Goal: Communication & Community: Share content

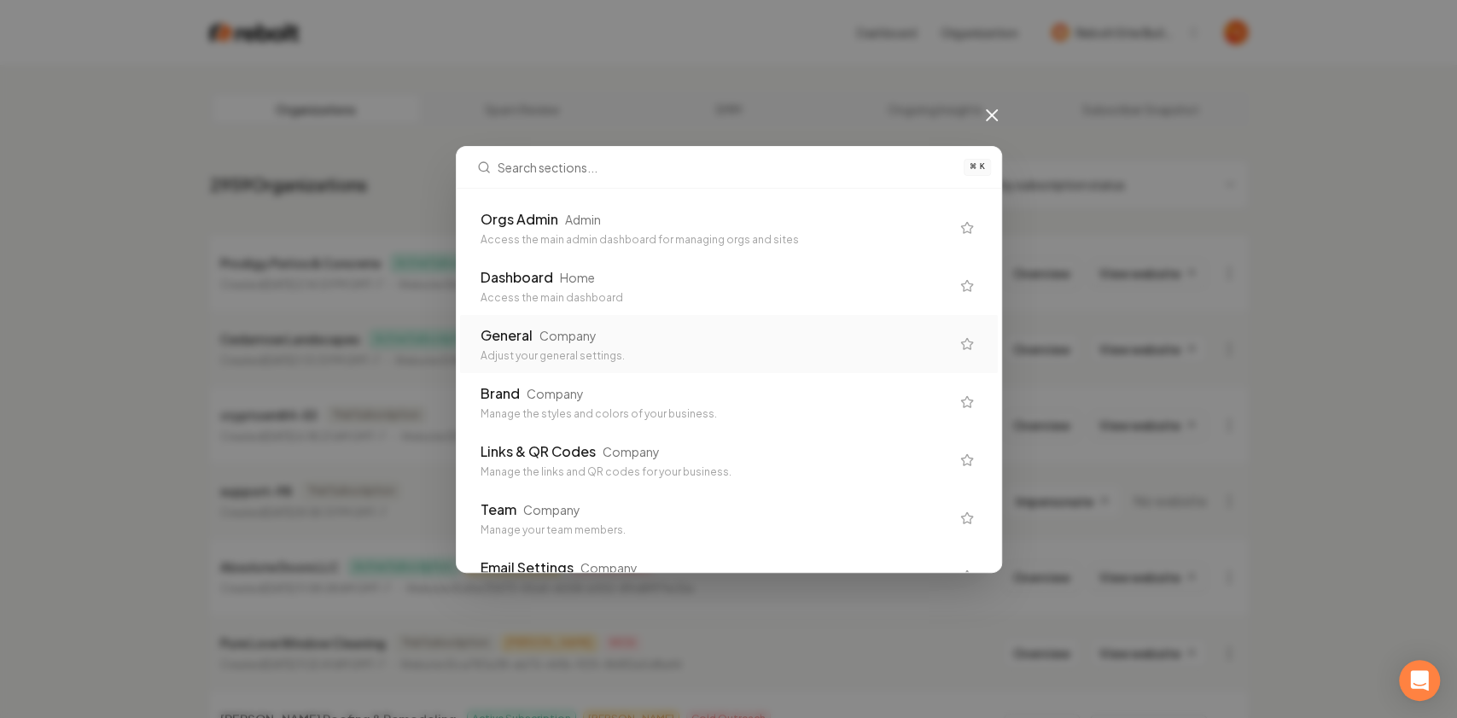
click at [555, 350] on div "Adjust your general settings." at bounding box center [714, 356] width 469 height 14
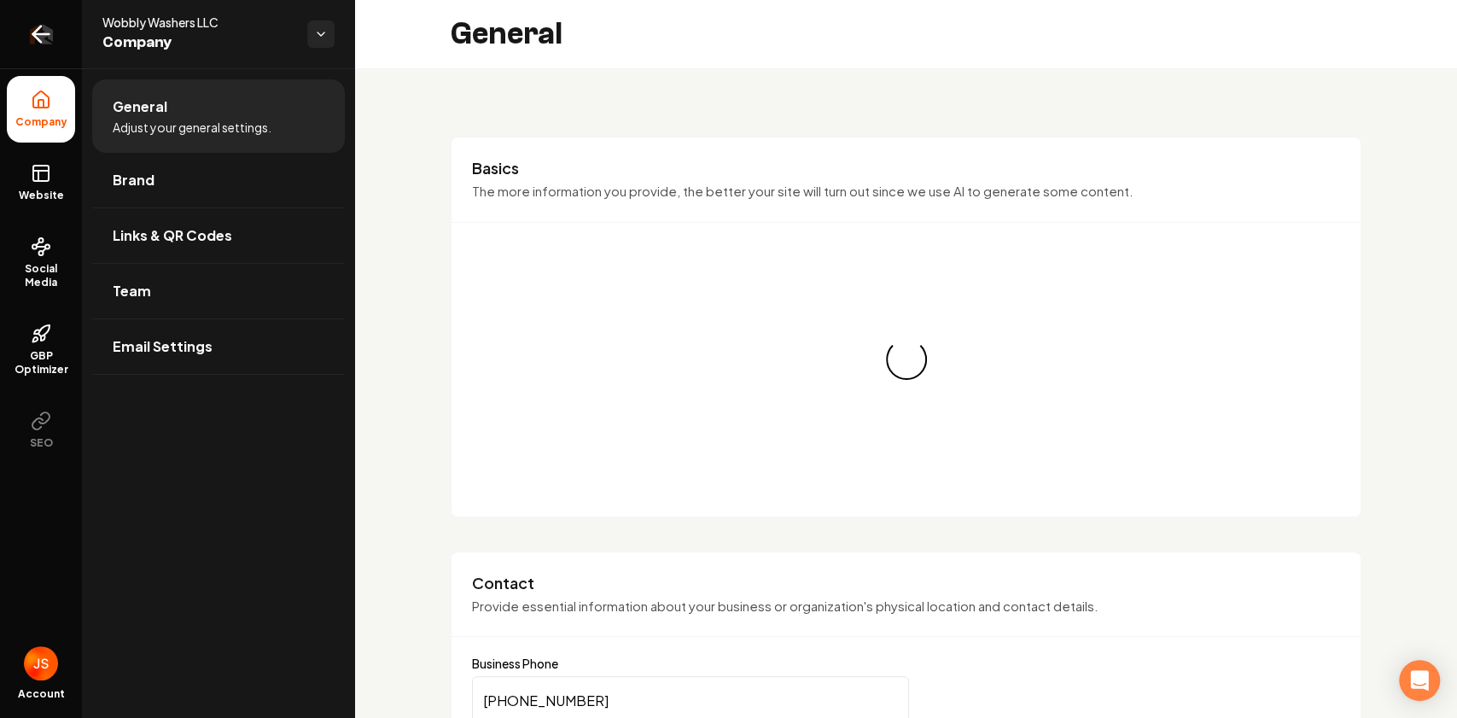
click at [0, 27] on link "Return to dashboard" at bounding box center [41, 34] width 82 height 68
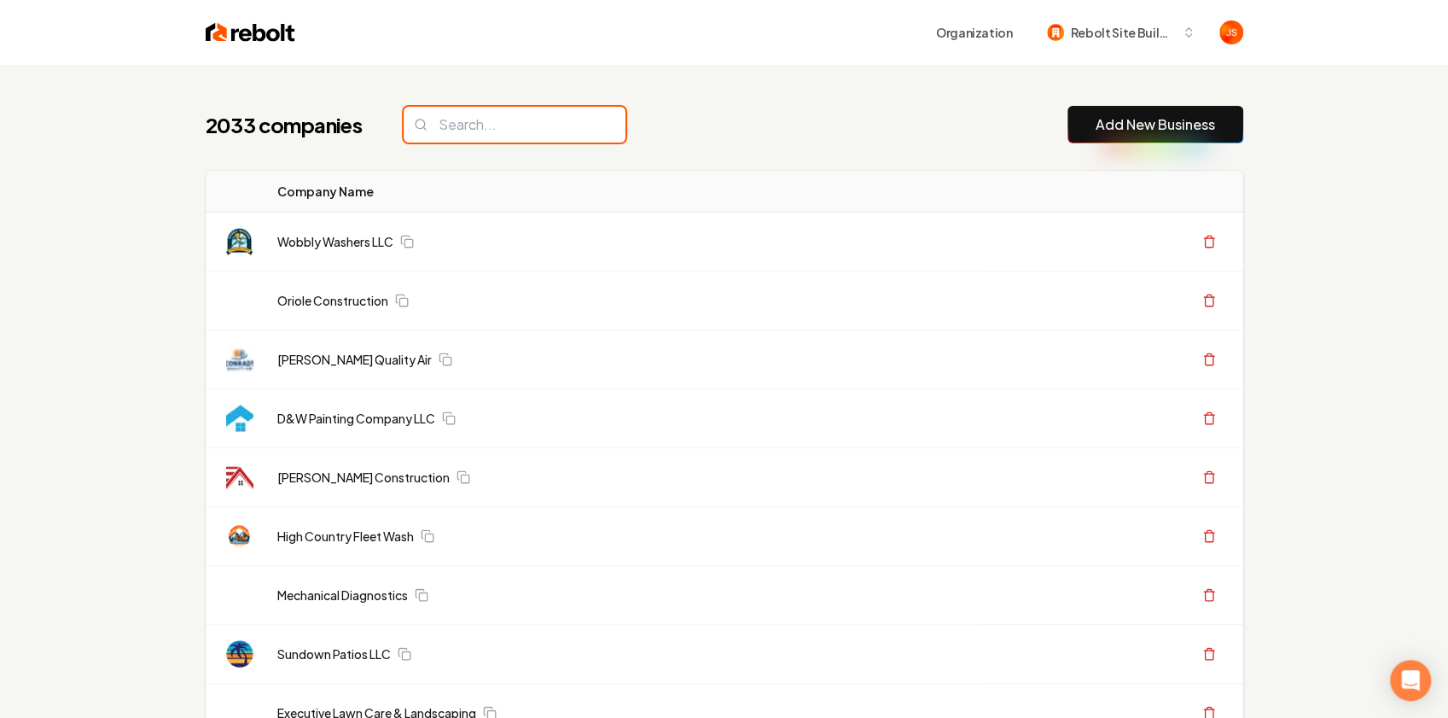
click at [466, 129] on input "search" at bounding box center [515, 125] width 222 height 36
paste input "Simones Outdoor Seevices"
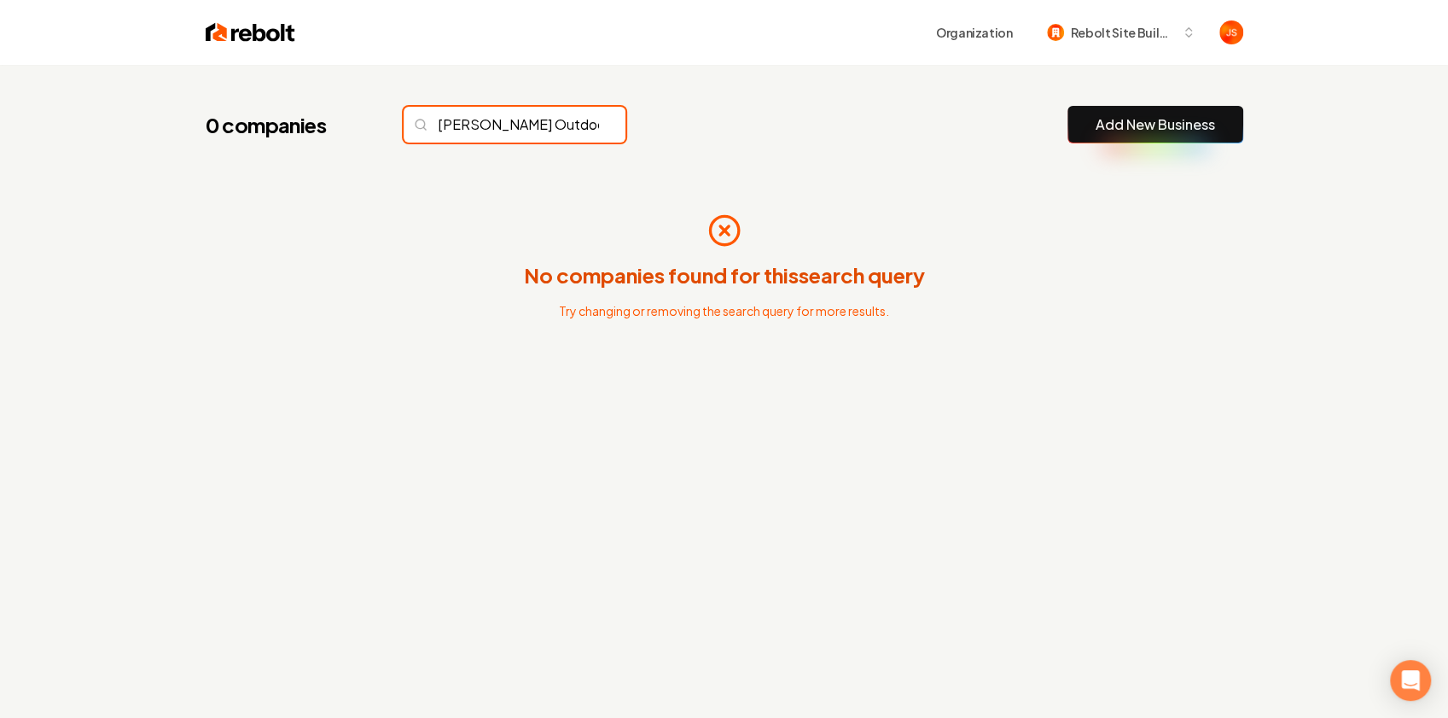
scroll to position [0, 42]
drag, startPoint x: 519, startPoint y: 125, endPoint x: 601, endPoint y: 119, distance: 82.1
click at [601, 119] on input "Simones Outdoor Seevices" at bounding box center [515, 125] width 222 height 36
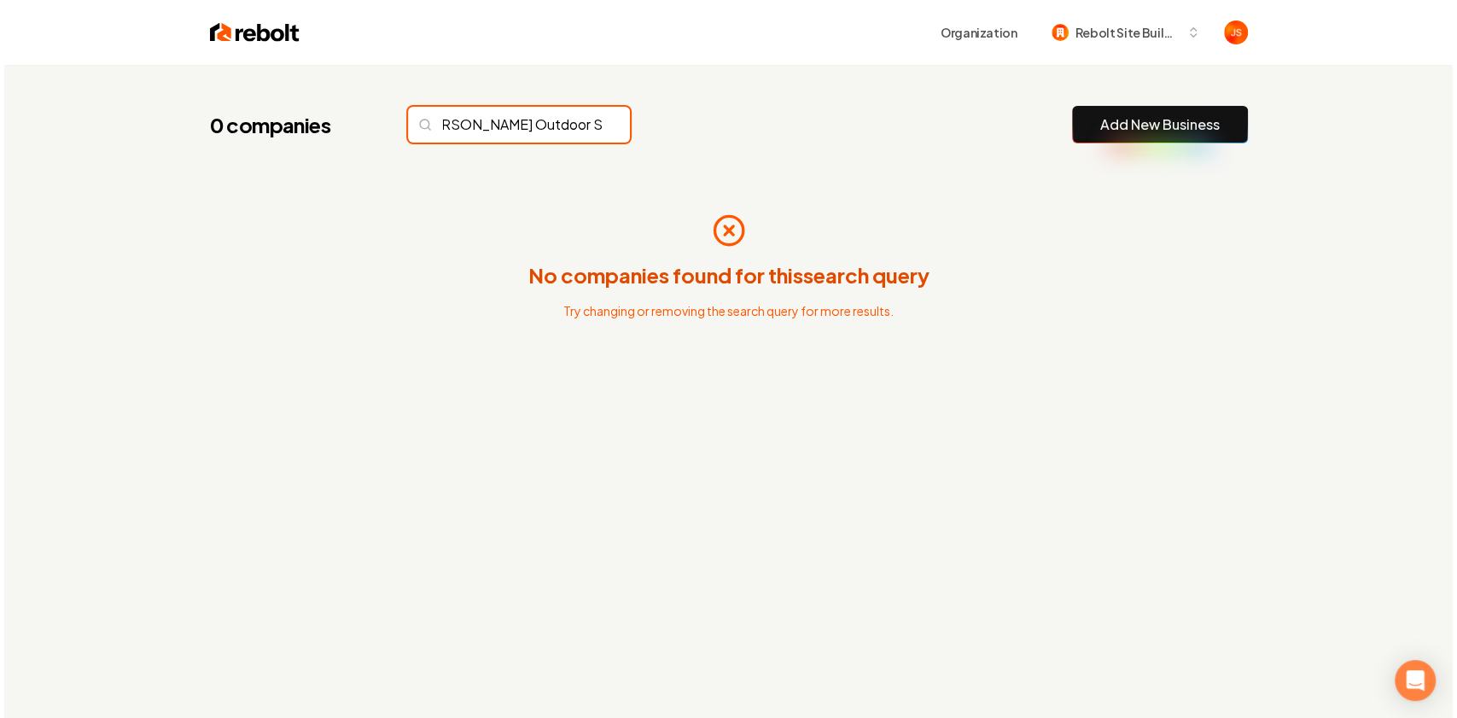
scroll to position [0, 0]
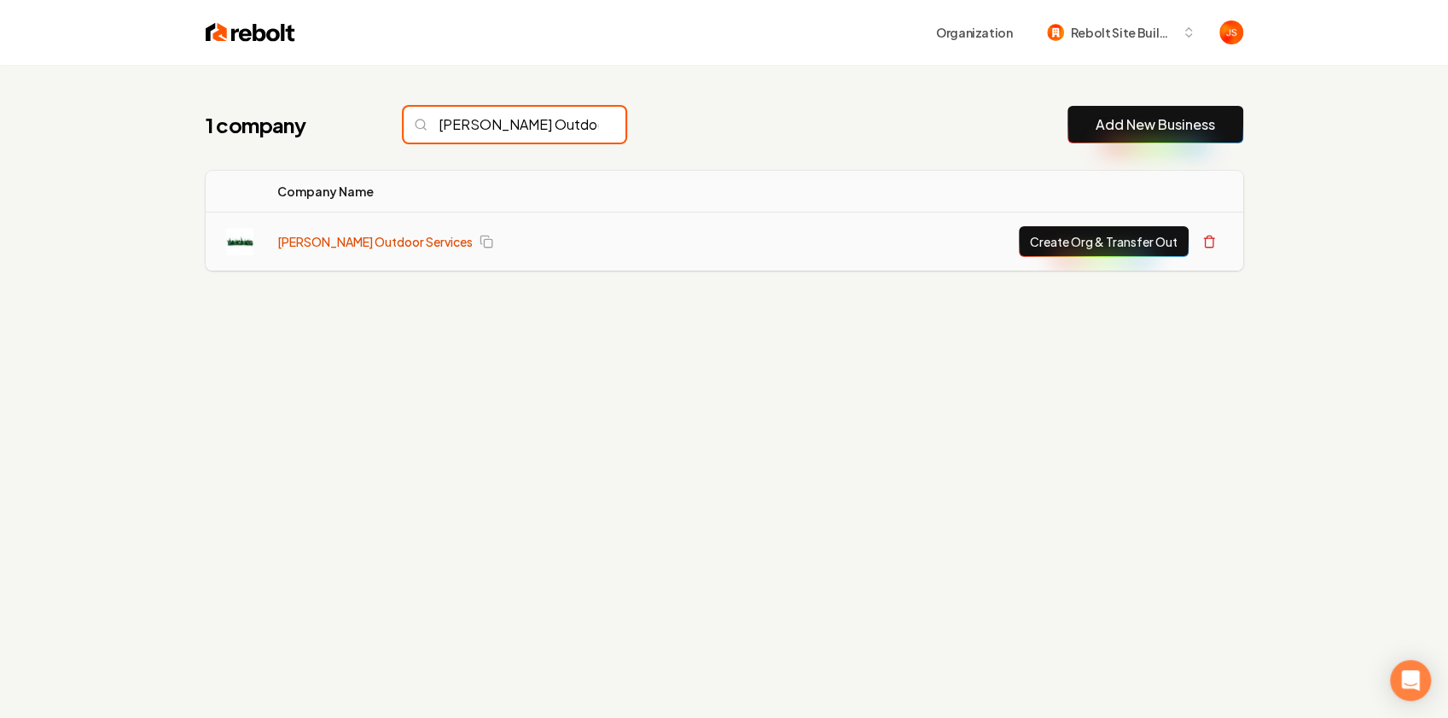
type input "Simones Outdoor"
click at [345, 242] on link "Simones Outdoor Services" at bounding box center [374, 241] width 195 height 17
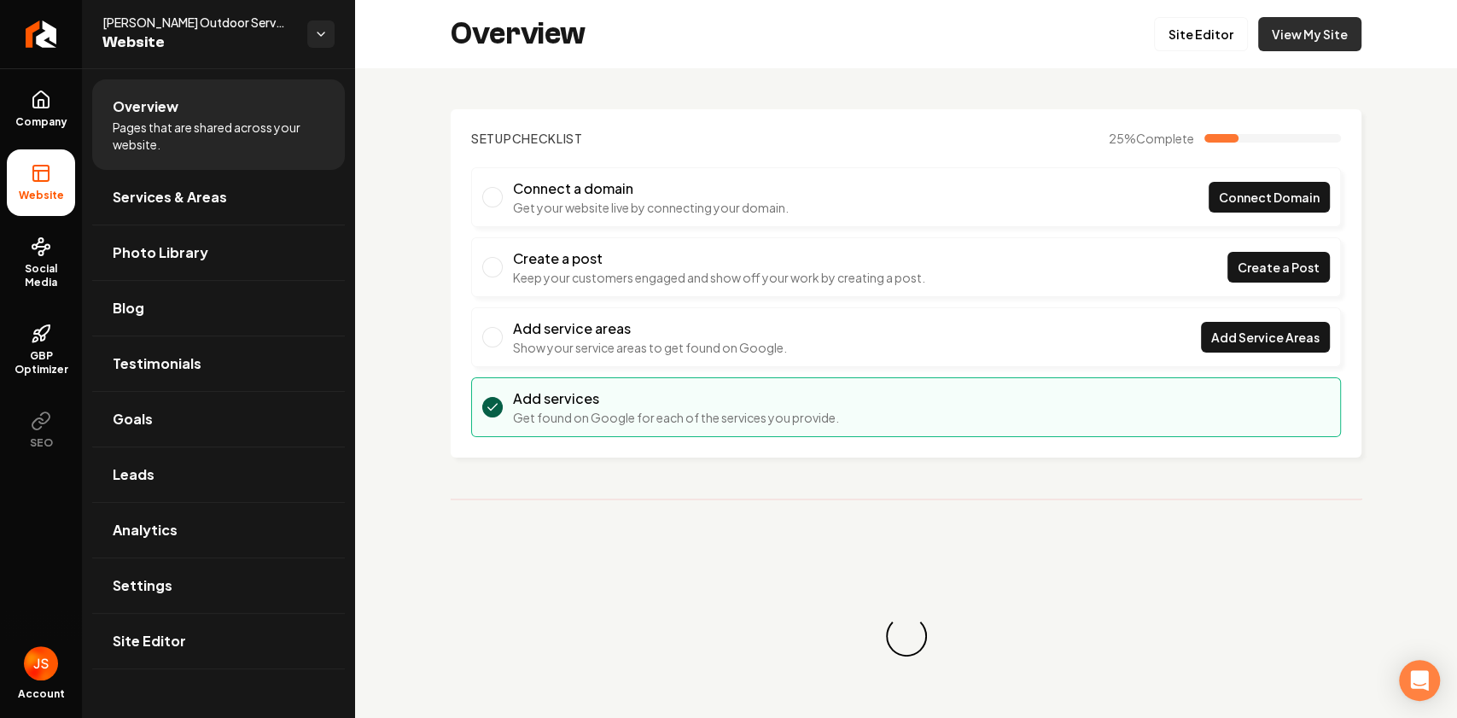
click at [1330, 49] on link "View My Site" at bounding box center [1309, 34] width 103 height 34
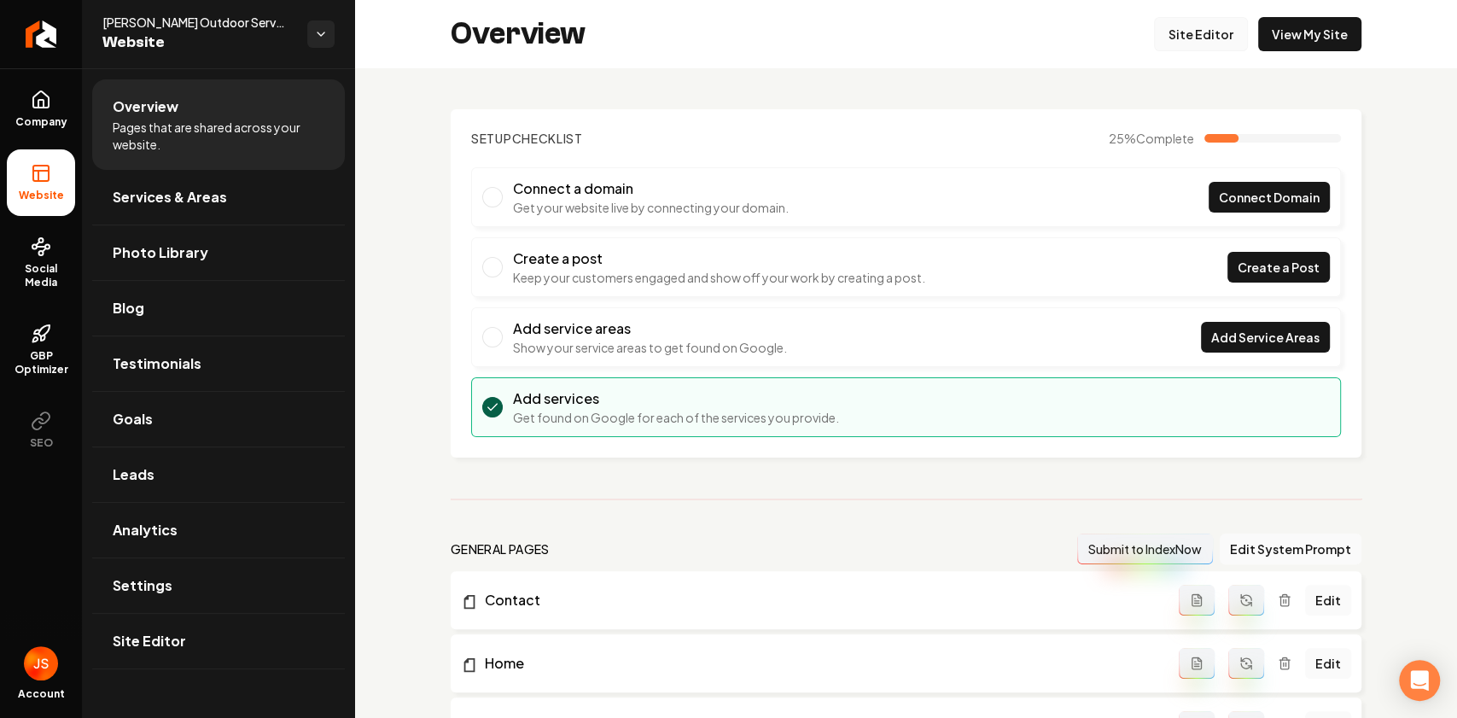
click at [1213, 20] on link "Site Editor" at bounding box center [1201, 34] width 94 height 34
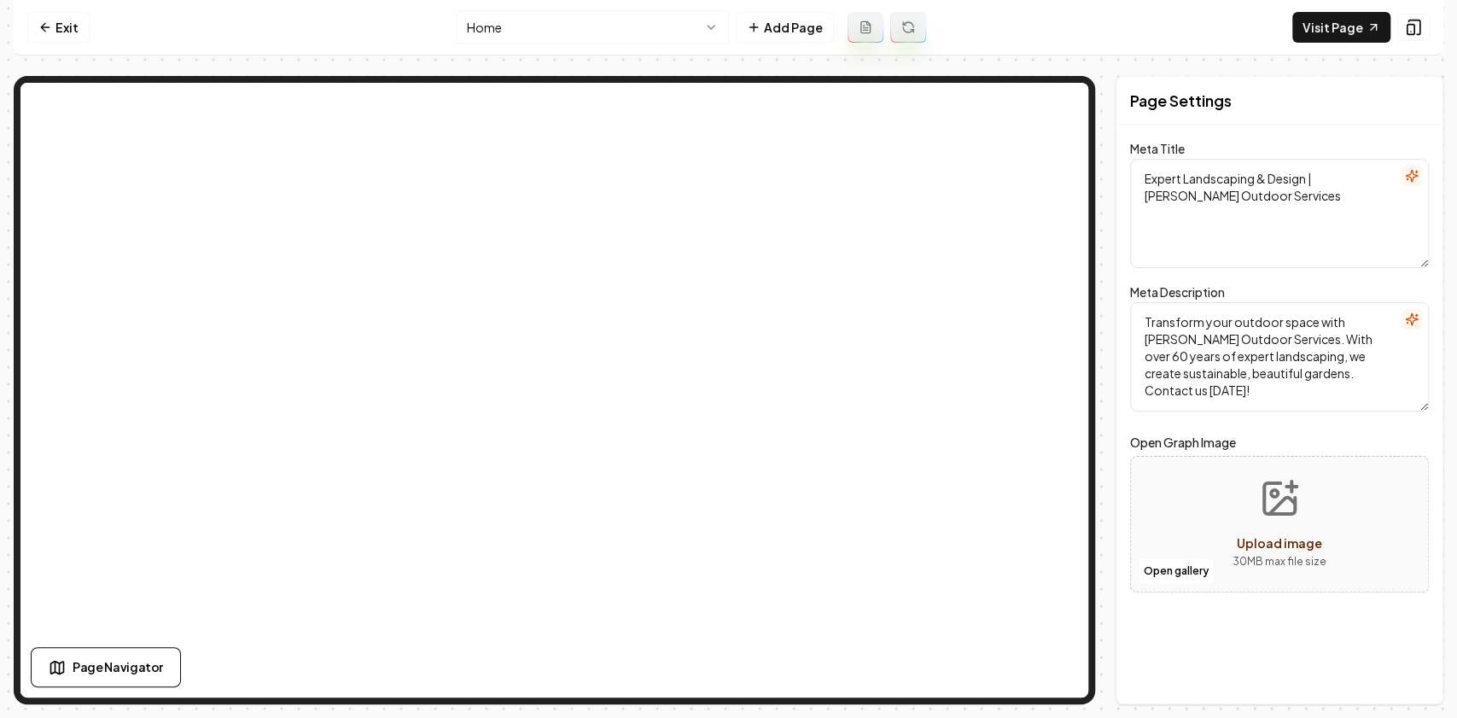
click at [24, 0] on nav "Exit Home Add Page Visit Page" at bounding box center [729, 27] width 1430 height 55
click at [55, 26] on link "Exit" at bounding box center [58, 27] width 62 height 31
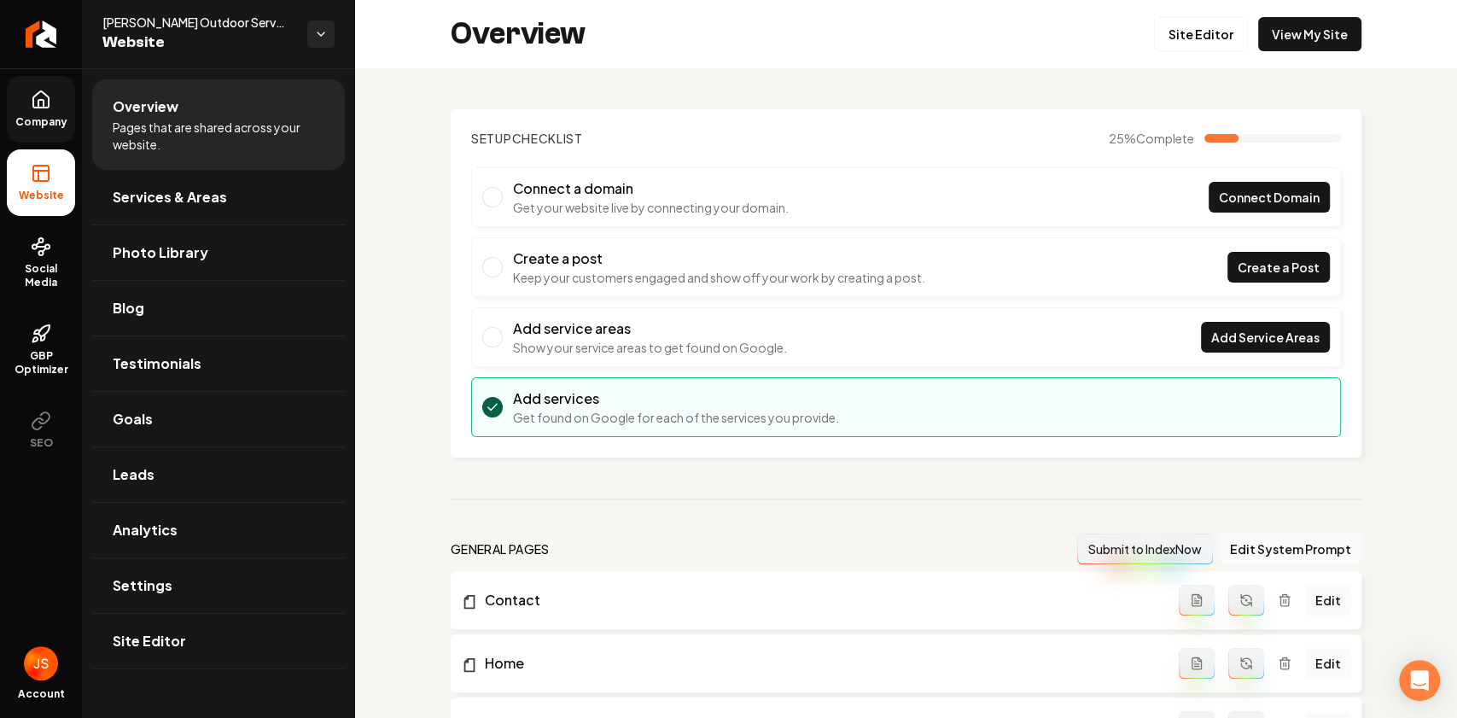
click at [53, 126] on span "Company" at bounding box center [42, 122] width 66 height 14
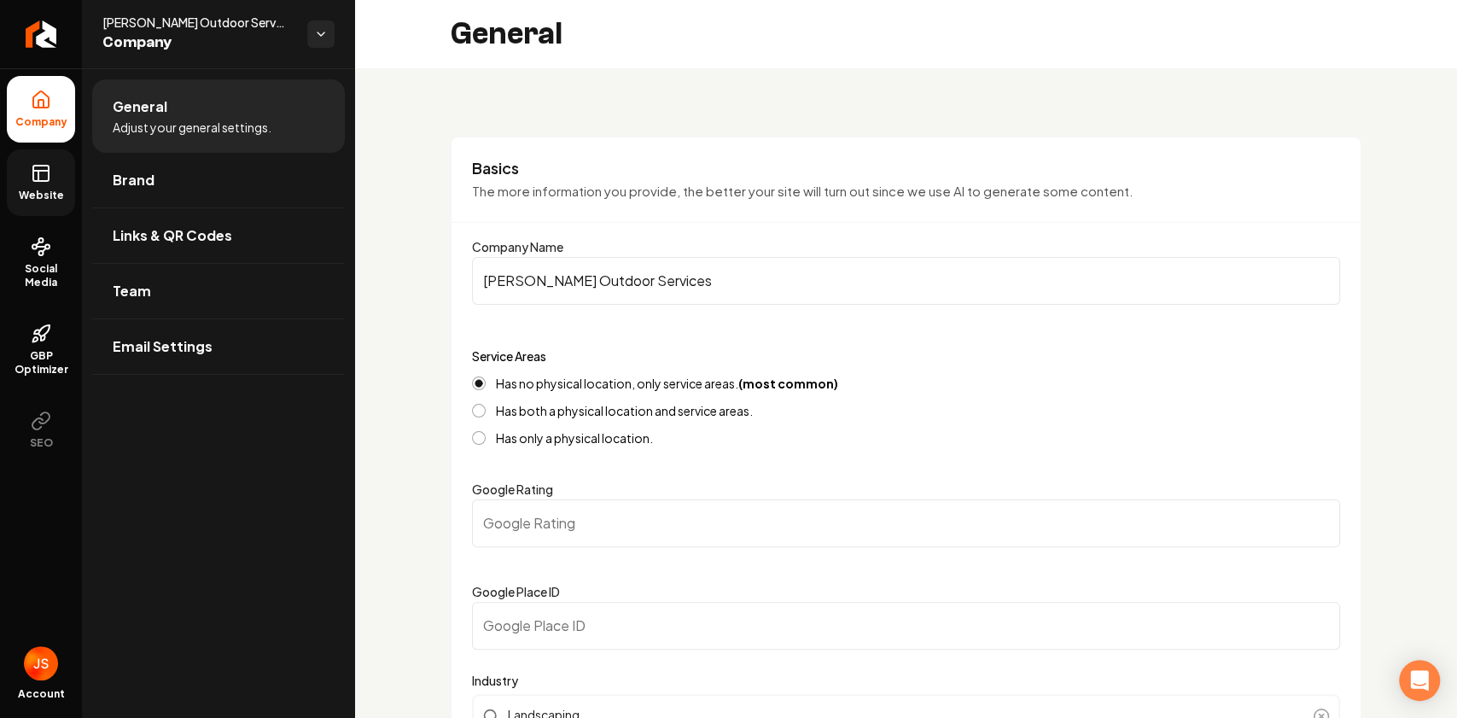
click at [61, 172] on link "Website" at bounding box center [41, 182] width 68 height 67
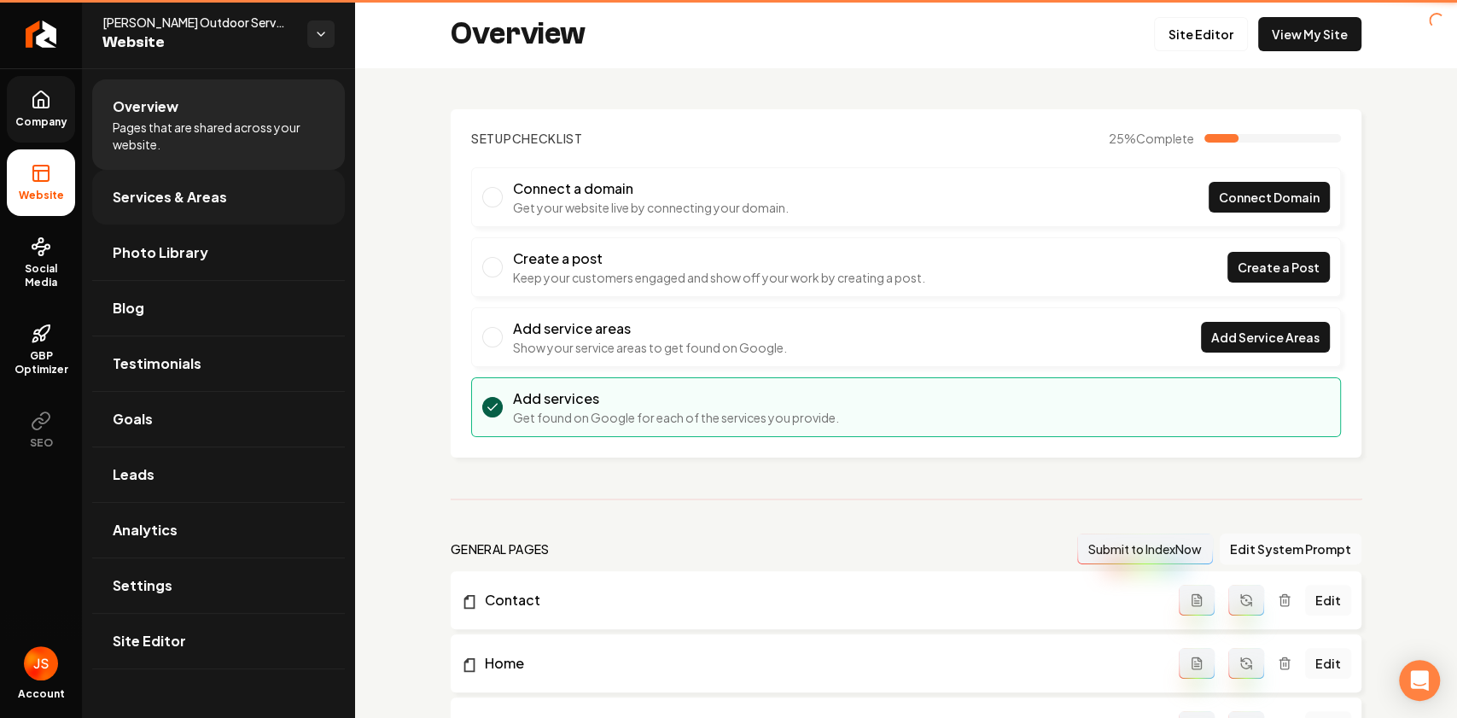
click at [201, 190] on span "Services & Areas" at bounding box center [170, 197] width 114 height 20
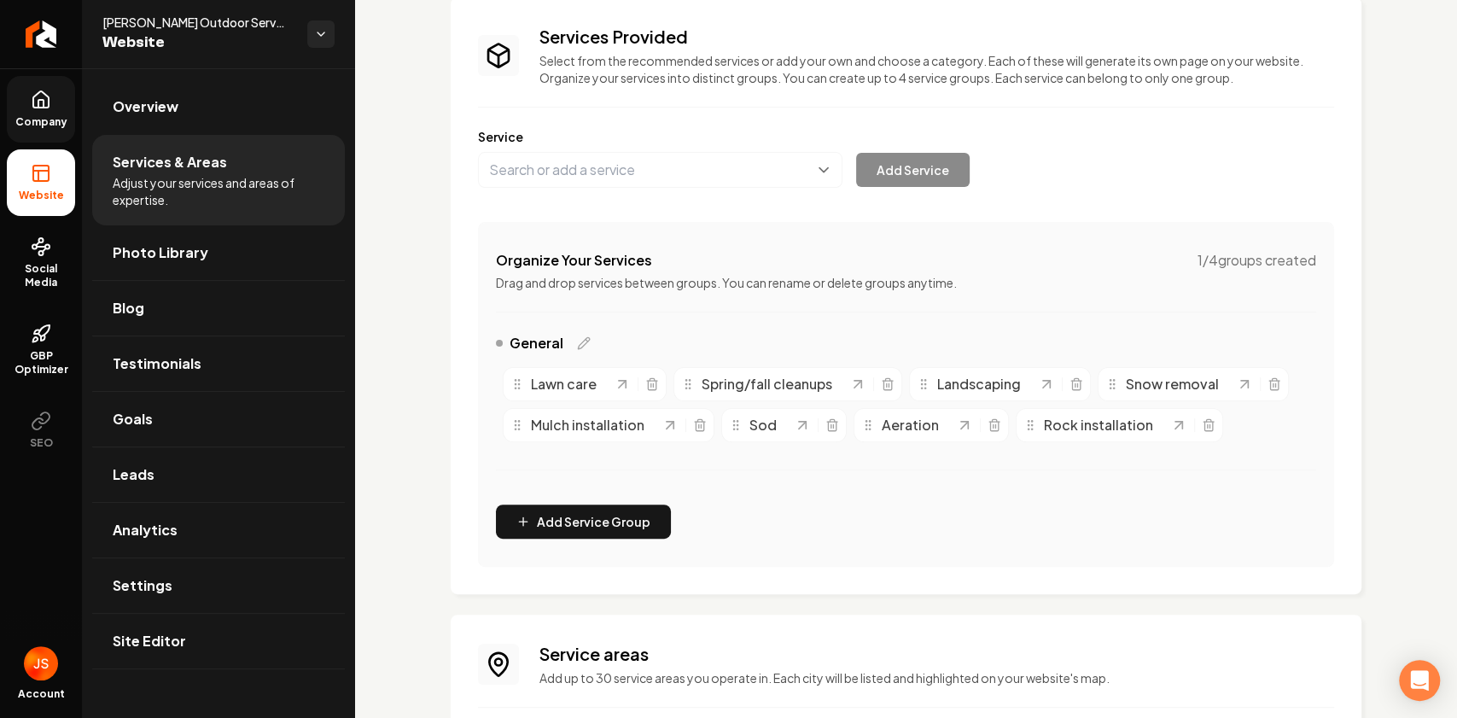
scroll to position [269, 0]
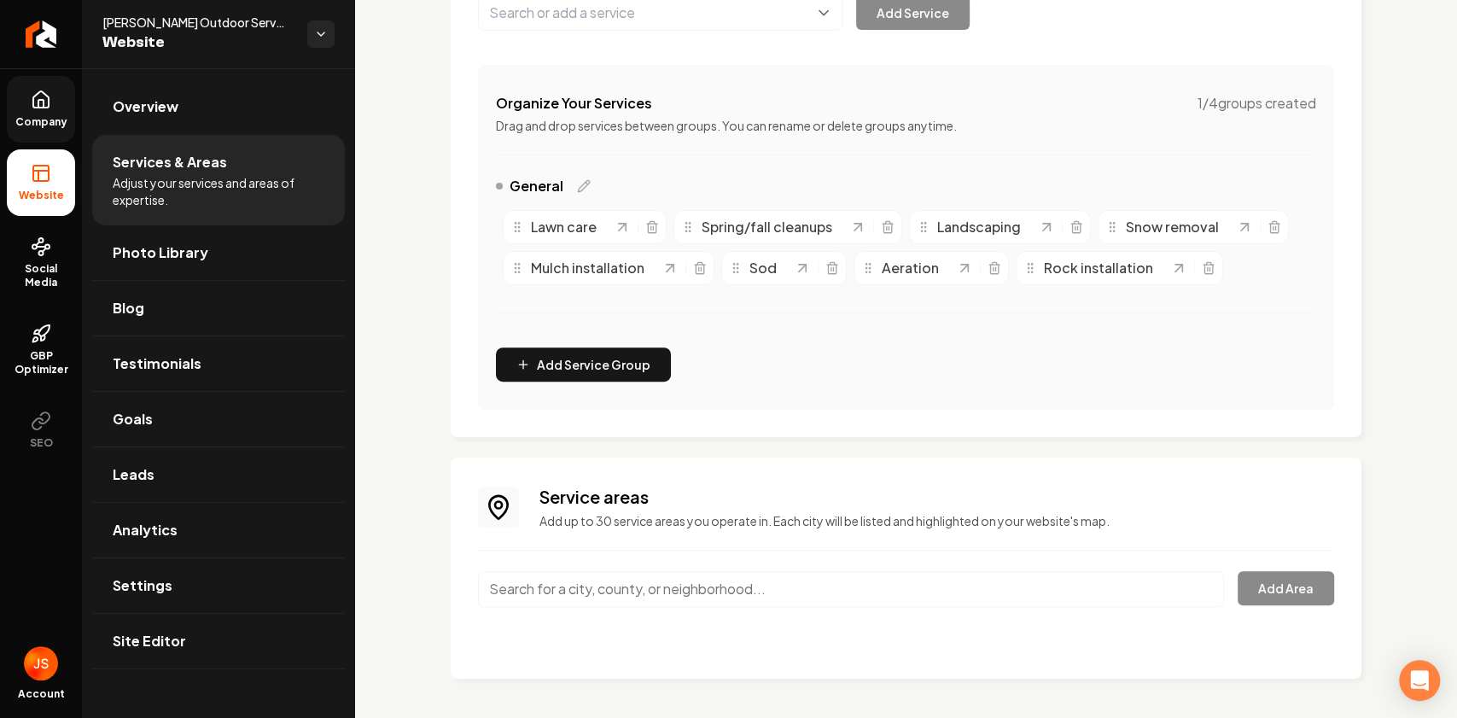
click at [562, 614] on div "Main content area" at bounding box center [851, 599] width 746 height 56
click at [562, 596] on input "Main content area" at bounding box center [851, 589] width 746 height 36
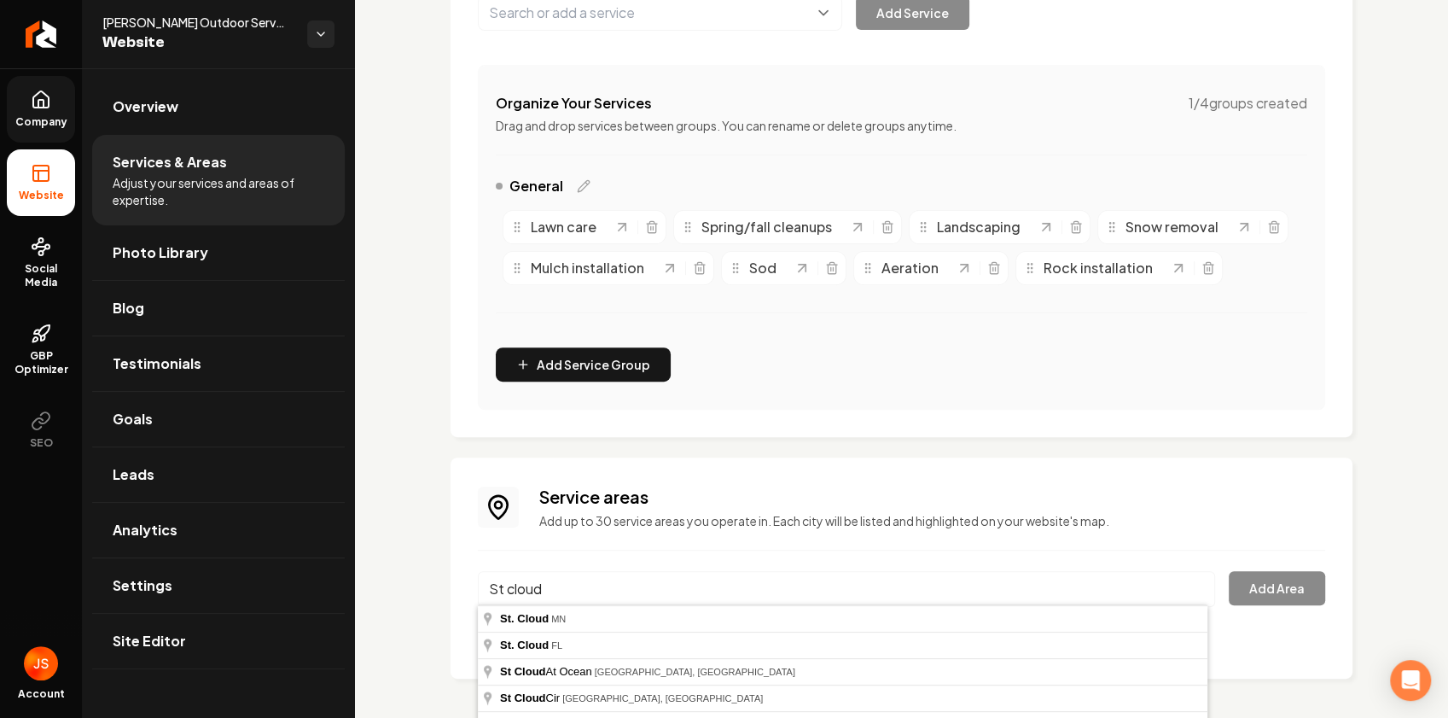
type input "St. Cloud, MN"
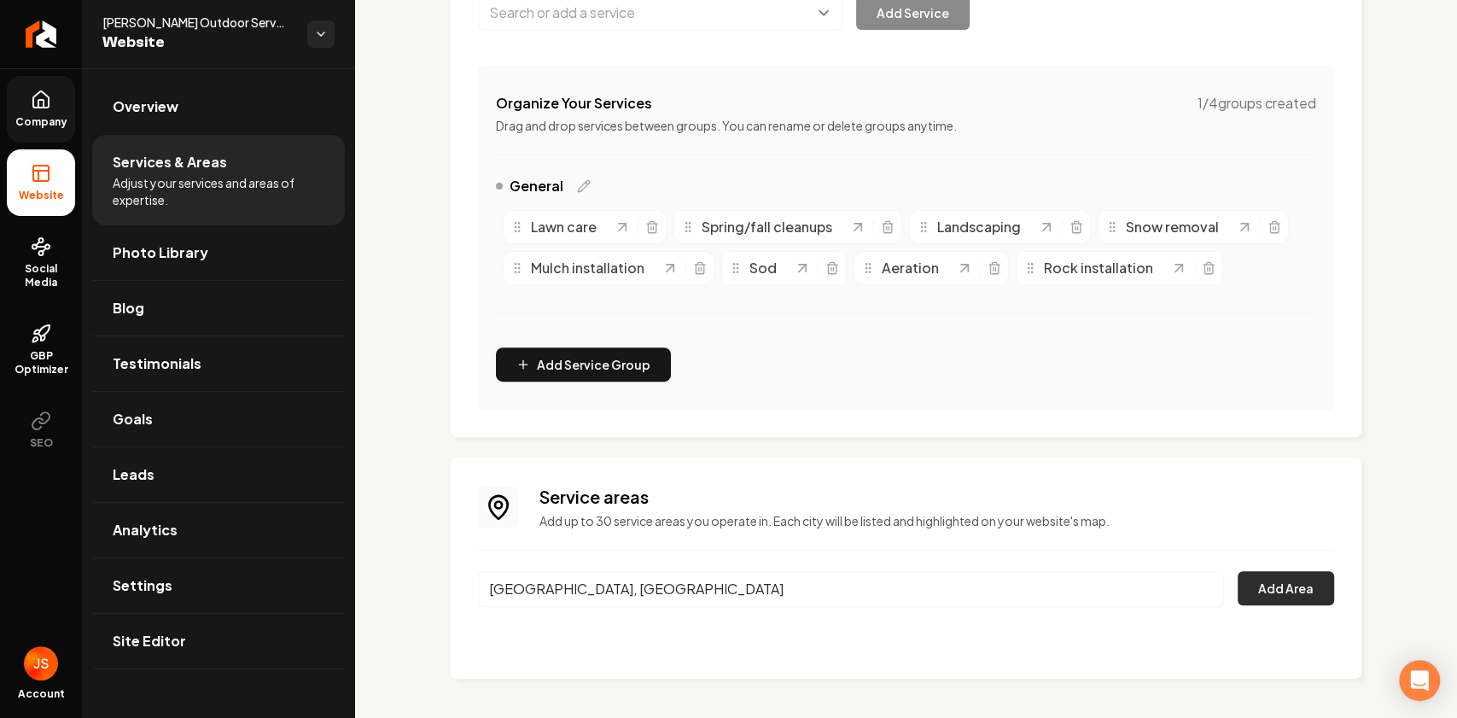
click at [1282, 598] on button "Add Area" at bounding box center [1285, 588] width 96 height 34
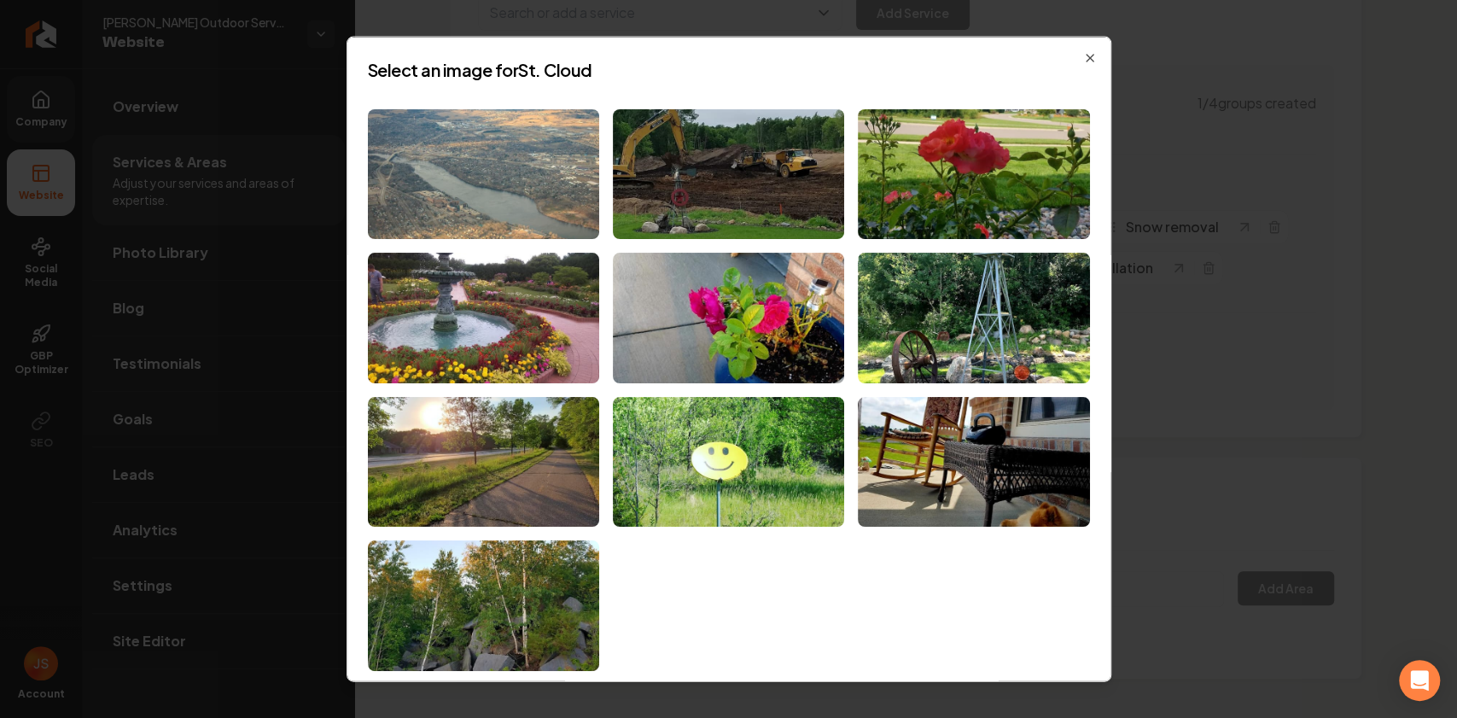
click at [492, 202] on img at bounding box center [483, 173] width 231 height 131
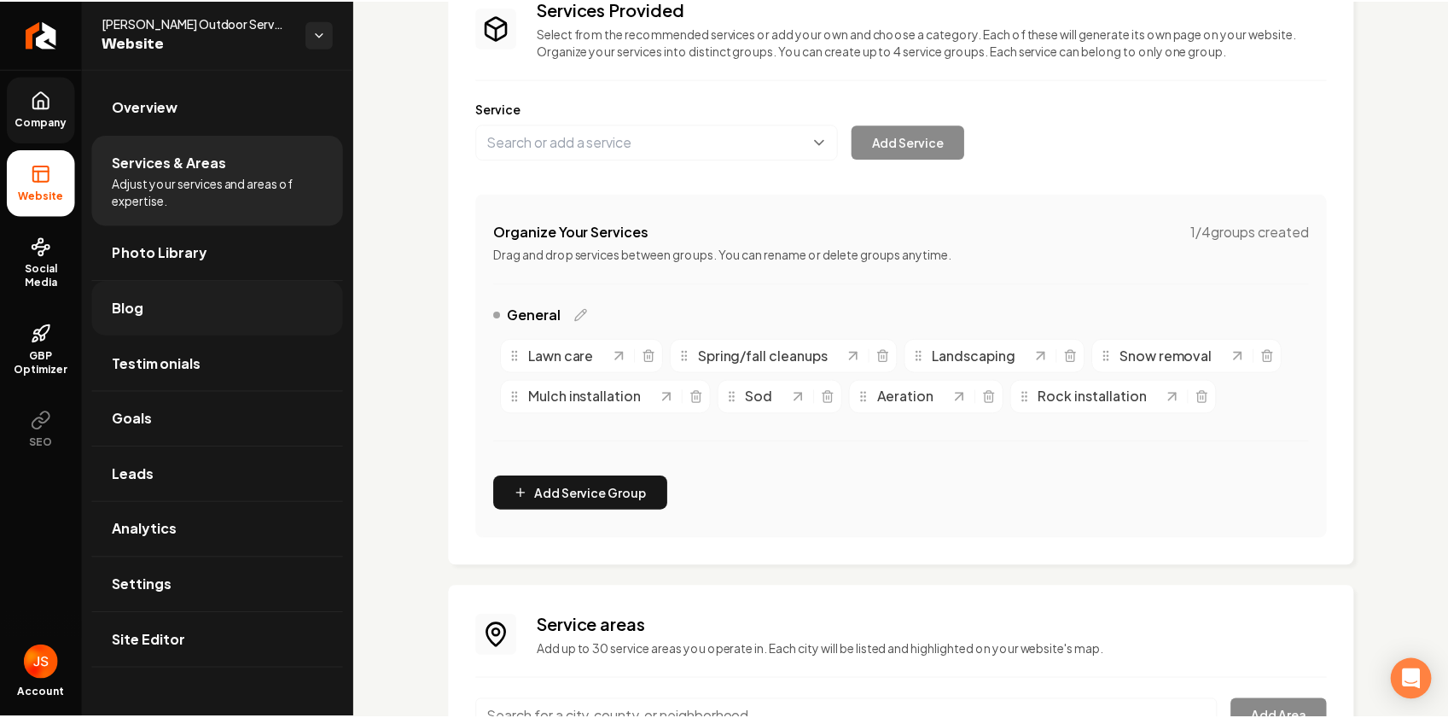
scroll to position [0, 0]
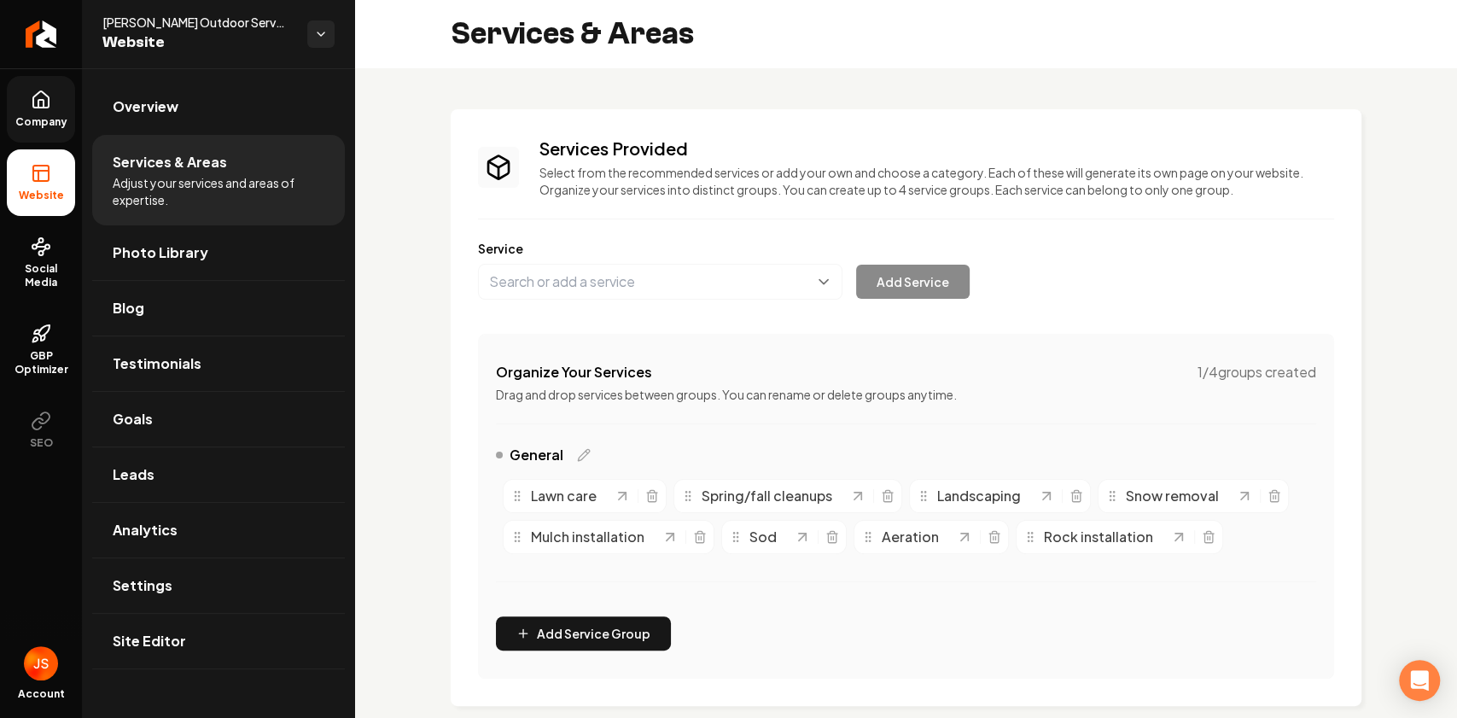
click at [32, 110] on link "Company" at bounding box center [41, 109] width 68 height 67
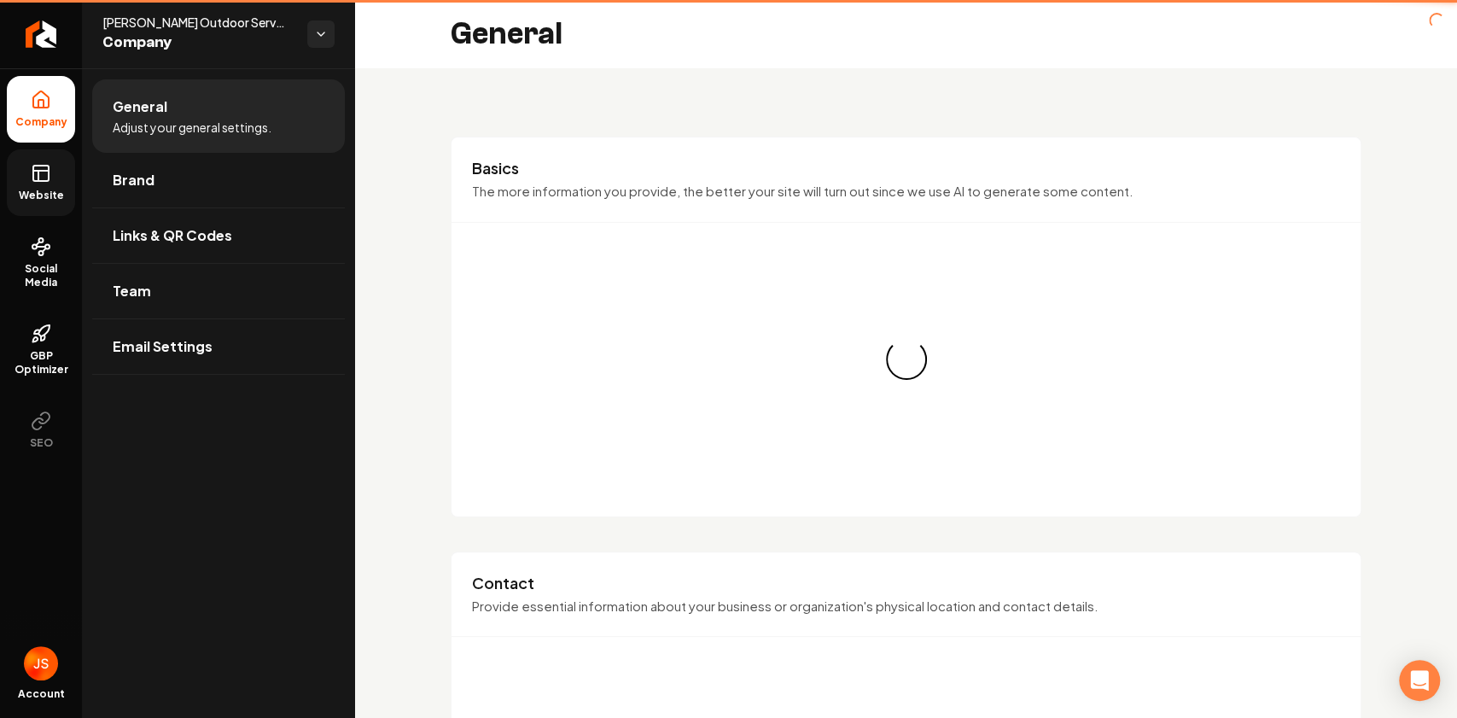
click at [38, 160] on link "Website" at bounding box center [41, 182] width 68 height 67
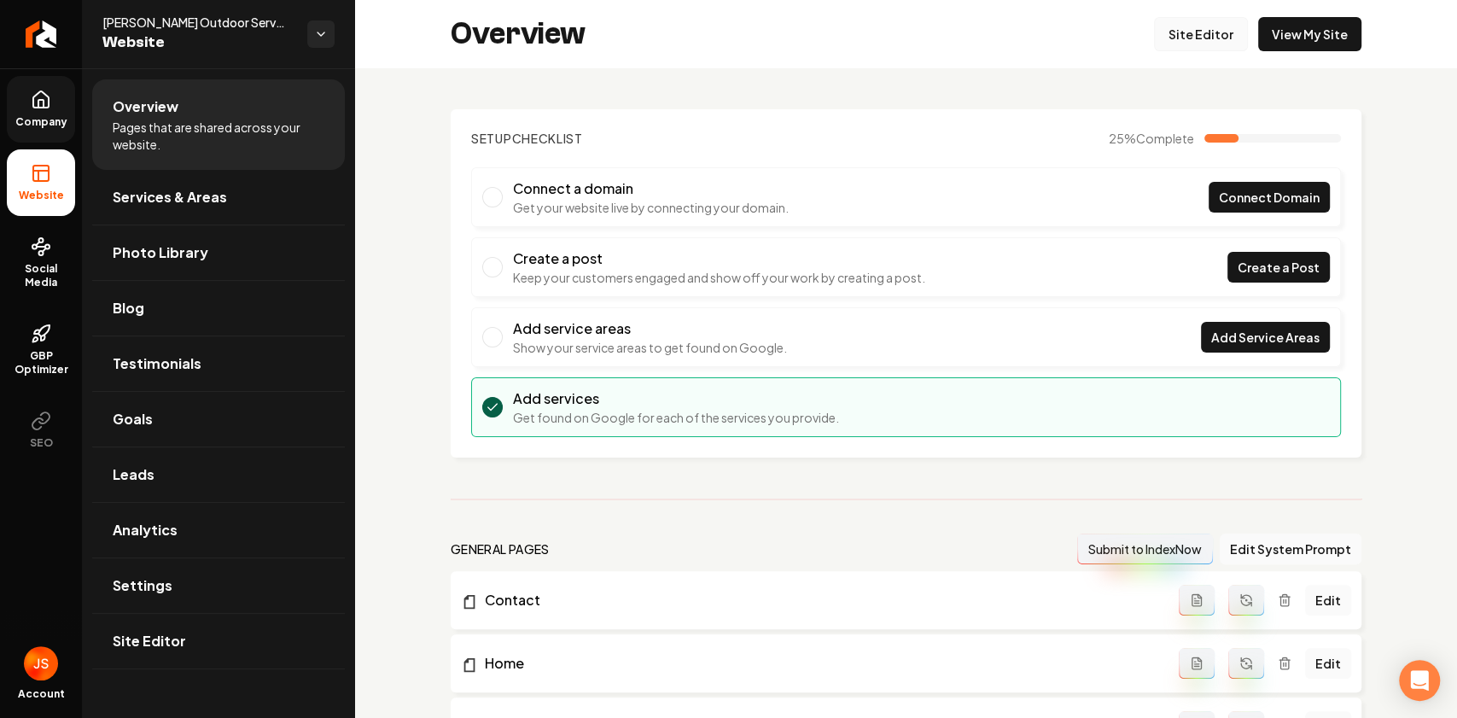
click at [1199, 30] on link "Site Editor" at bounding box center [1201, 34] width 94 height 34
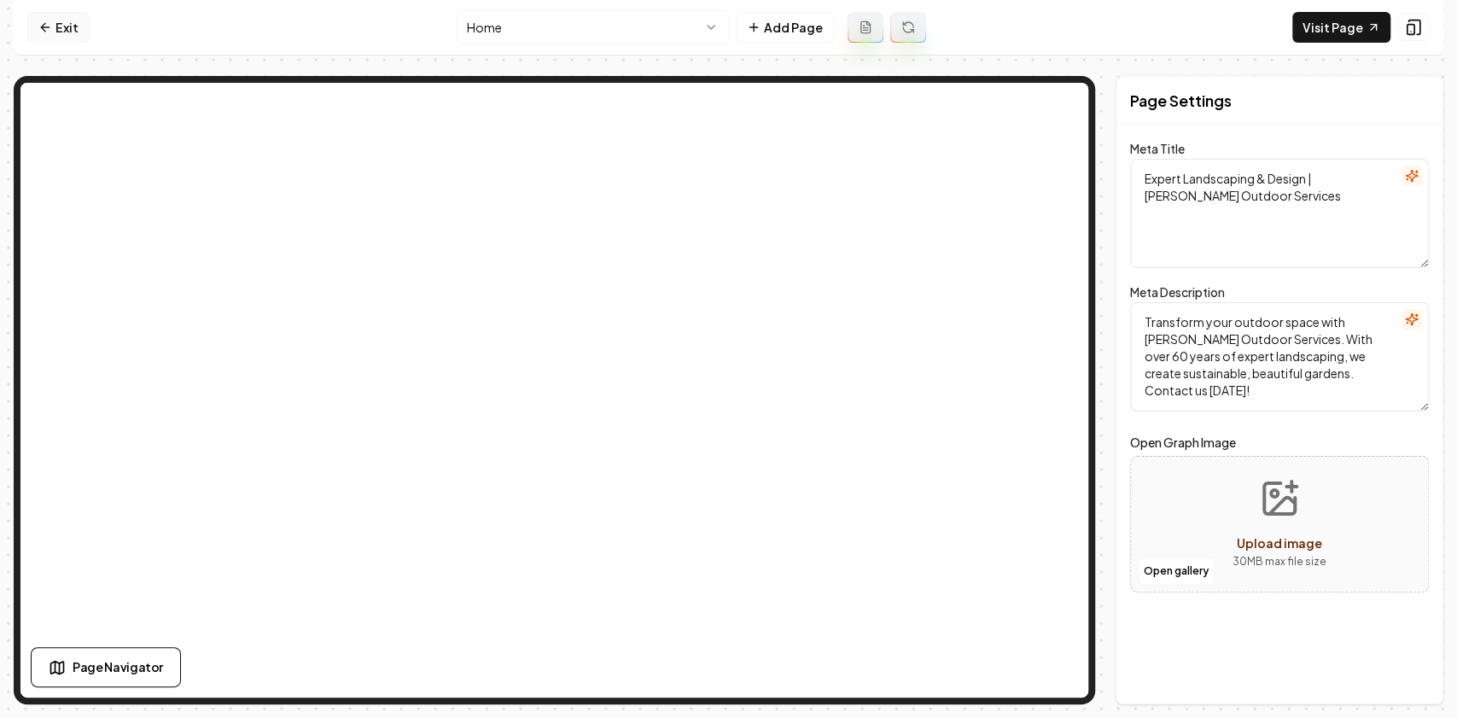
click at [84, 26] on link "Exit" at bounding box center [58, 27] width 62 height 31
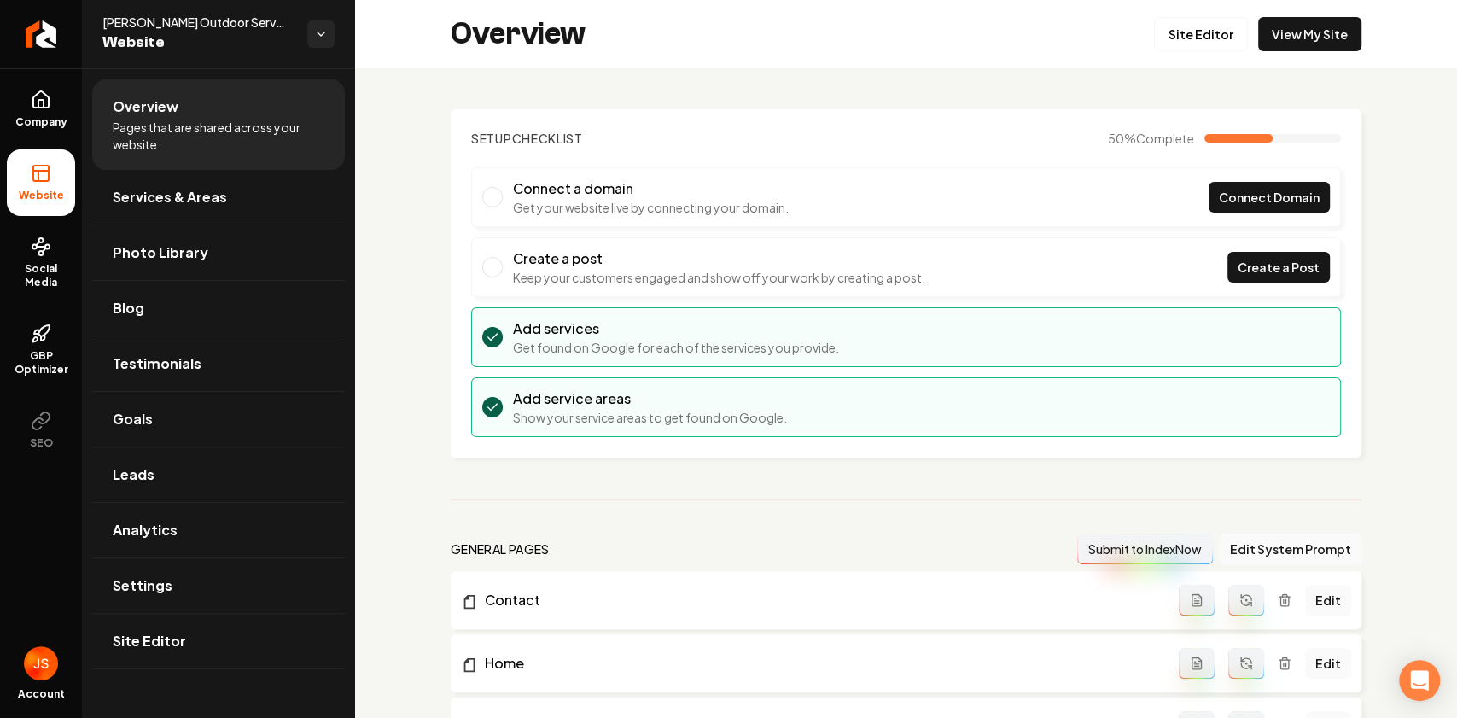
drag, startPoint x: 43, startPoint y: 82, endPoint x: 43, endPoint y: 71, distance: 11.1
click at [43, 82] on link "Company" at bounding box center [41, 109] width 68 height 67
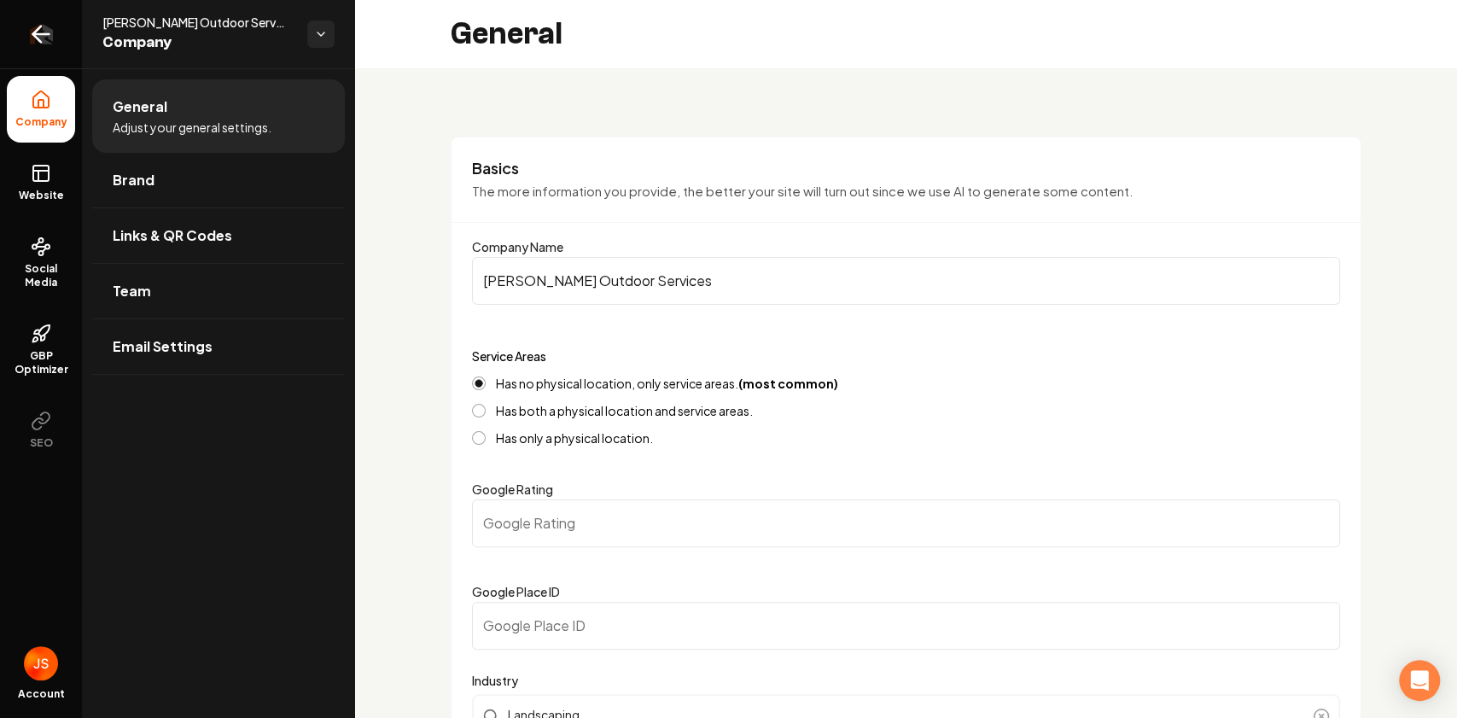
click at [53, 26] on icon "Return to dashboard" at bounding box center [40, 33] width 27 height 27
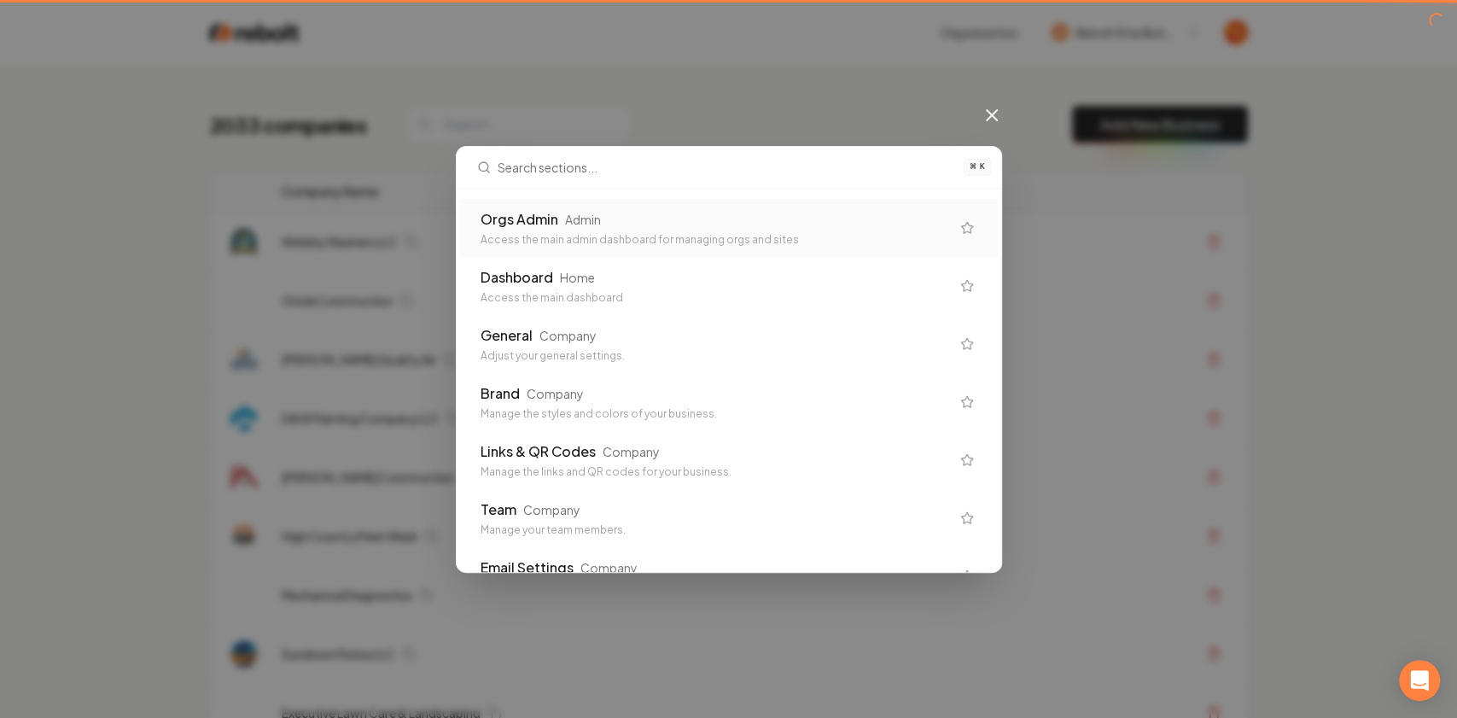
click at [562, 239] on div "Access the main admin dashboard for managing orgs and sites" at bounding box center [714, 240] width 469 height 14
click at [564, 225] on td "Wobbly Washers LLC" at bounding box center [626, 242] width 717 height 59
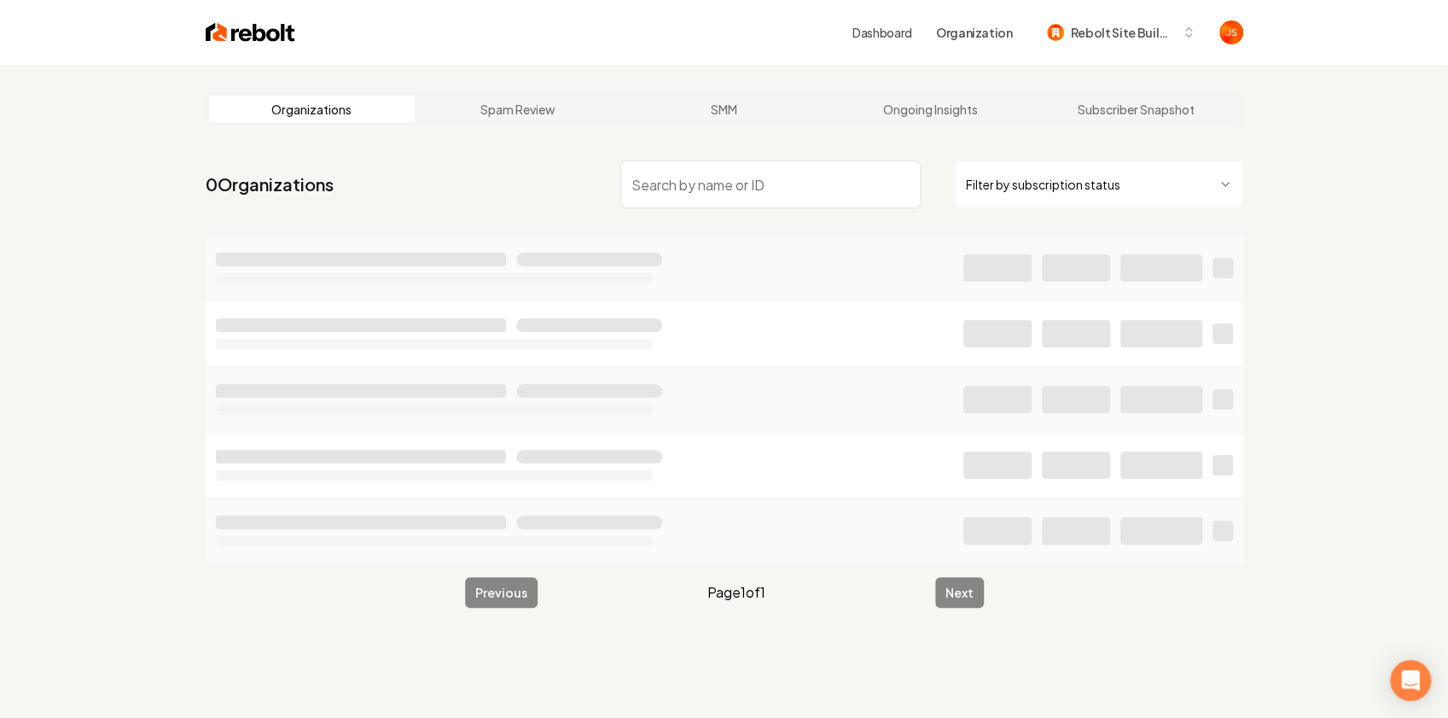
click at [661, 179] on input "search" at bounding box center [770, 184] width 300 height 48
type input "She"
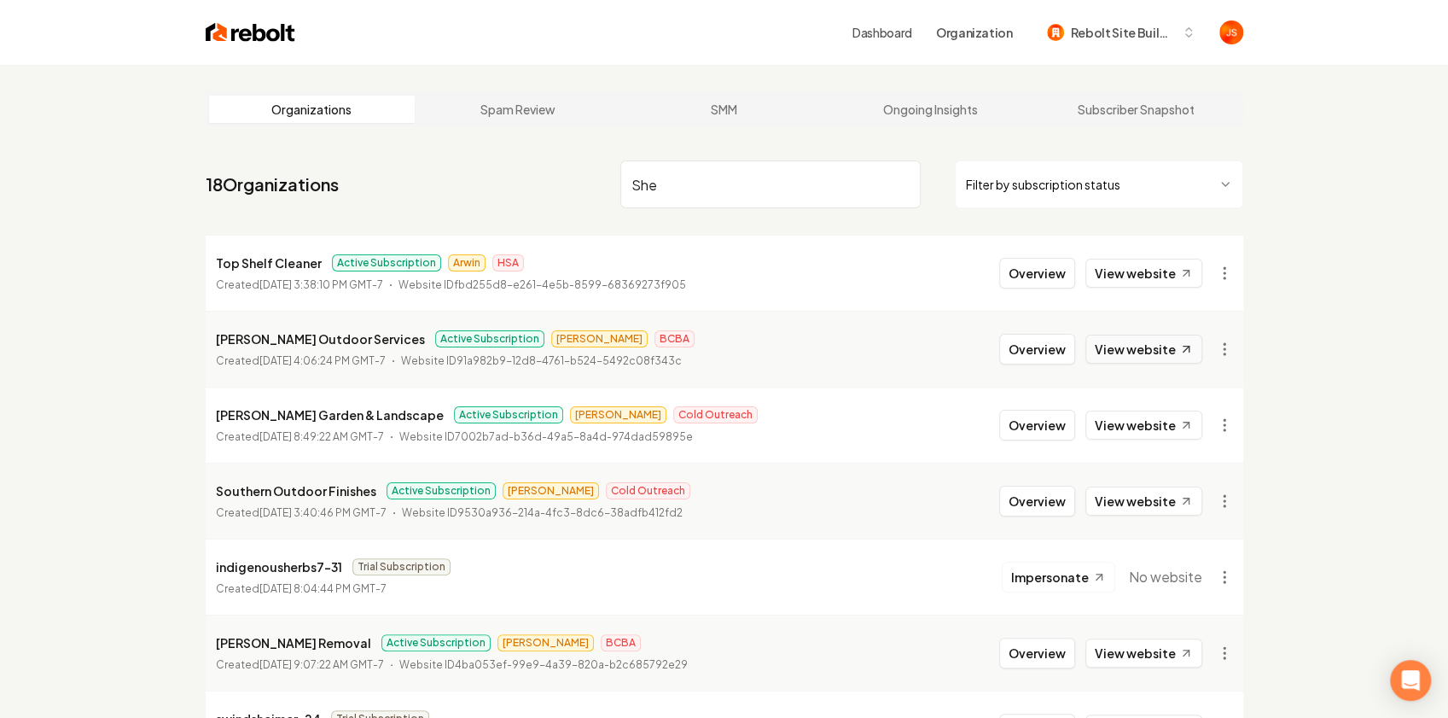
click at [1145, 352] on link "View website" at bounding box center [1144, 349] width 117 height 29
drag, startPoint x: 919, startPoint y: 183, endPoint x: 903, endPoint y: 178, distance: 17.3
click at [918, 183] on input "She" at bounding box center [770, 184] width 300 height 48
click at [903, 178] on input "She" at bounding box center [770, 184] width 300 height 48
click at [900, 181] on input "She" at bounding box center [770, 184] width 300 height 48
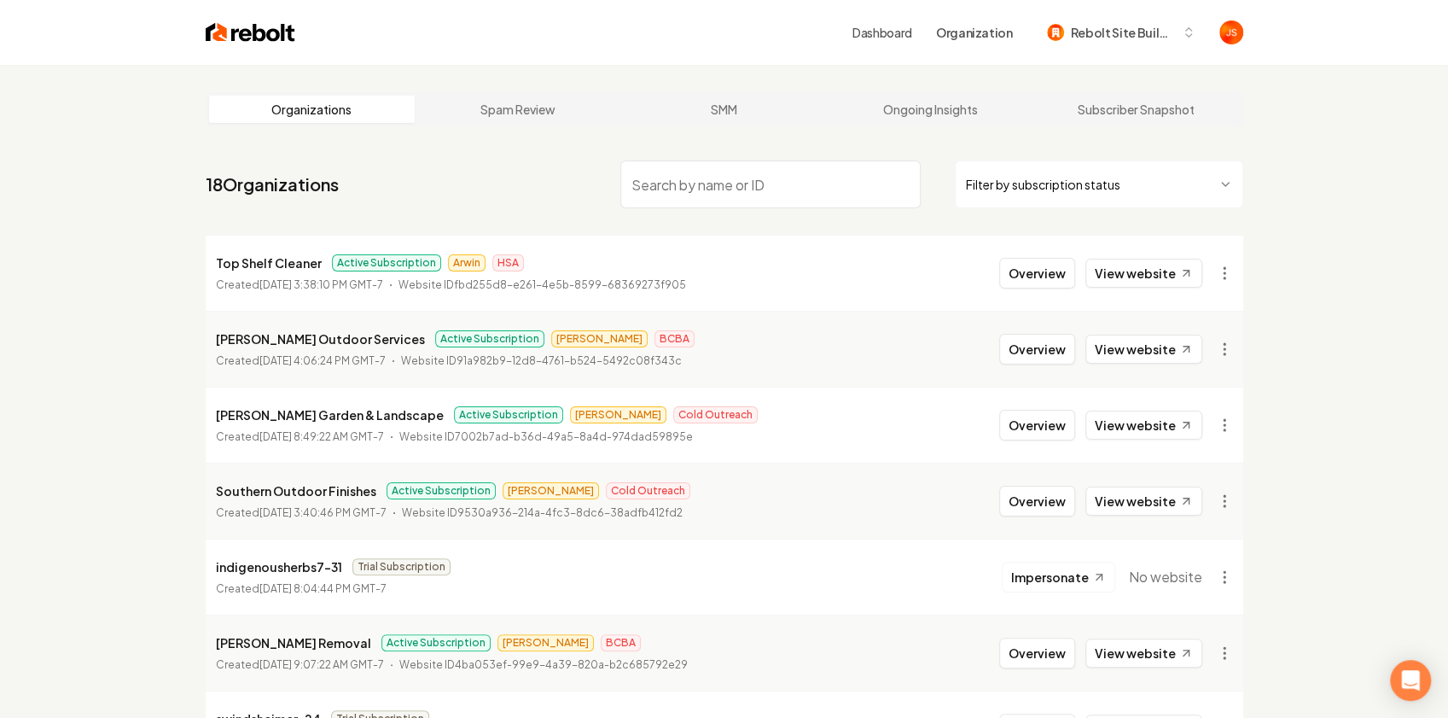
click at [905, 186] on input "search" at bounding box center [770, 184] width 300 height 48
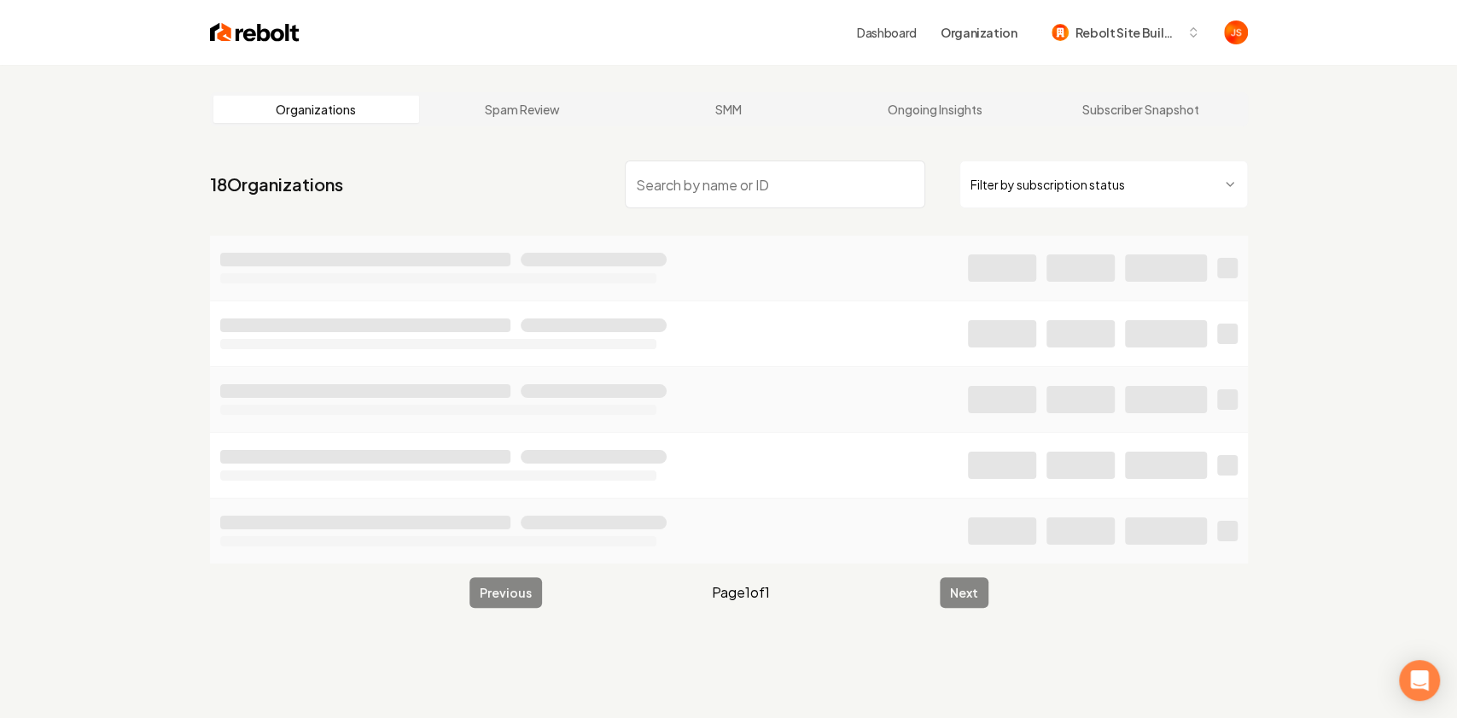
click at [983, 189] on html "Dashboard Organization Rebolt Site Builder Organizations Spam Review SMM Ongoin…" at bounding box center [728, 359] width 1457 height 718
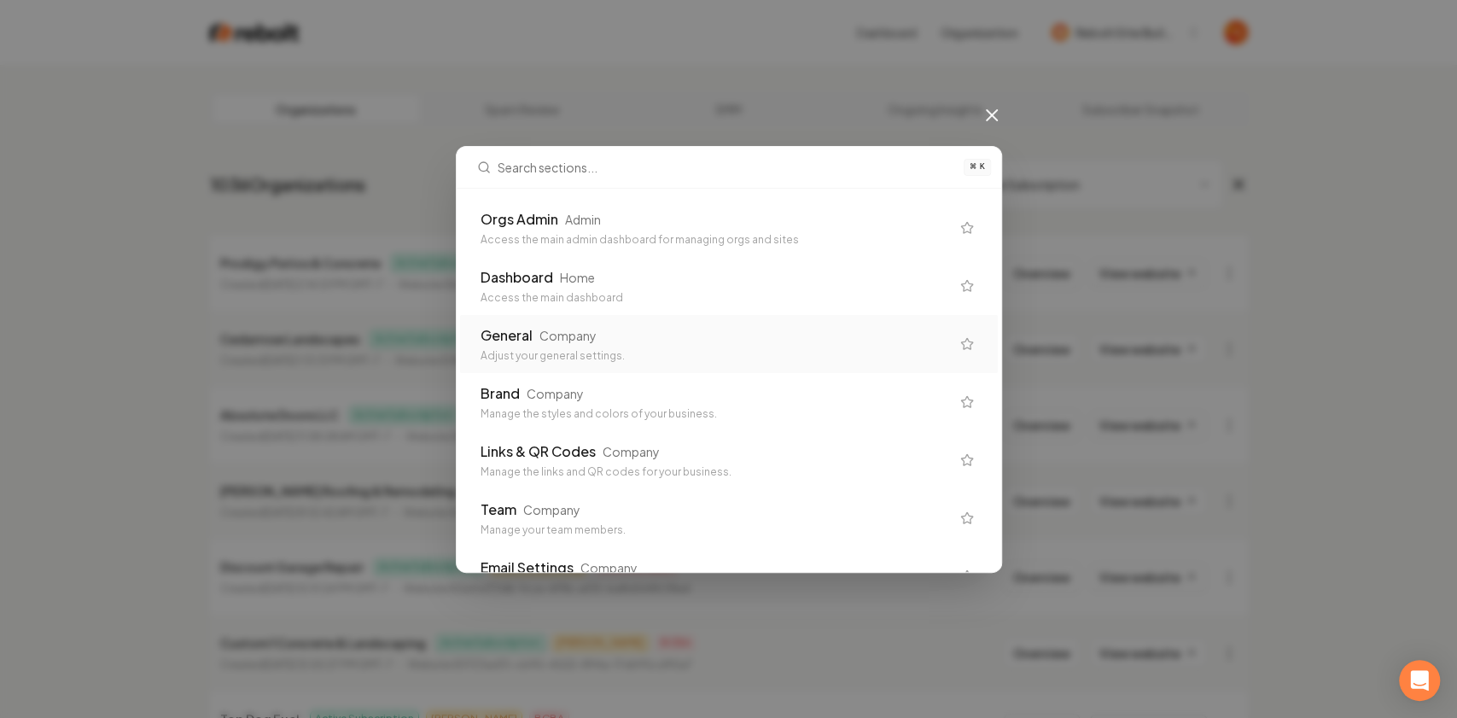
click at [524, 337] on div "General" at bounding box center [506, 335] width 52 height 20
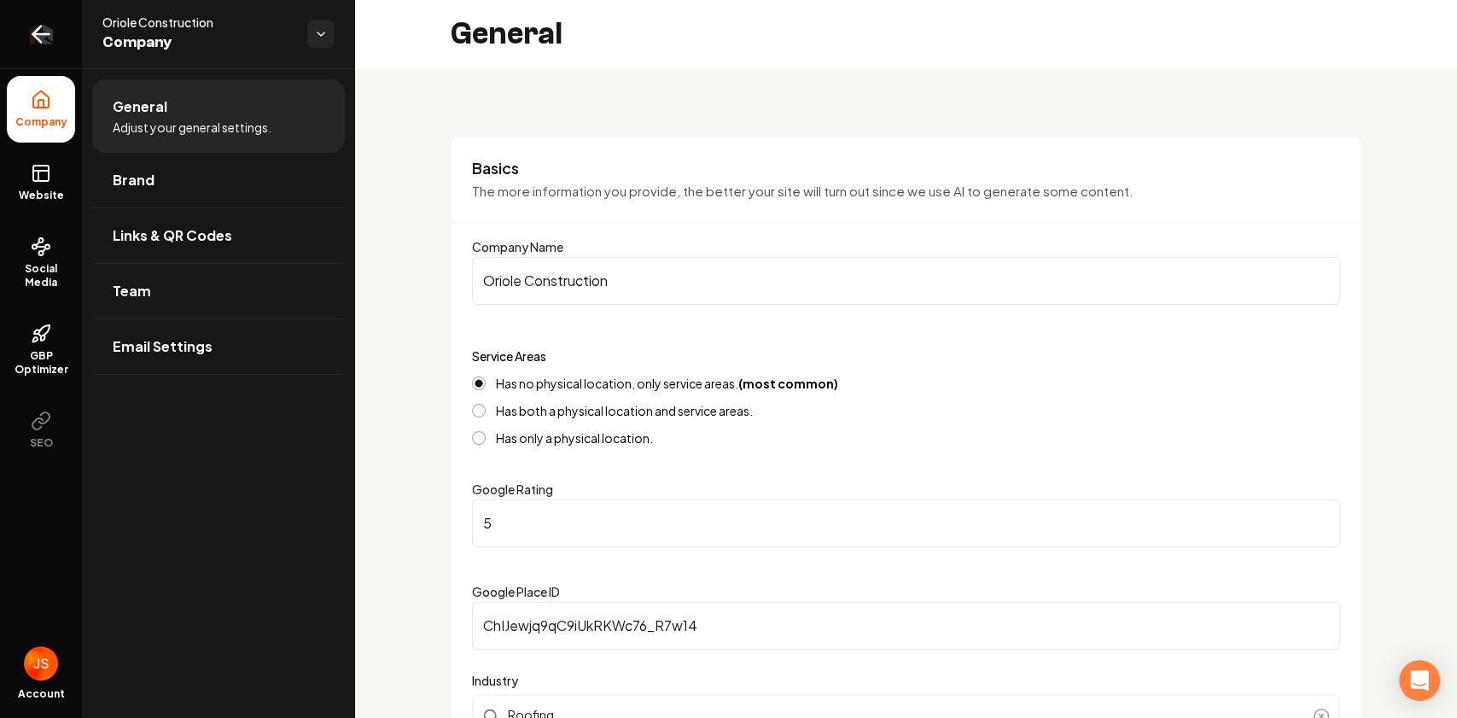
click at [26, 26] on link "Return to dashboard" at bounding box center [41, 34] width 82 height 68
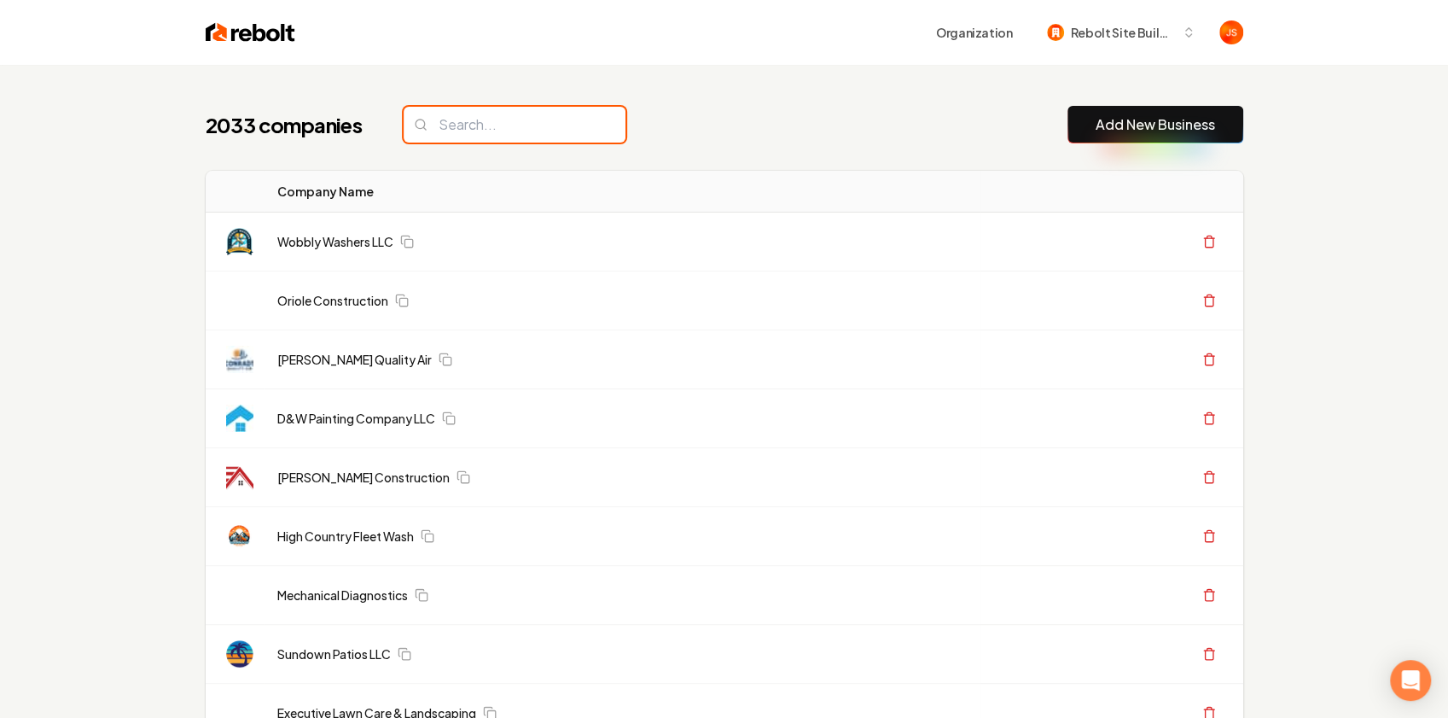
click at [454, 127] on input "search" at bounding box center [515, 125] width 222 height 36
paste input "Simones Outdoor Seevices"
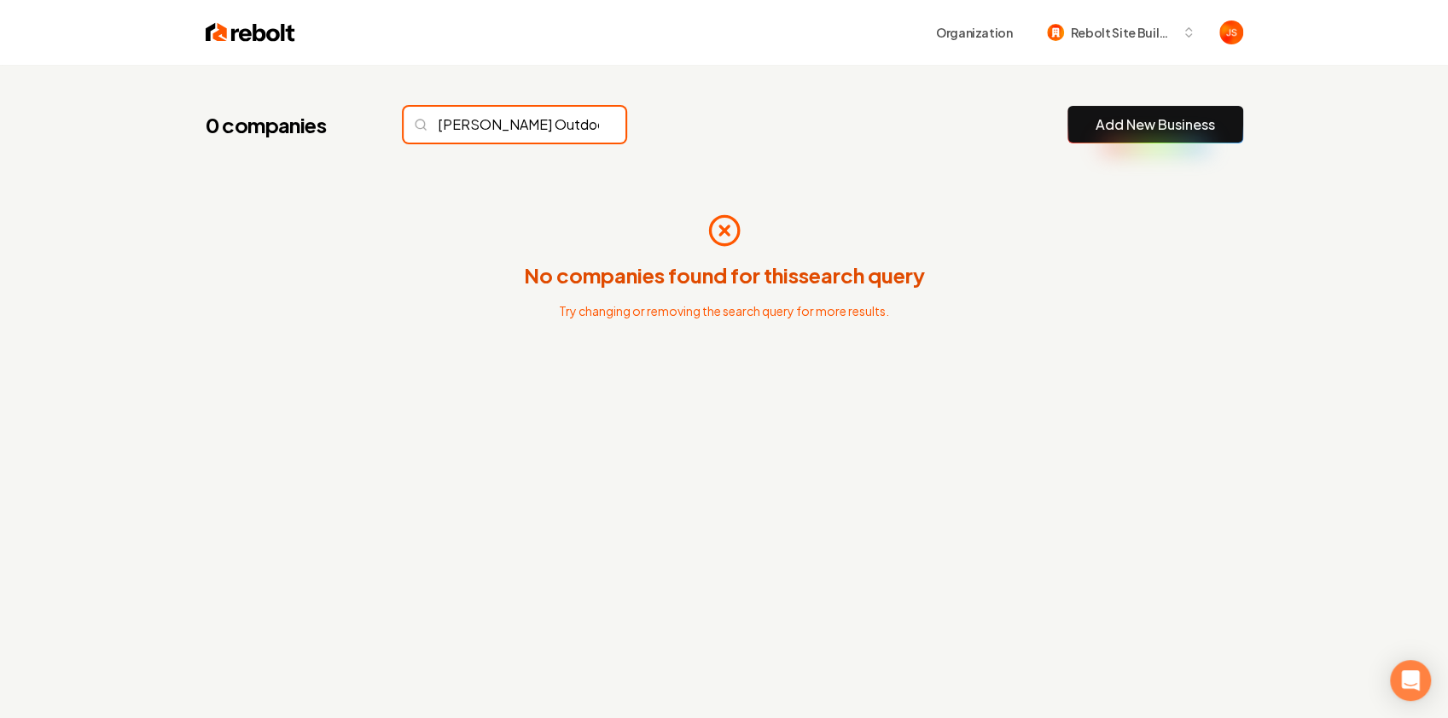
scroll to position [0, 42]
drag, startPoint x: 501, startPoint y: 118, endPoint x: 544, endPoint y: 134, distance: 46.4
click at [556, 134] on input "Simones Outdoor Seevices" at bounding box center [515, 125] width 222 height 36
click at [515, 121] on input "Simones Outdoor Seevices" at bounding box center [515, 125] width 222 height 36
drag, startPoint x: 515, startPoint y: 121, endPoint x: 565, endPoint y: 119, distance: 49.6
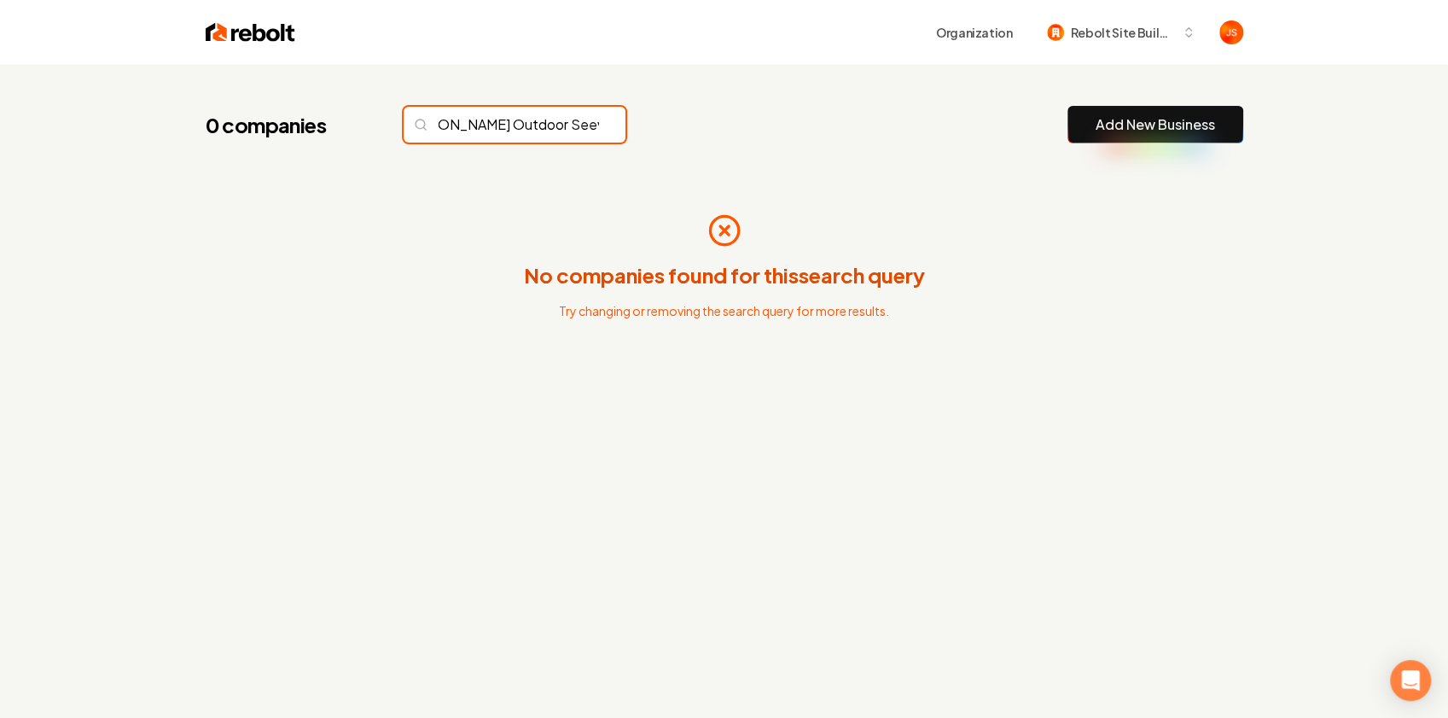
click at [565, 119] on input "Simones Outdoor Seevices" at bounding box center [515, 125] width 222 height 36
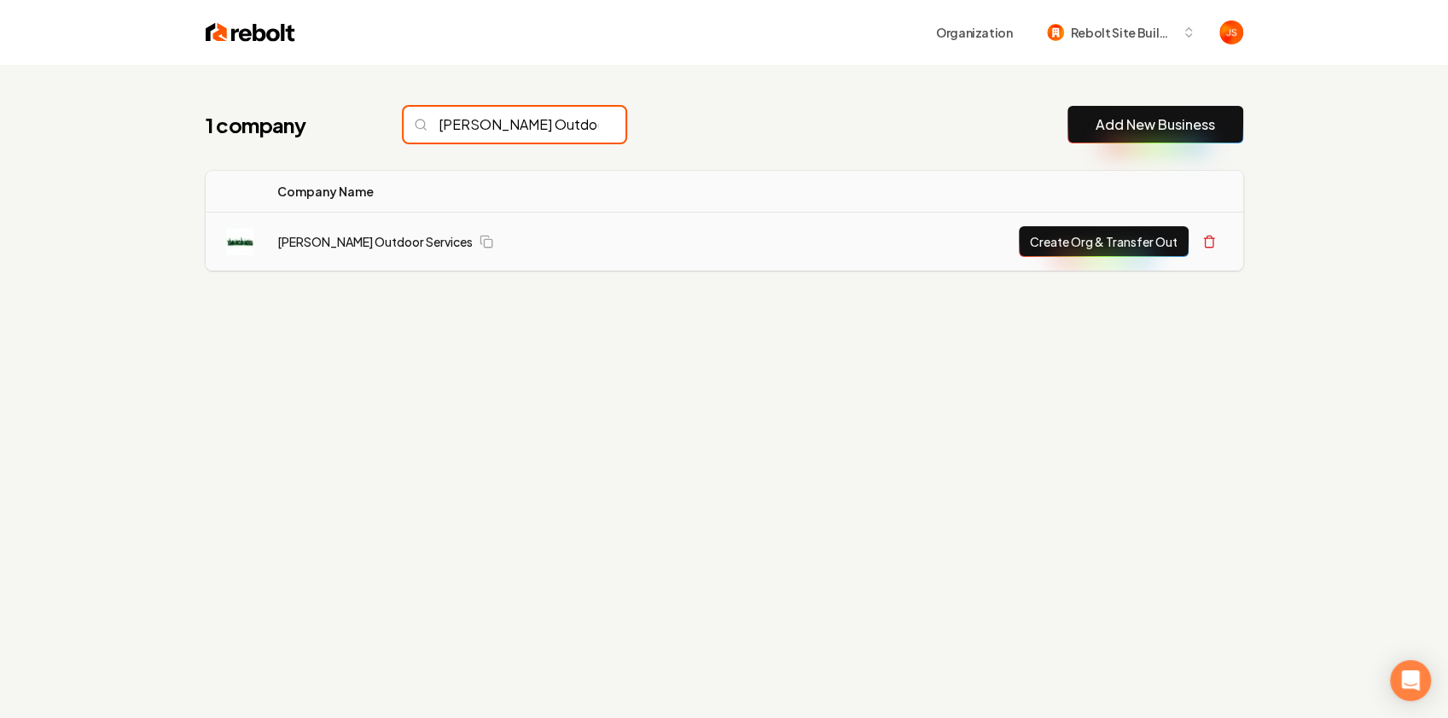
type input "Simones Outdoor"
click at [1050, 244] on button "Create Org & Transfer Out" at bounding box center [1104, 241] width 170 height 31
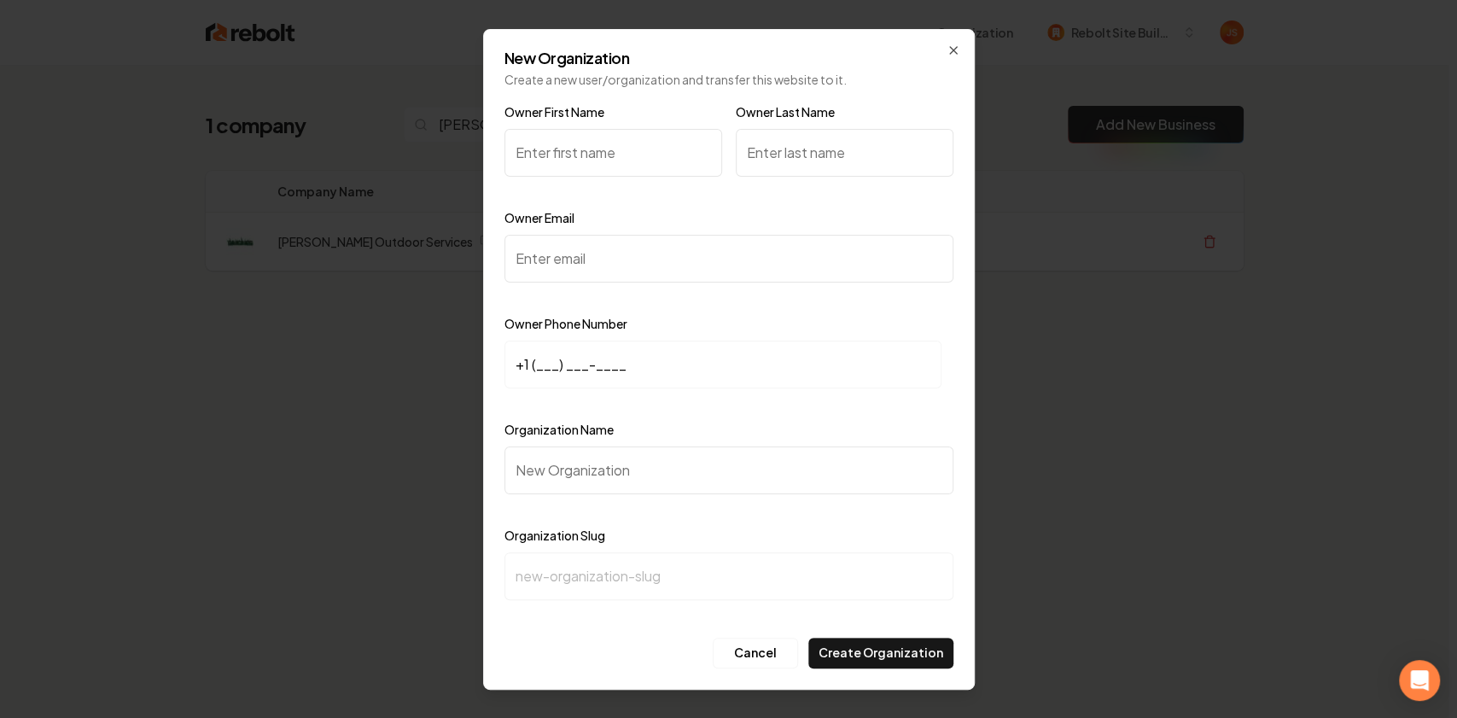
paste input "Dylan Simones"
drag, startPoint x: 610, startPoint y: 160, endPoint x: 621, endPoint y: 158, distance: 11.4
click at [613, 156] on input "Dylan Simones" at bounding box center [613, 153] width 218 height 48
drag, startPoint x: 618, startPoint y: 159, endPoint x: 683, endPoint y: 158, distance: 64.9
click at [555, 160] on input "Dylan Simones" at bounding box center [613, 153] width 218 height 48
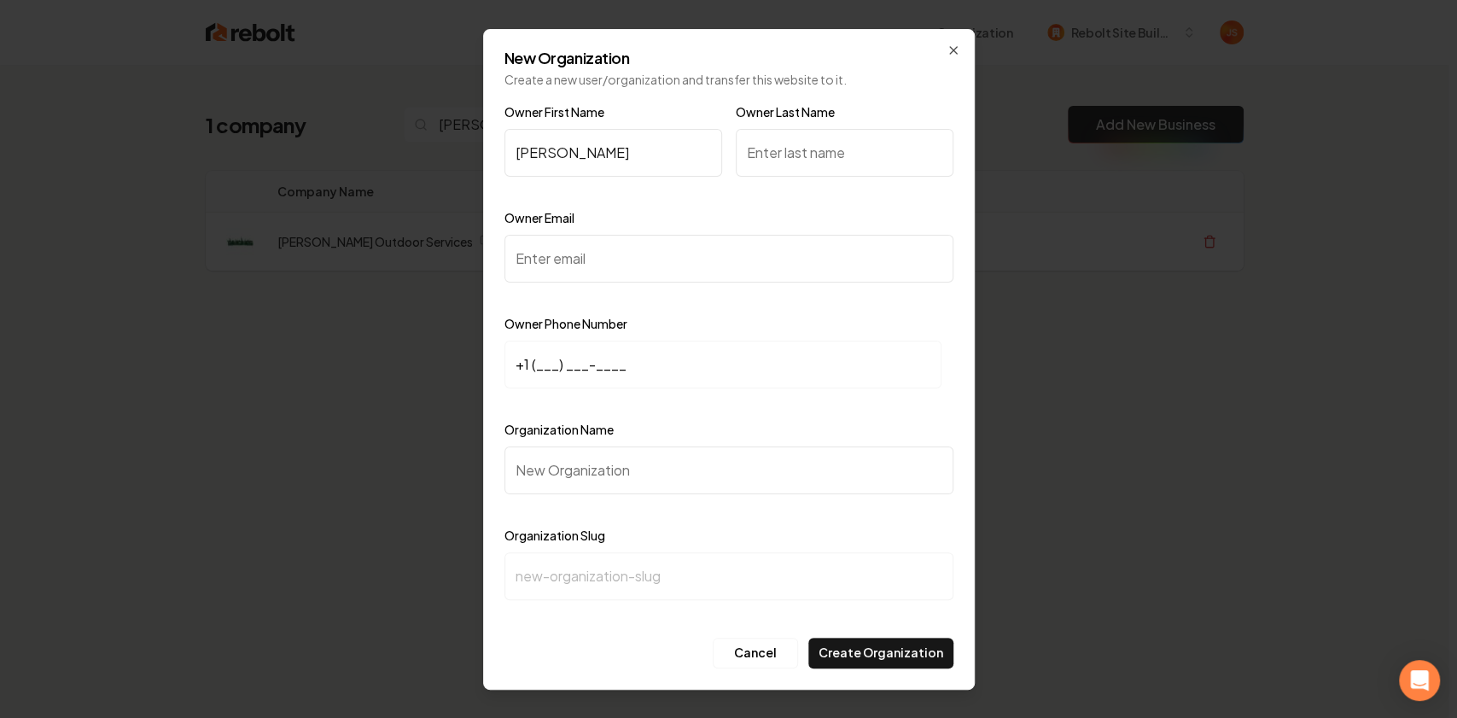
type input "Dylan Simones"
drag, startPoint x: 784, startPoint y: 150, endPoint x: 702, endPoint y: 145, distance: 82.1
click at [781, 150] on input "Owner Last Name" at bounding box center [845, 153] width 218 height 48
paste input "Simones"
type input "Simones"
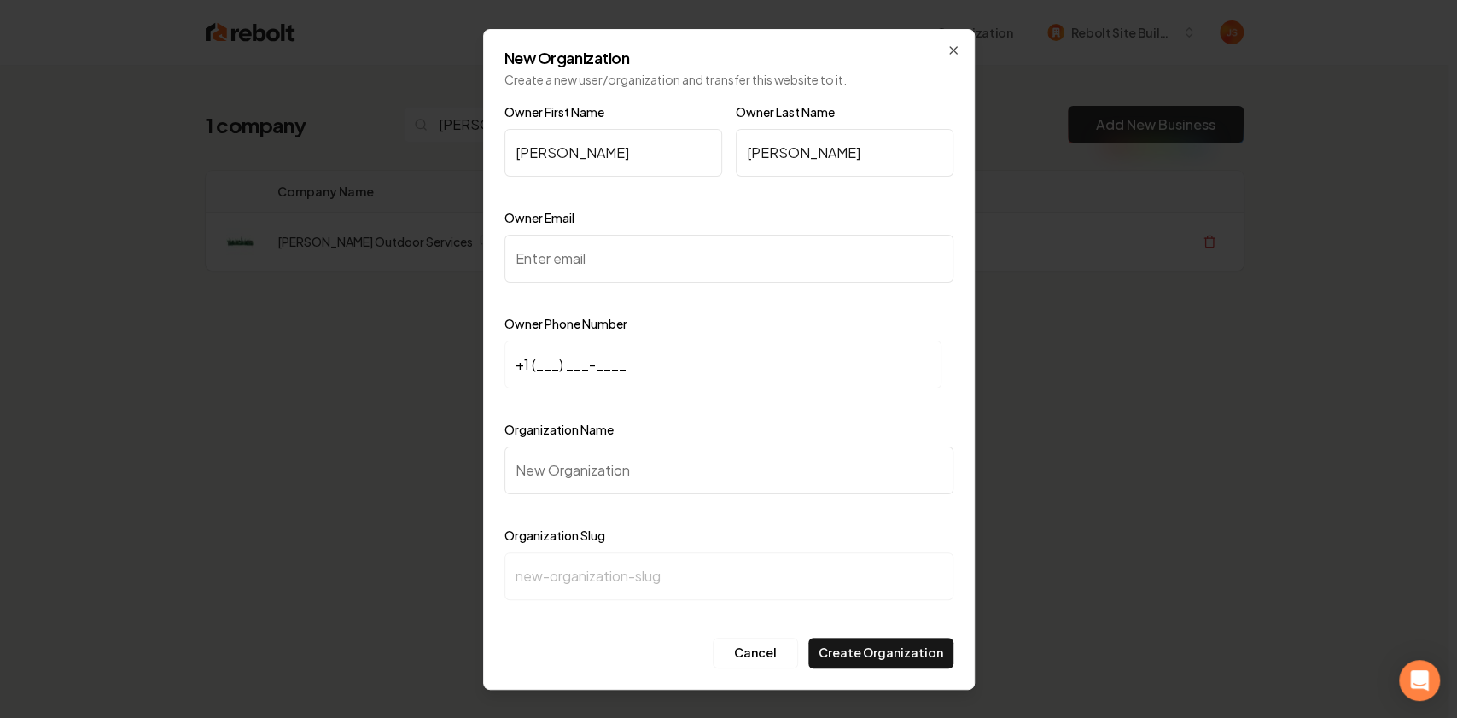
drag, startPoint x: 588, startPoint y: 143, endPoint x: 603, endPoint y: 153, distance: 18.0
click at [585, 145] on input "Dylan Simones" at bounding box center [613, 153] width 218 height 48
click at [628, 157] on input "Dylan Simones" at bounding box center [613, 153] width 218 height 48
drag, startPoint x: 555, startPoint y: 154, endPoint x: 643, endPoint y: 166, distance: 88.8
click at [640, 166] on input "Dylan Simneso" at bounding box center [613, 153] width 218 height 48
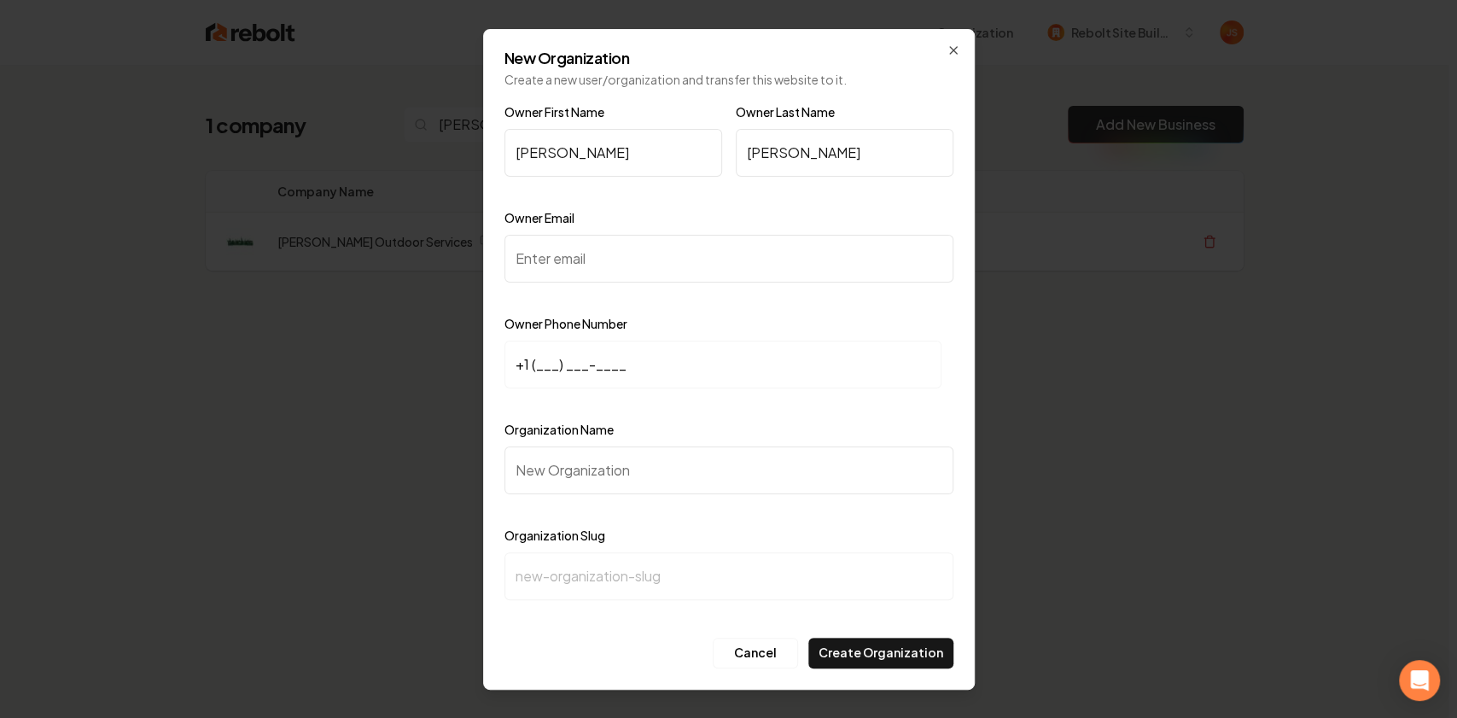
type input "Dylan"
click at [575, 261] on input "Owner Email" at bounding box center [728, 259] width 449 height 48
paste input "simonesoutdoorservices@gmail.com"
type input "simonesoutdoorservices@gmail.com"
click at [532, 361] on input "+1 (___) ___-____" at bounding box center [722, 365] width 437 height 48
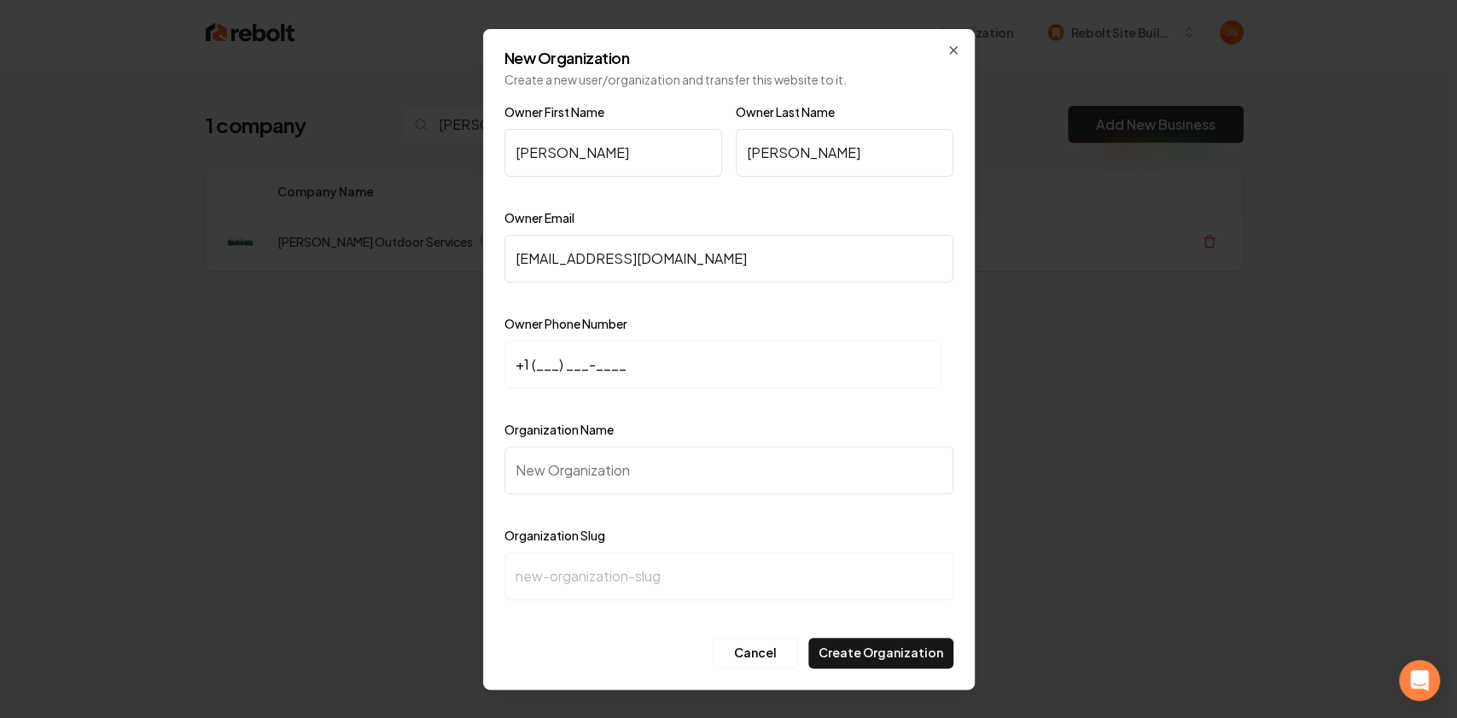
paste input "320) 761-9951"
type input "+1 (320) 761-9951"
click at [538, 465] on input "Organization Name" at bounding box center [728, 470] width 449 height 48
type input "S"
type input "s"
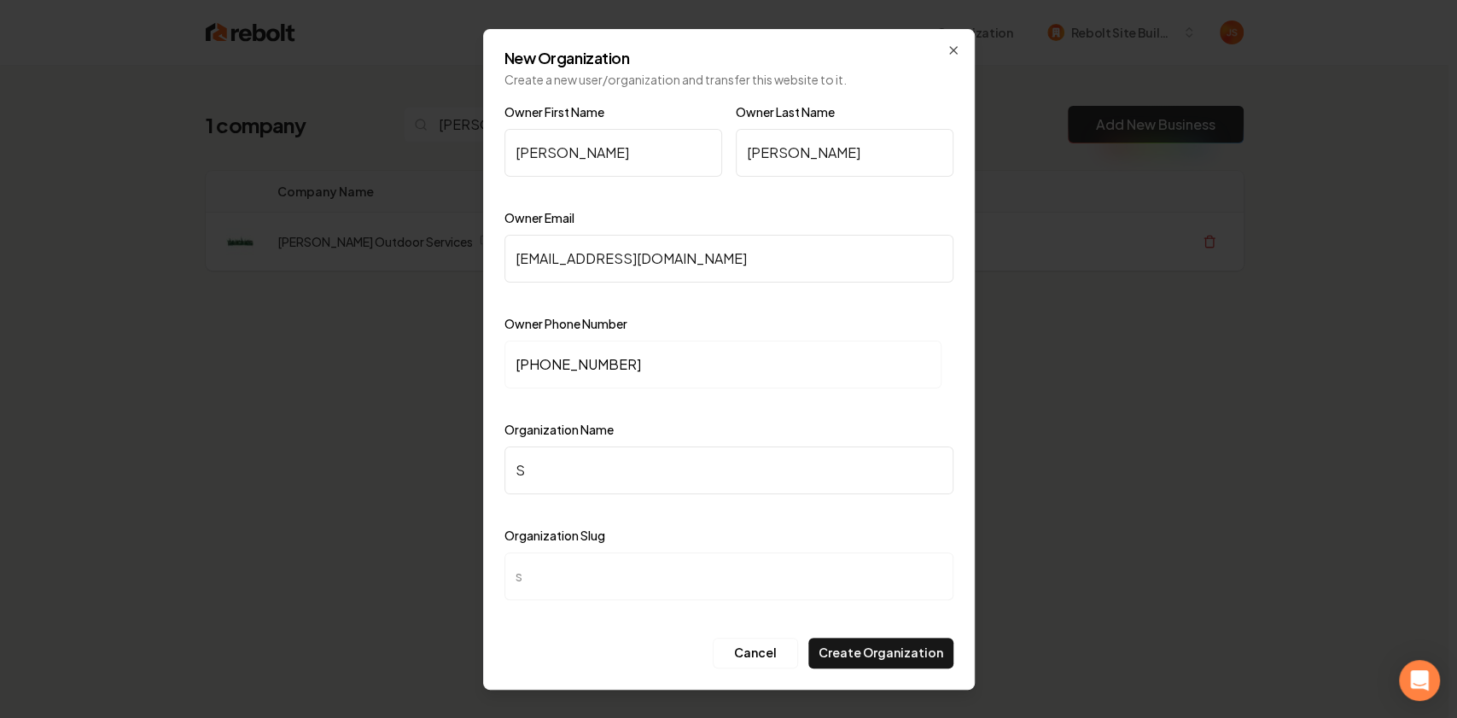
type input "Si"
type input "si"
type input "Sim"
type input "sim"
type input "Simo"
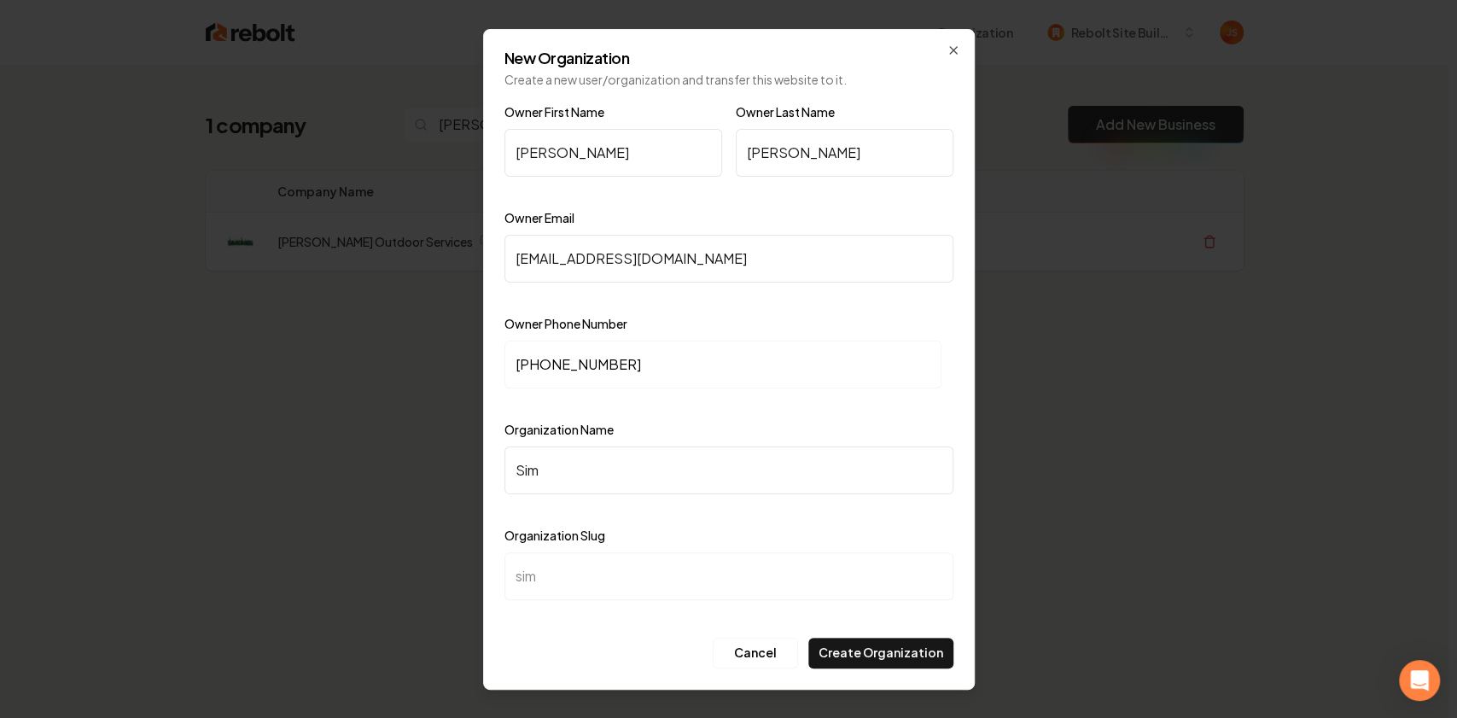
type input "simo"
type input "Simon"
type input "simon"
type input "Simone"
type input "simone"
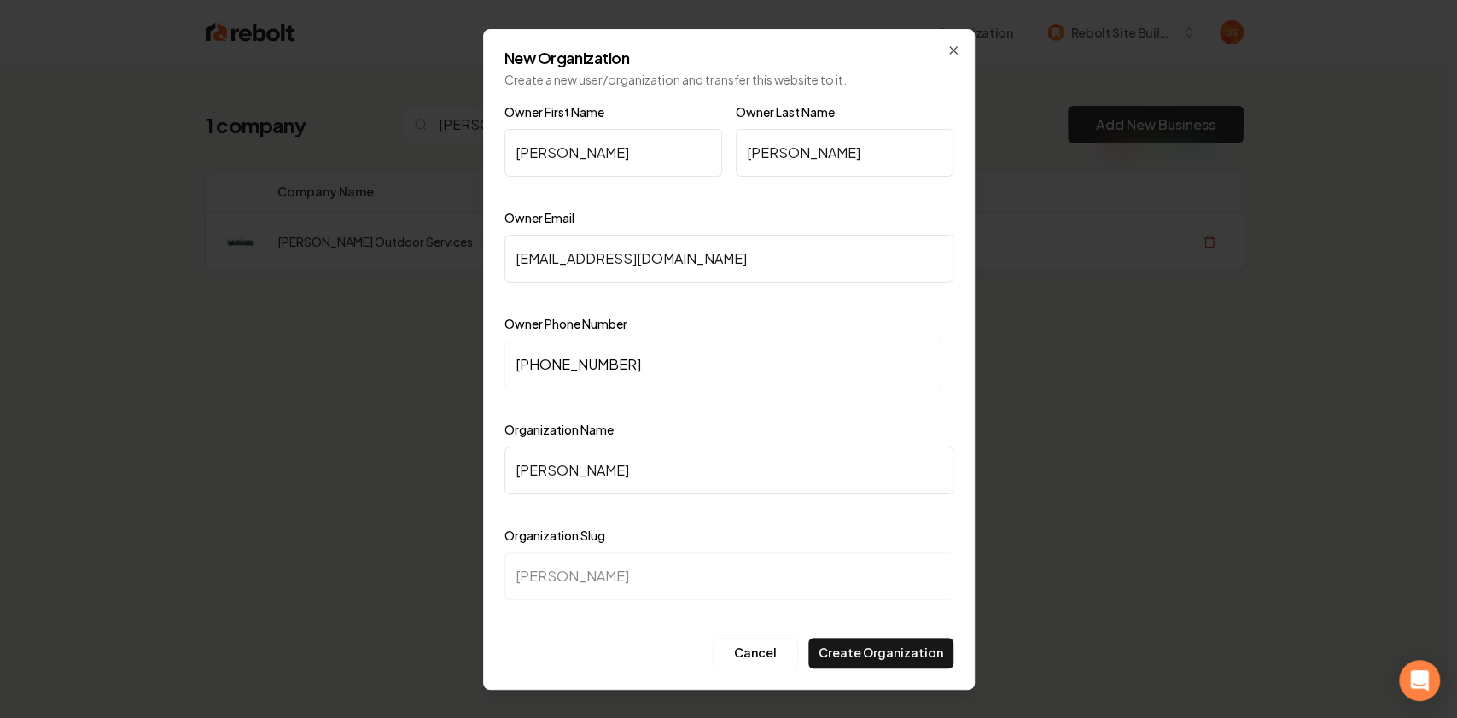
type input "Simones"
type input "simones"
type input "Simones O"
type input "simones-o"
type input "Simones Ou"
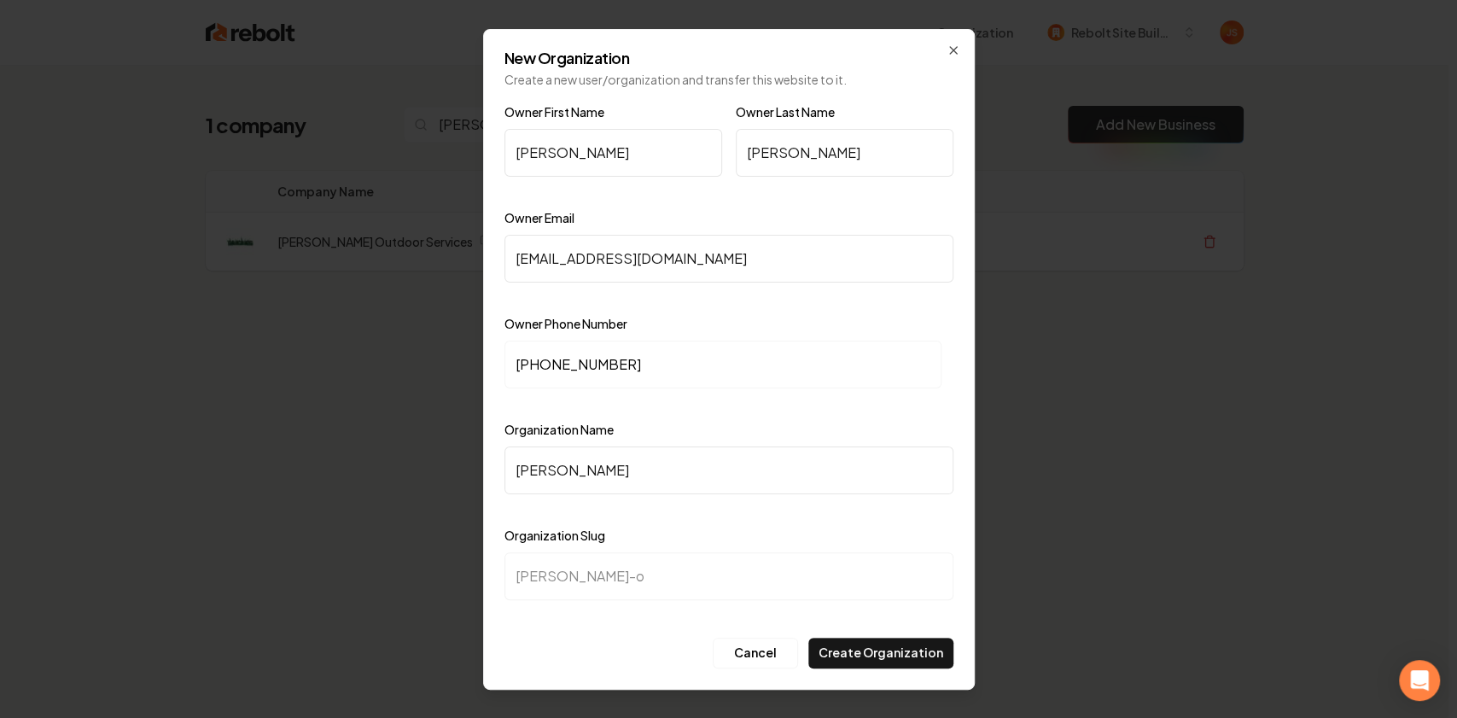
type input "simones-ou"
type input "Simones Out"
type input "simones-out"
type input "Simones Outd"
type input "simones-outd"
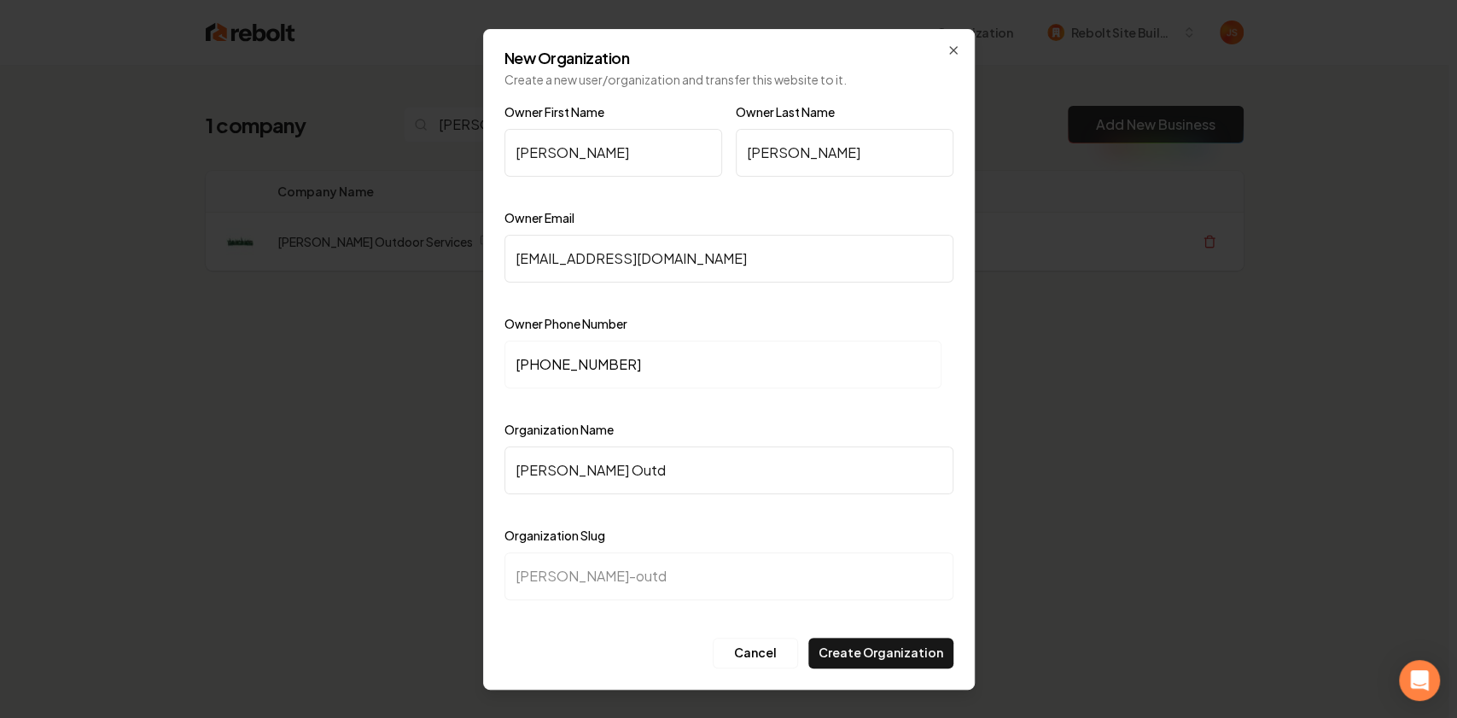
type input "Simones Outdo"
type input "simones-outdo"
type input "Simones Outdoo"
type input "simones-outdoo"
type input "Simones Outdoor"
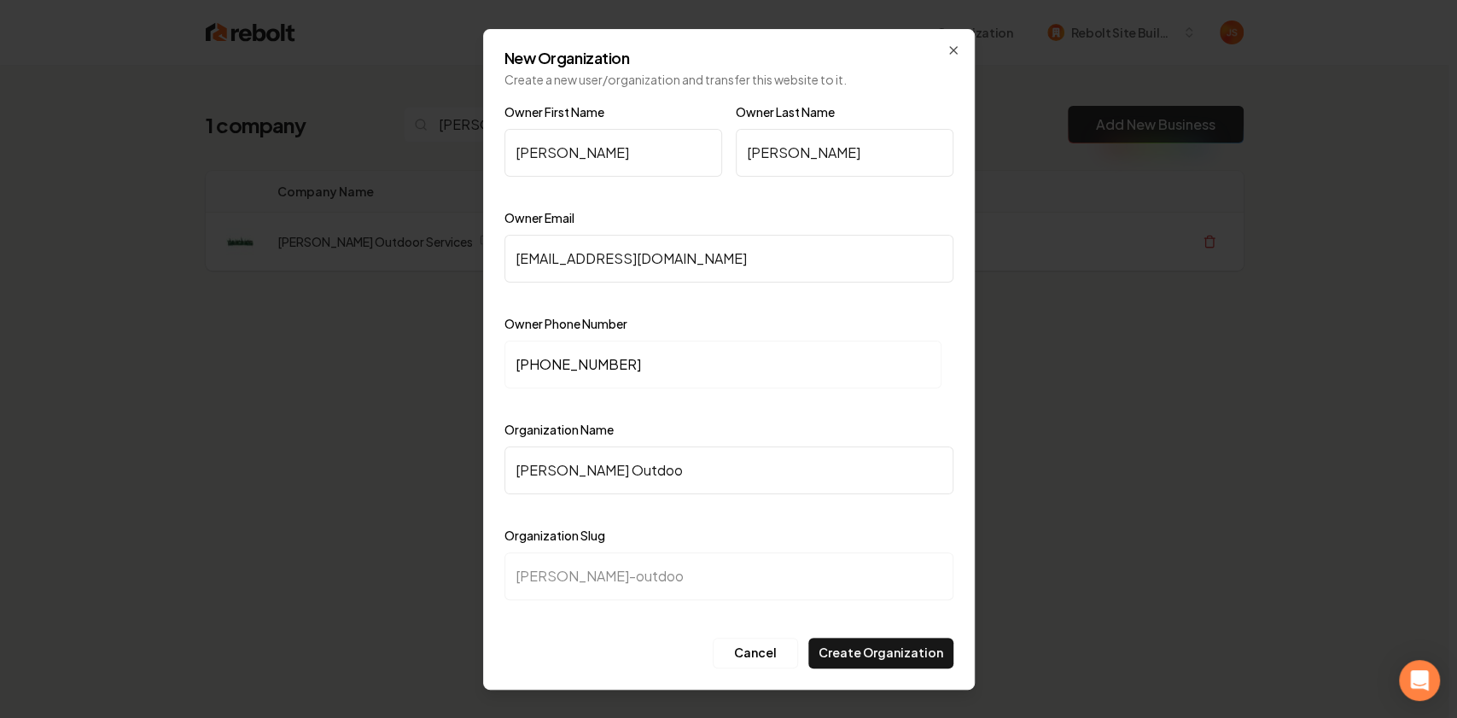
type input "simones-outdoor"
type input "Simones Outdoor S"
type input "simones-outdoor-s"
type input "Simones Outdoor Se"
type input "simones-outdoor-se"
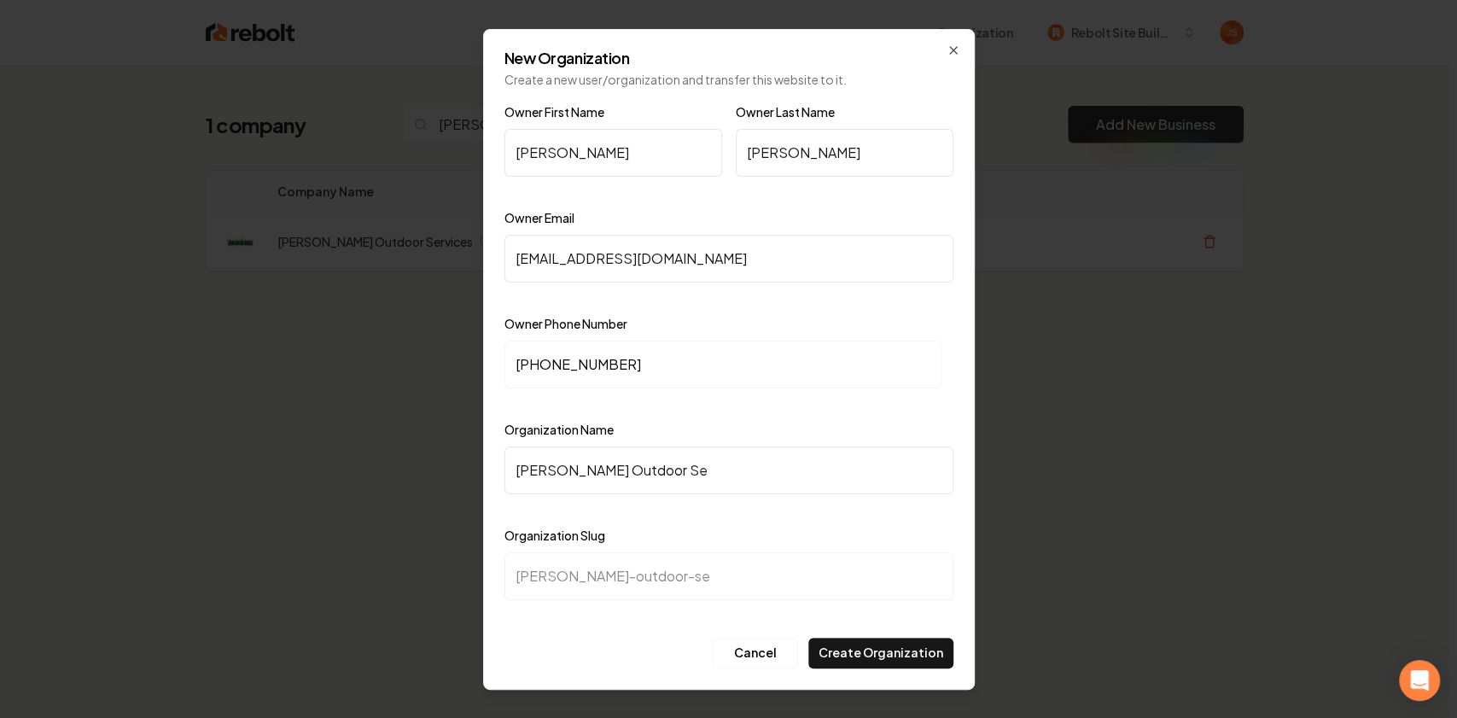
type input "Simones Outdoor Ser"
type input "simones-outdoor-ser"
type input "Simones Outdoor Serv"
type input "simones-outdoor-serv"
type input "Simones Outdoor Servi"
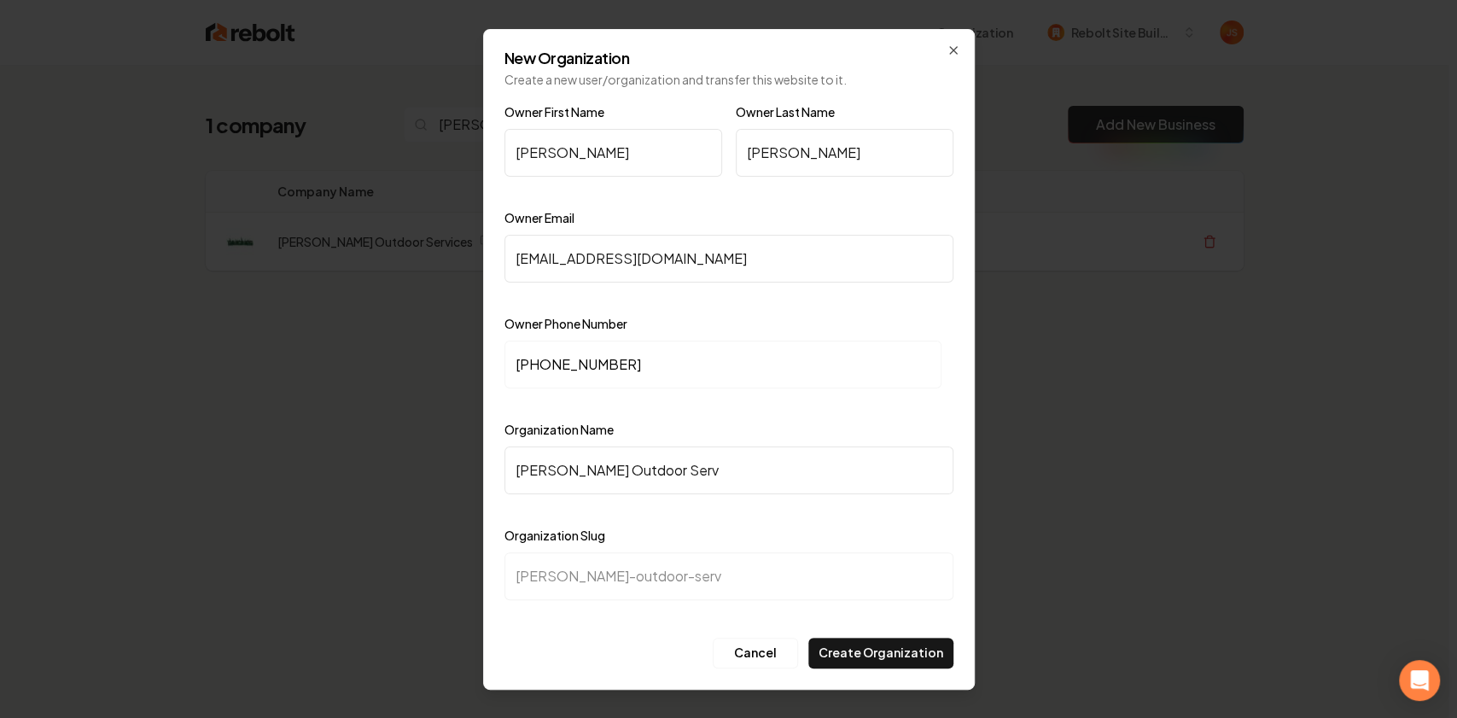
type input "simones-outdoor-servi"
type input "Simones Outdoor Servic"
type input "simones-outdoor-servic"
type input "Simones Outdoor Service"
type input "simones-outdoor-service"
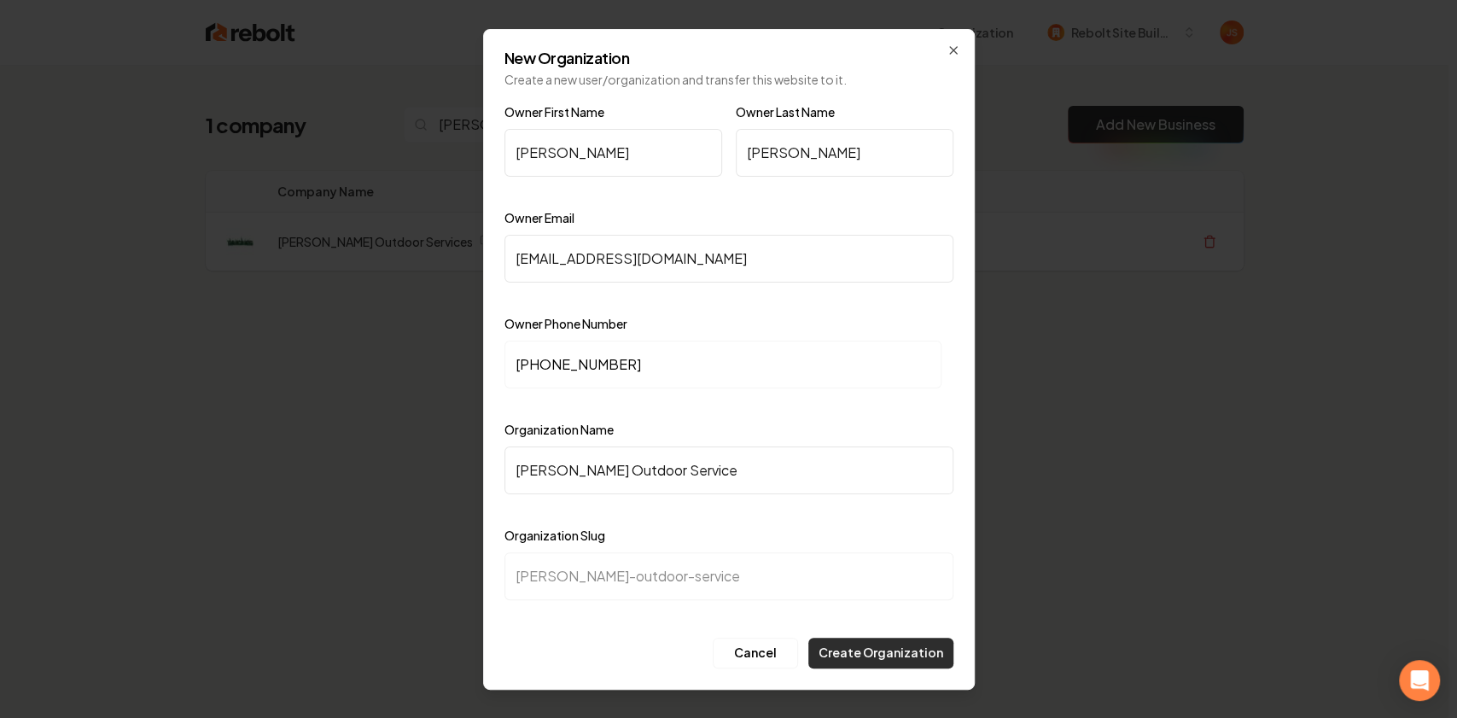
type input "Simones Outdoor Service"
click at [914, 649] on button "Create Organization" at bounding box center [880, 653] width 145 height 31
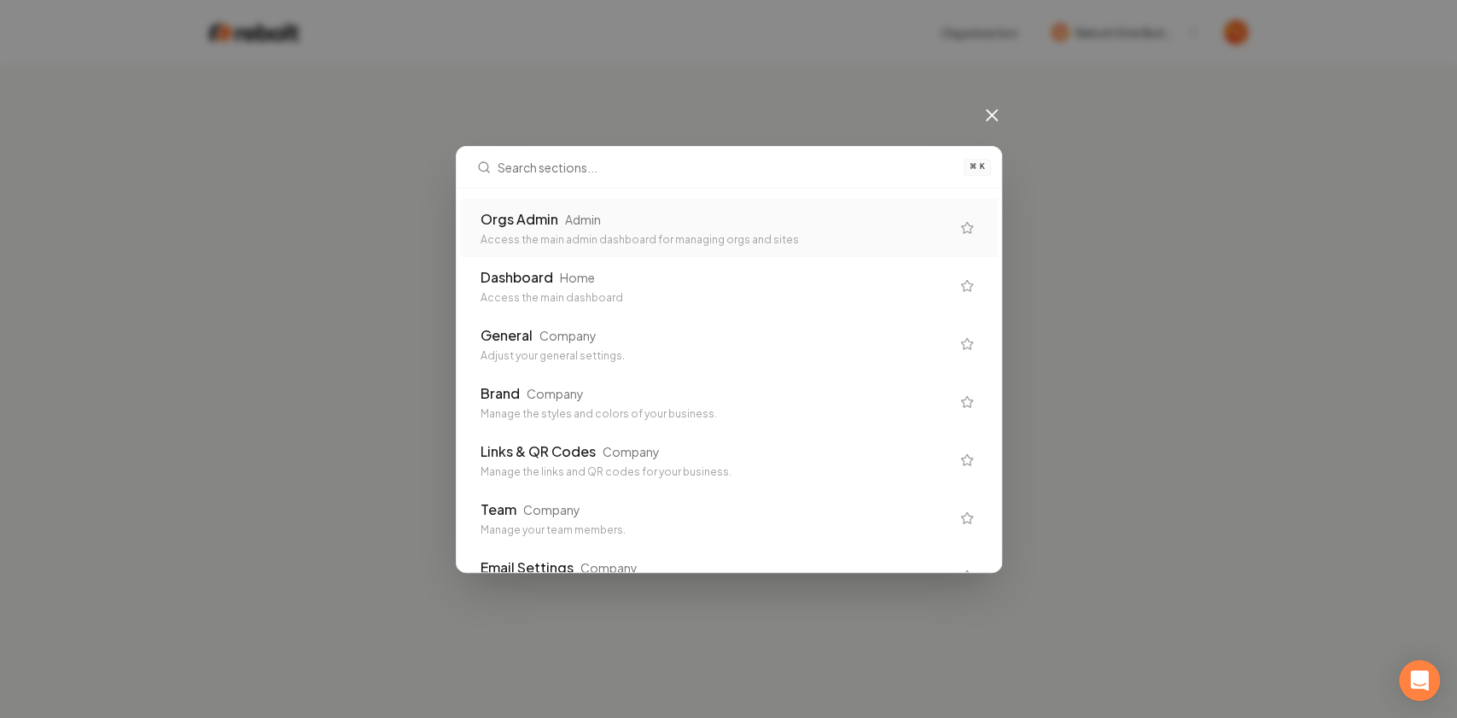
click at [569, 222] on div "Admin" at bounding box center [583, 219] width 36 height 17
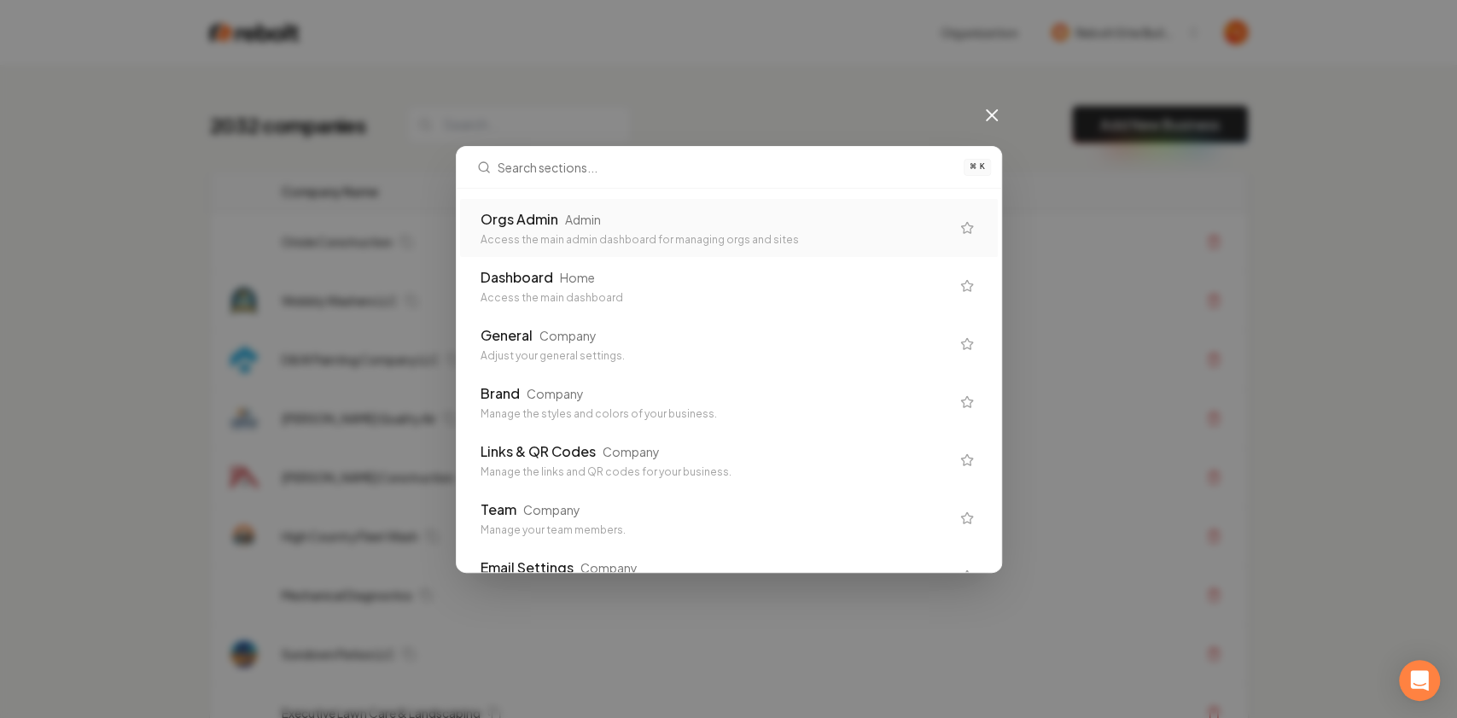
click at [652, 233] on div "Access the main admin dashboard for managing orgs and sites" at bounding box center [714, 240] width 469 height 14
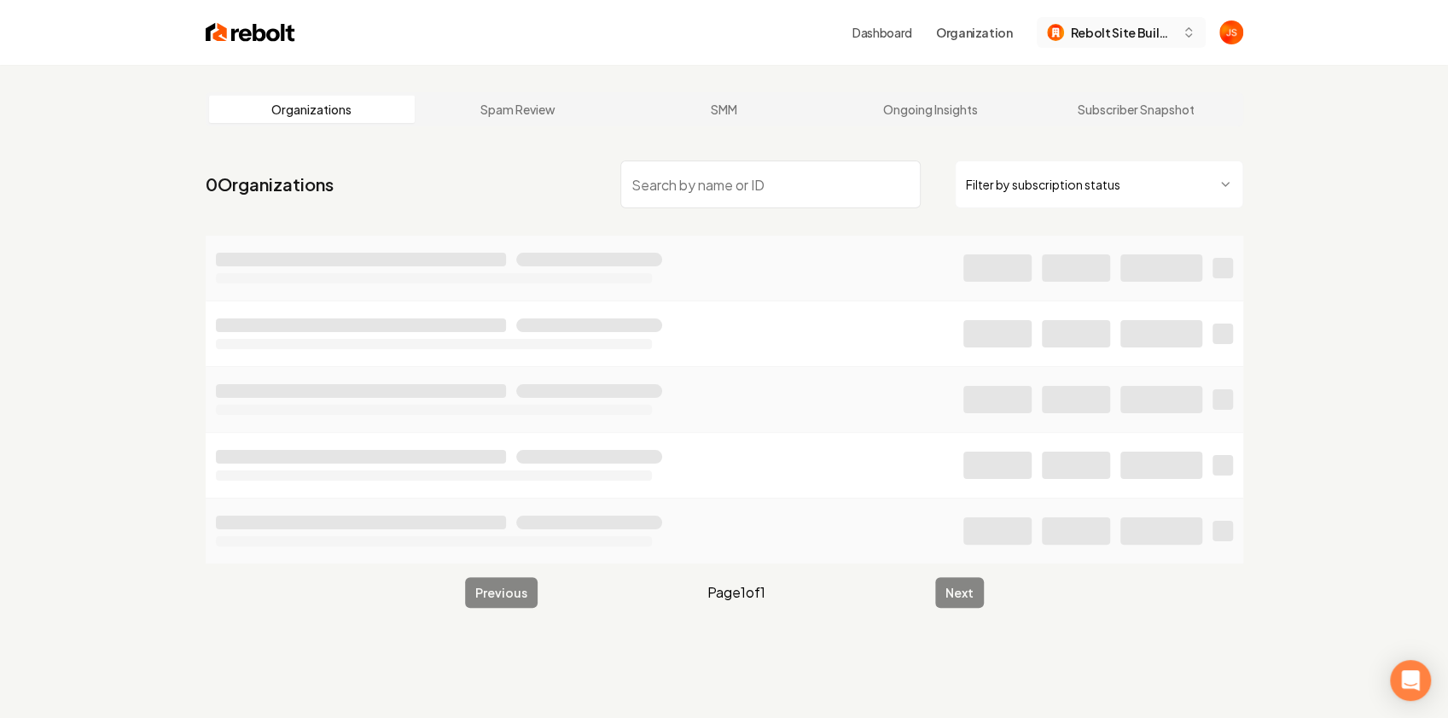
click at [1115, 29] on span "Rebolt Site Builder" at bounding box center [1123, 33] width 104 height 18
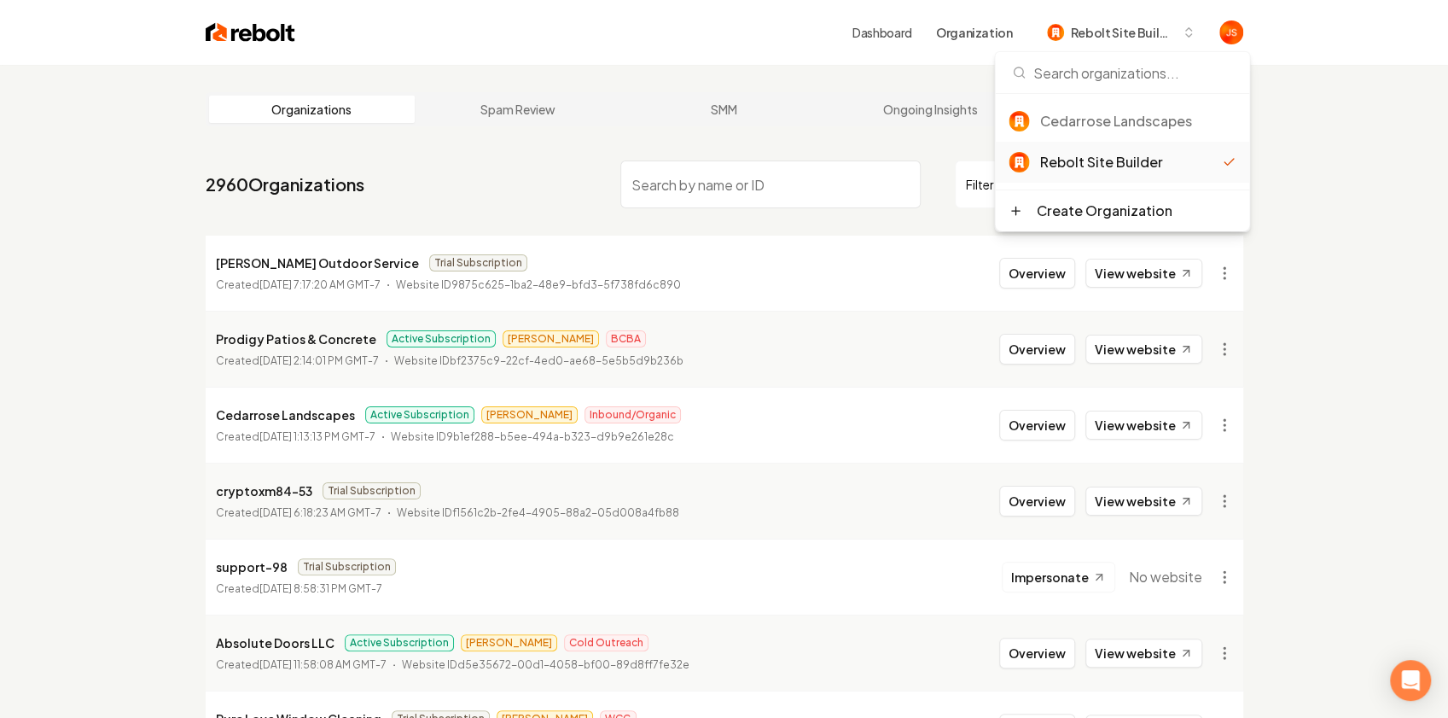
drag, startPoint x: 1197, startPoint y: 335, endPoint x: 1219, endPoint y: 299, distance: 42.2
click at [1197, 334] on div "Overview View website" at bounding box center [1100, 349] width 203 height 31
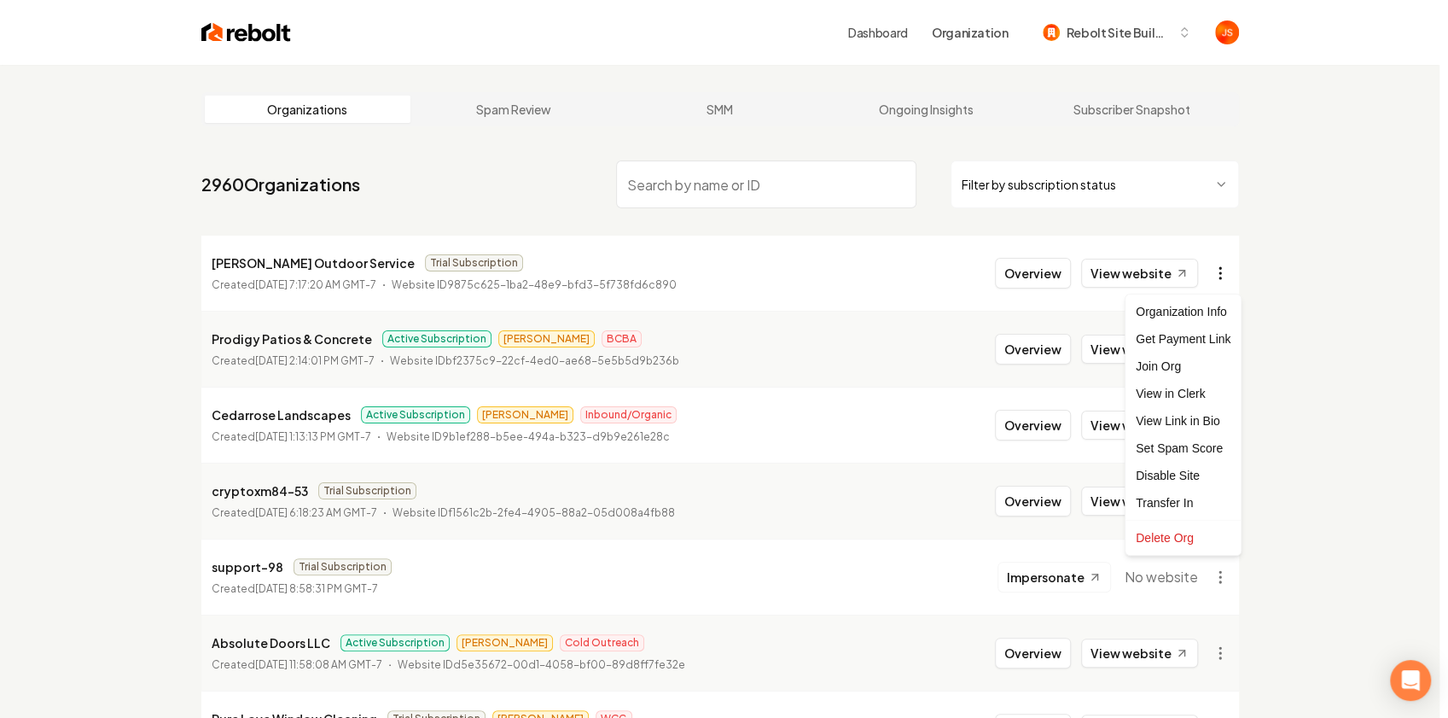
click at [1232, 273] on html "Dashboard Organization Rebolt Site Builder Organizations Spam Review SMM Ongoin…" at bounding box center [724, 359] width 1448 height 718
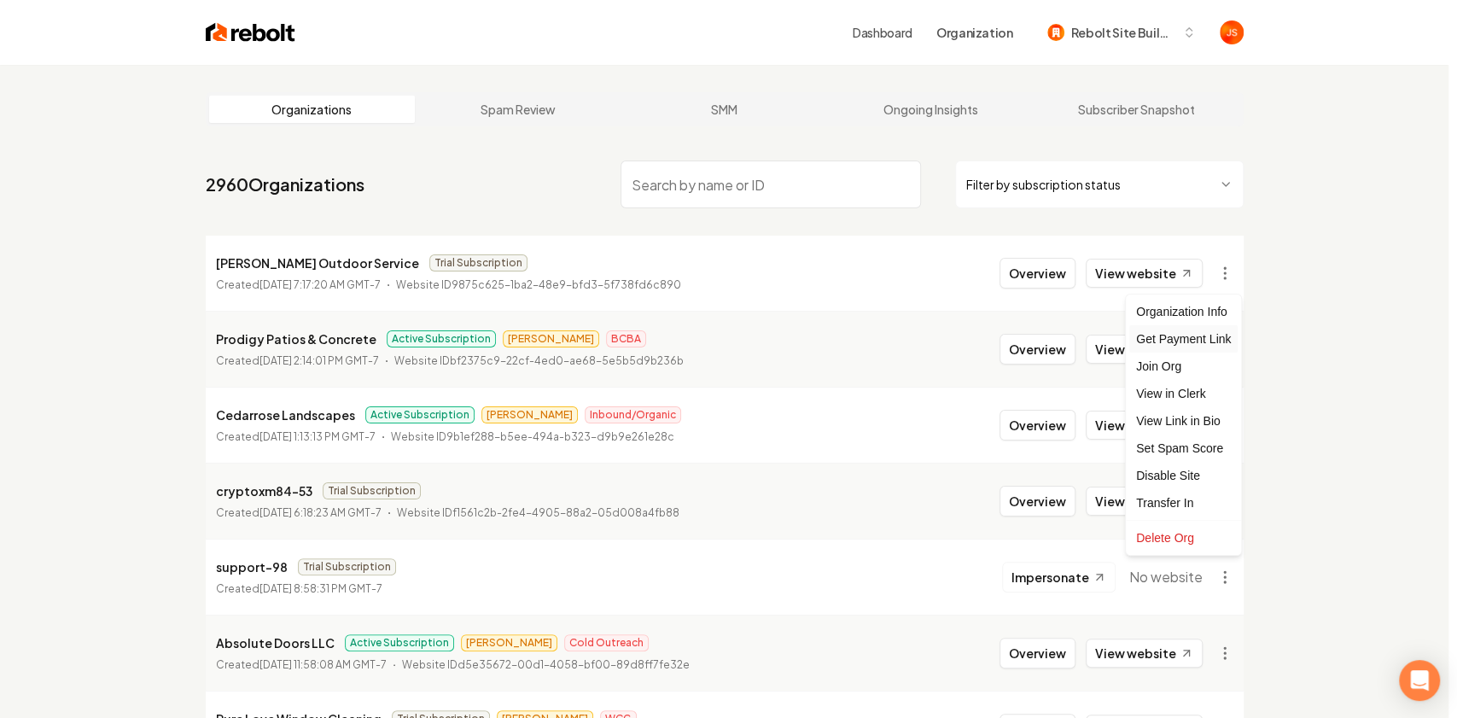
click at [1169, 340] on div "Get Payment Link" at bounding box center [1183, 338] width 108 height 27
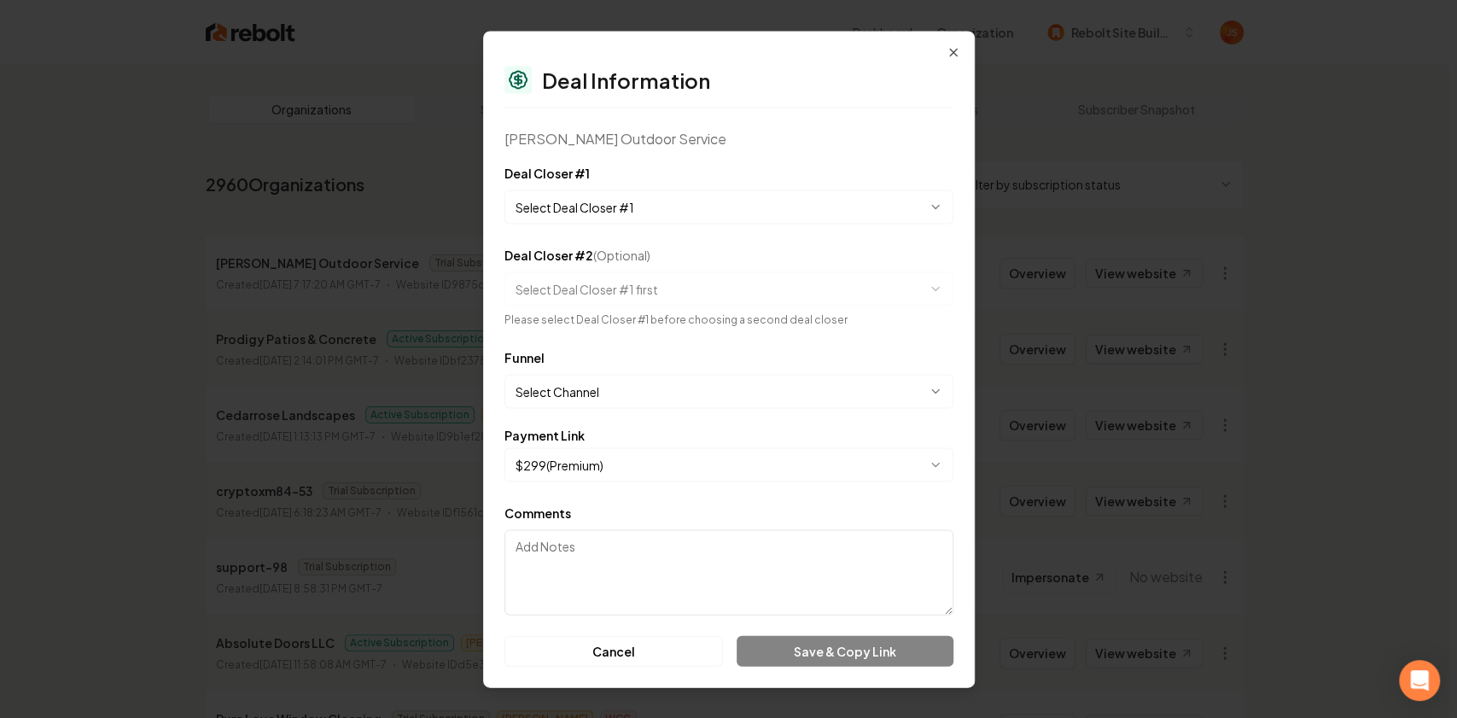
click at [597, 208] on body "Dashboard Organization Rebolt Site Builder Organizations Spam Review SMM Ongoin…" at bounding box center [724, 359] width 1448 height 718
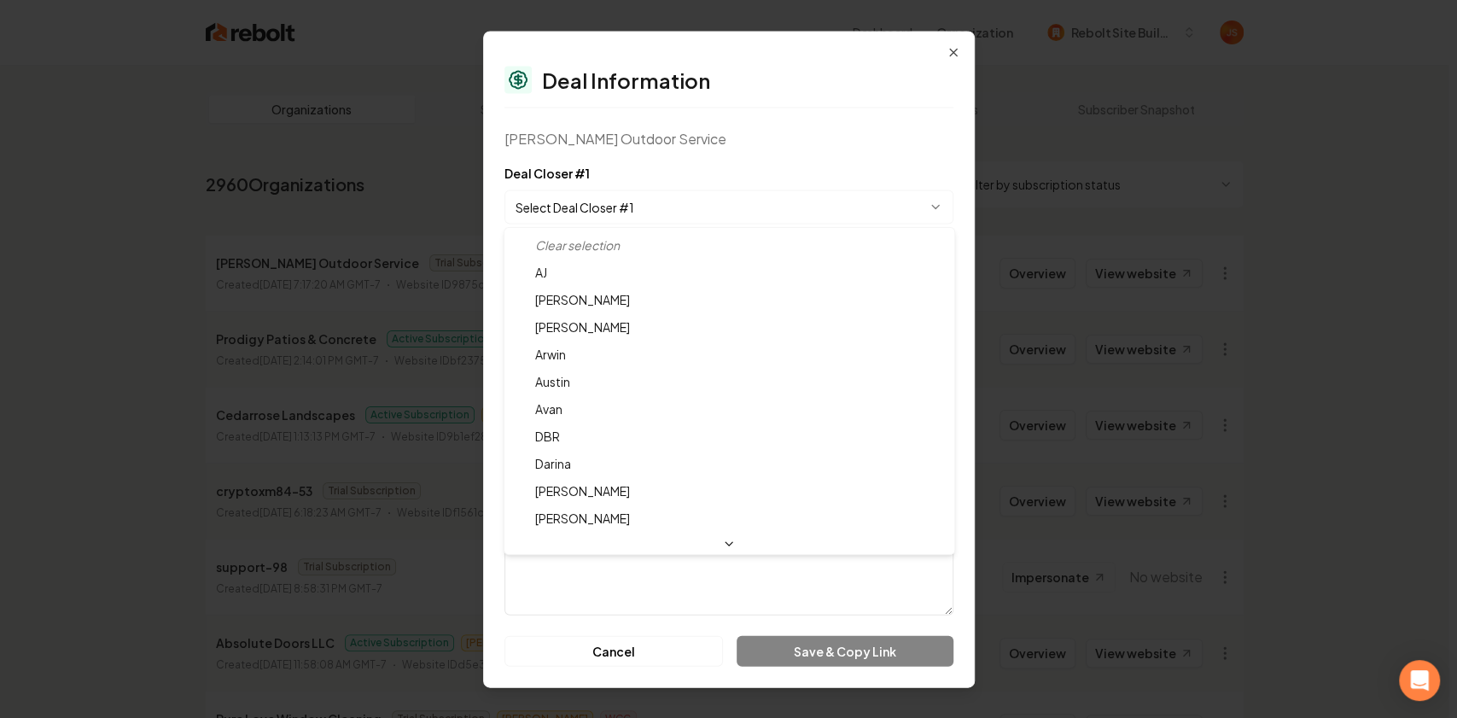
select select "**********"
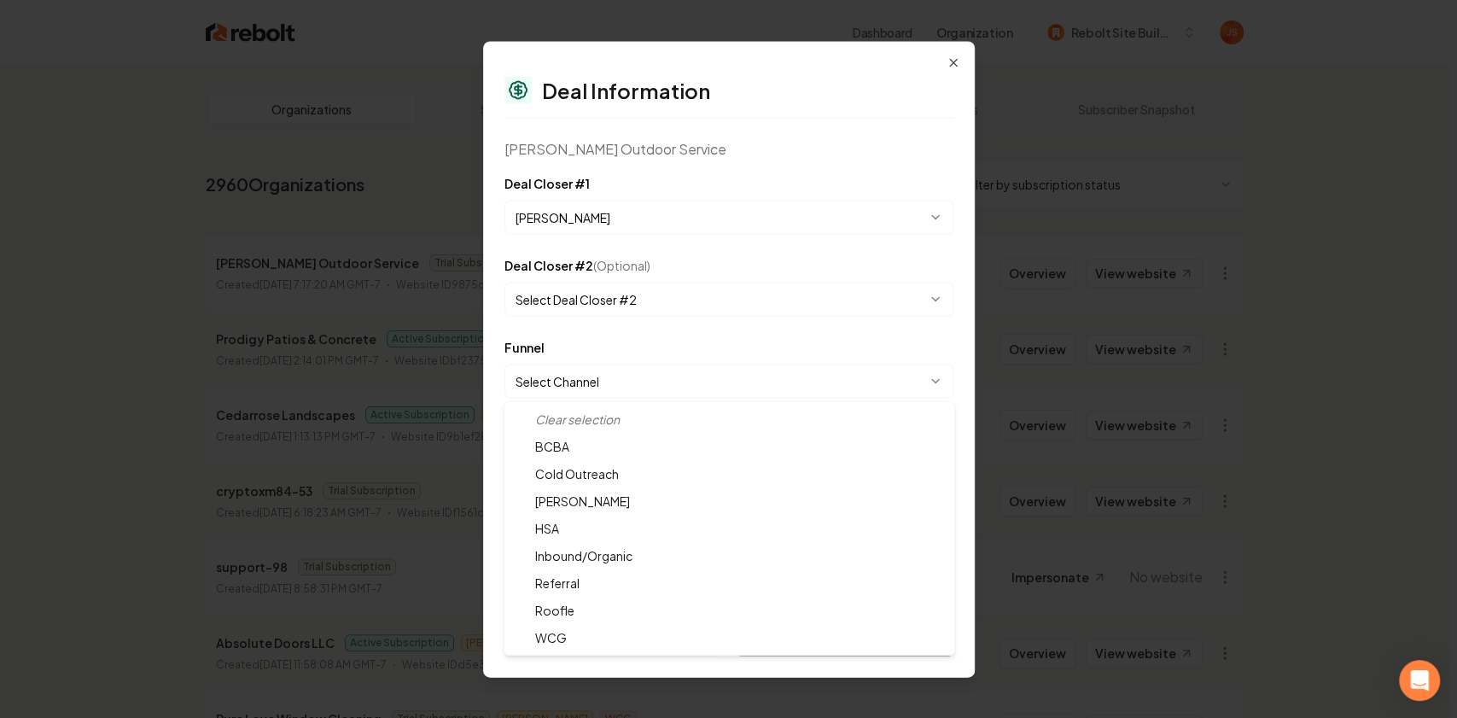
click at [592, 371] on body "Dashboard Organization Rebolt Site Builder Organizations Spam Review SMM Ongoin…" at bounding box center [724, 359] width 1448 height 718
select select "**********"
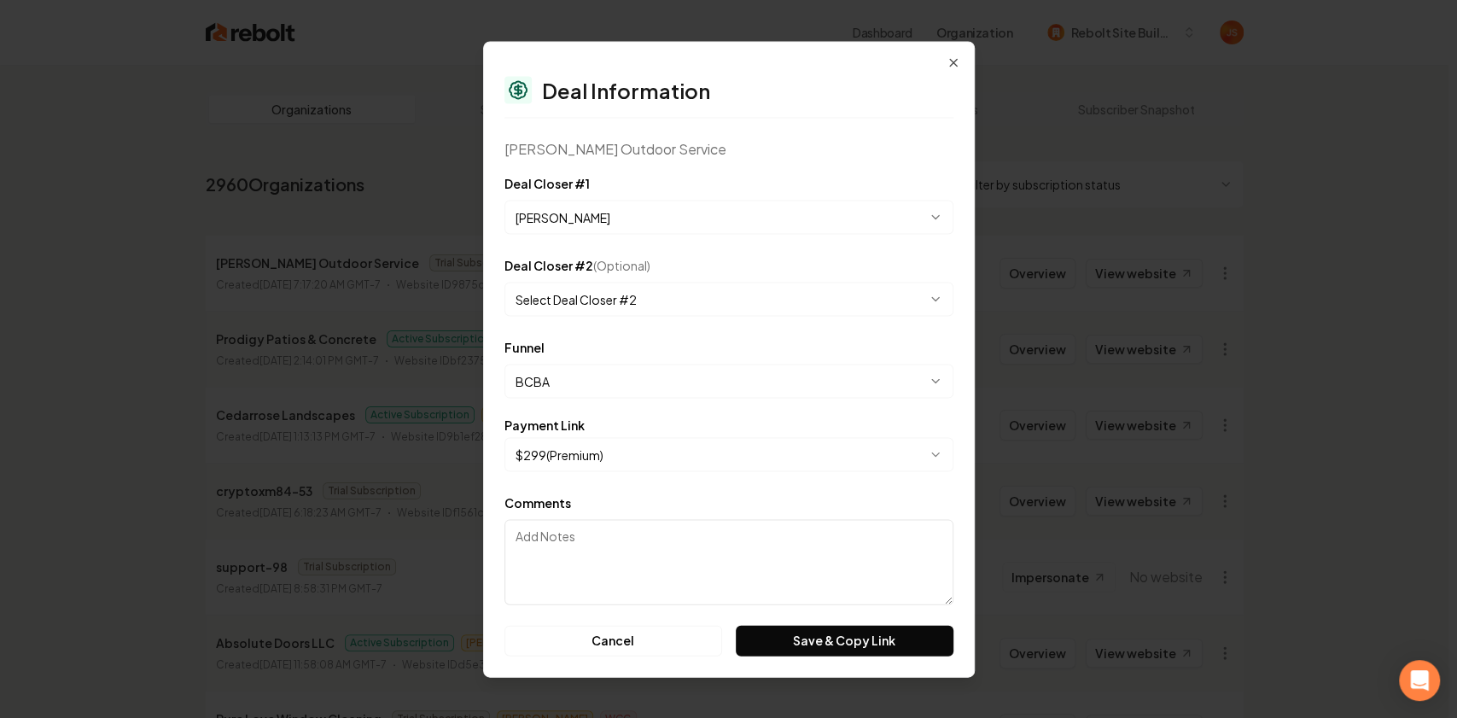
click at [573, 459] on body "Dashboard Organization Rebolt Site Builder Organizations Spam Review SMM Ongoin…" at bounding box center [724, 359] width 1448 height 718
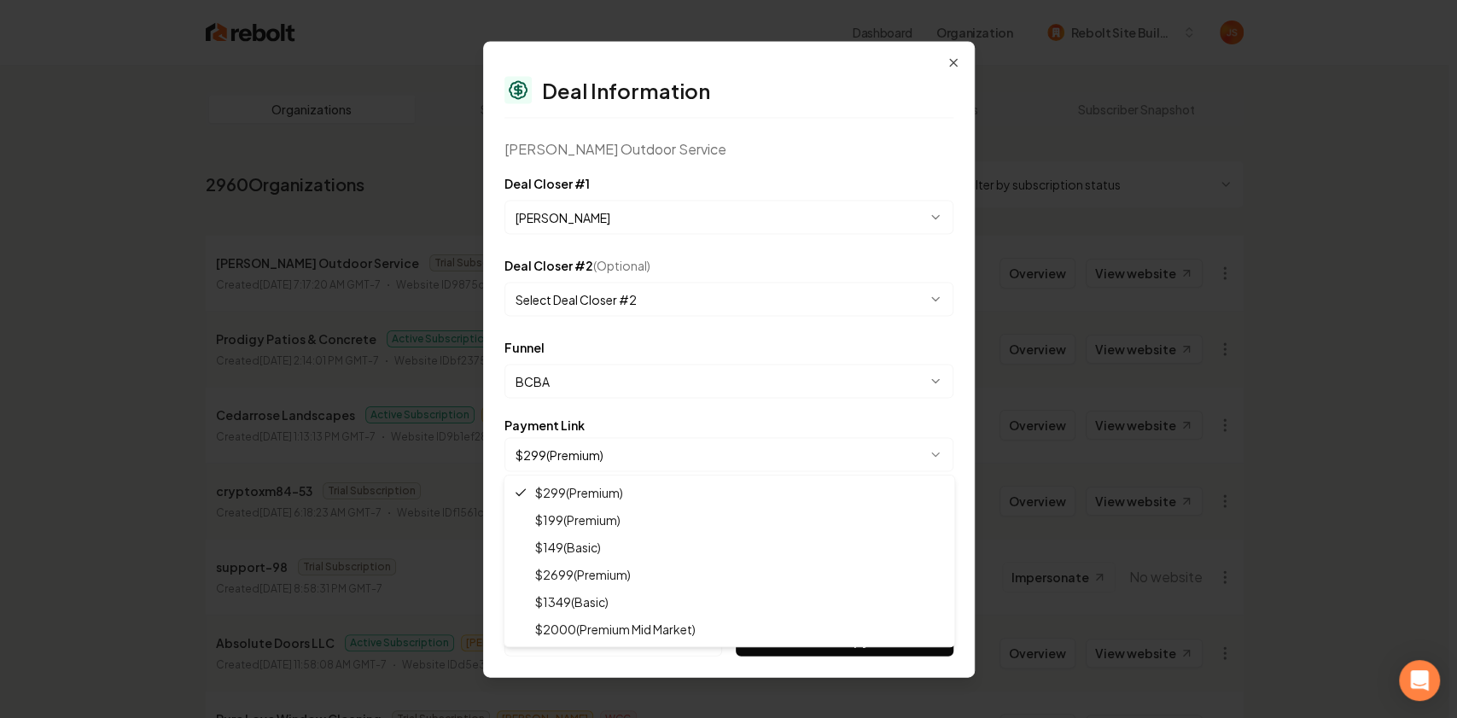
select select "**********"
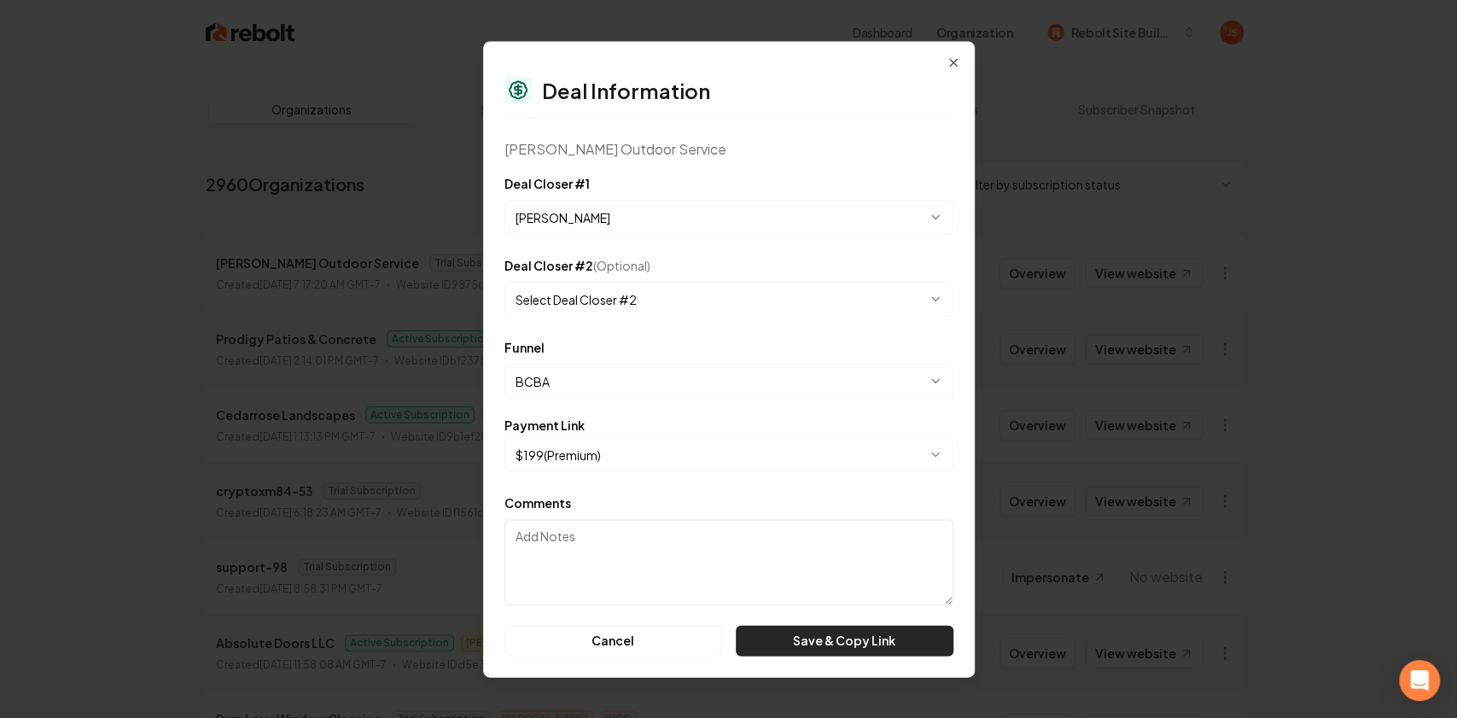
click at [881, 654] on button "Save & Copy Link" at bounding box center [844, 640] width 217 height 31
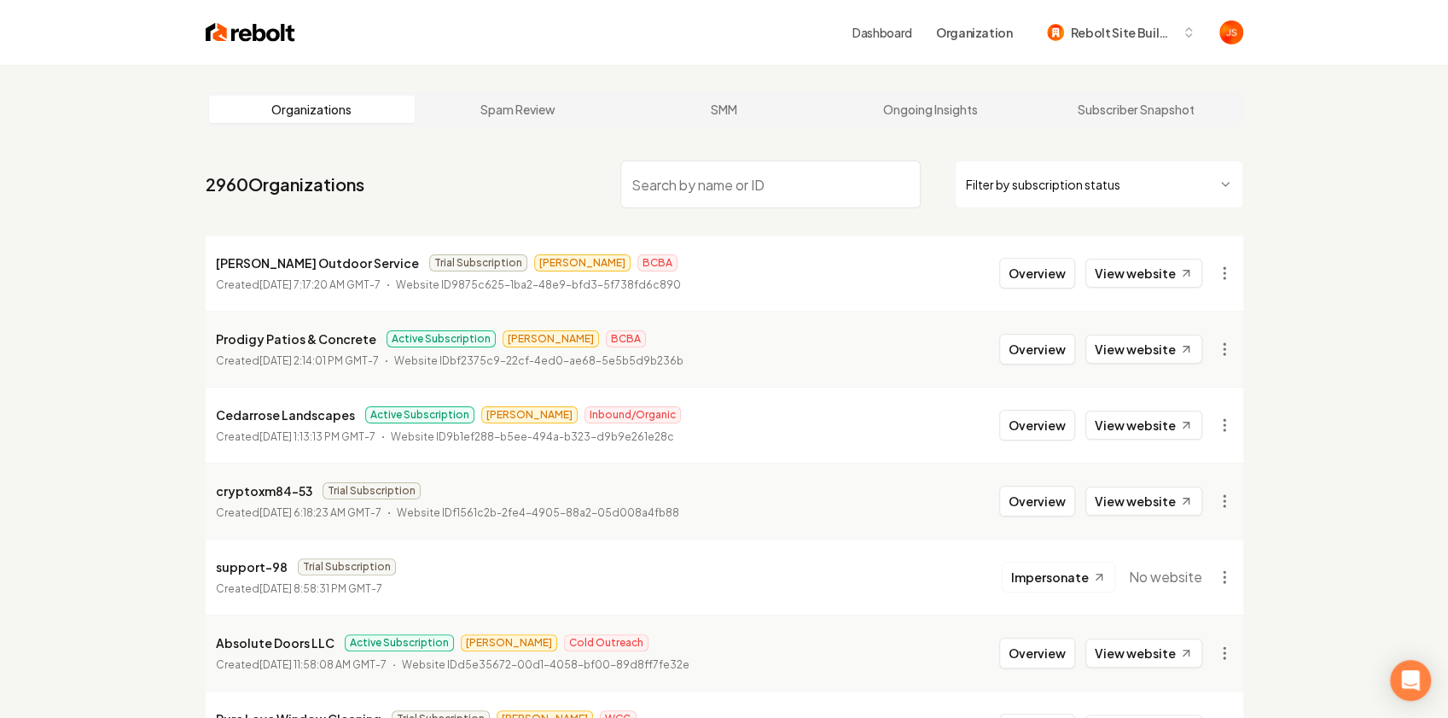
click at [1022, 255] on li "Simones Outdoor Service Trial Subscription James BCBA Created August 18, 2025, …" at bounding box center [725, 273] width 1038 height 75
click at [1034, 273] on button "Overview" at bounding box center [1037, 273] width 76 height 31
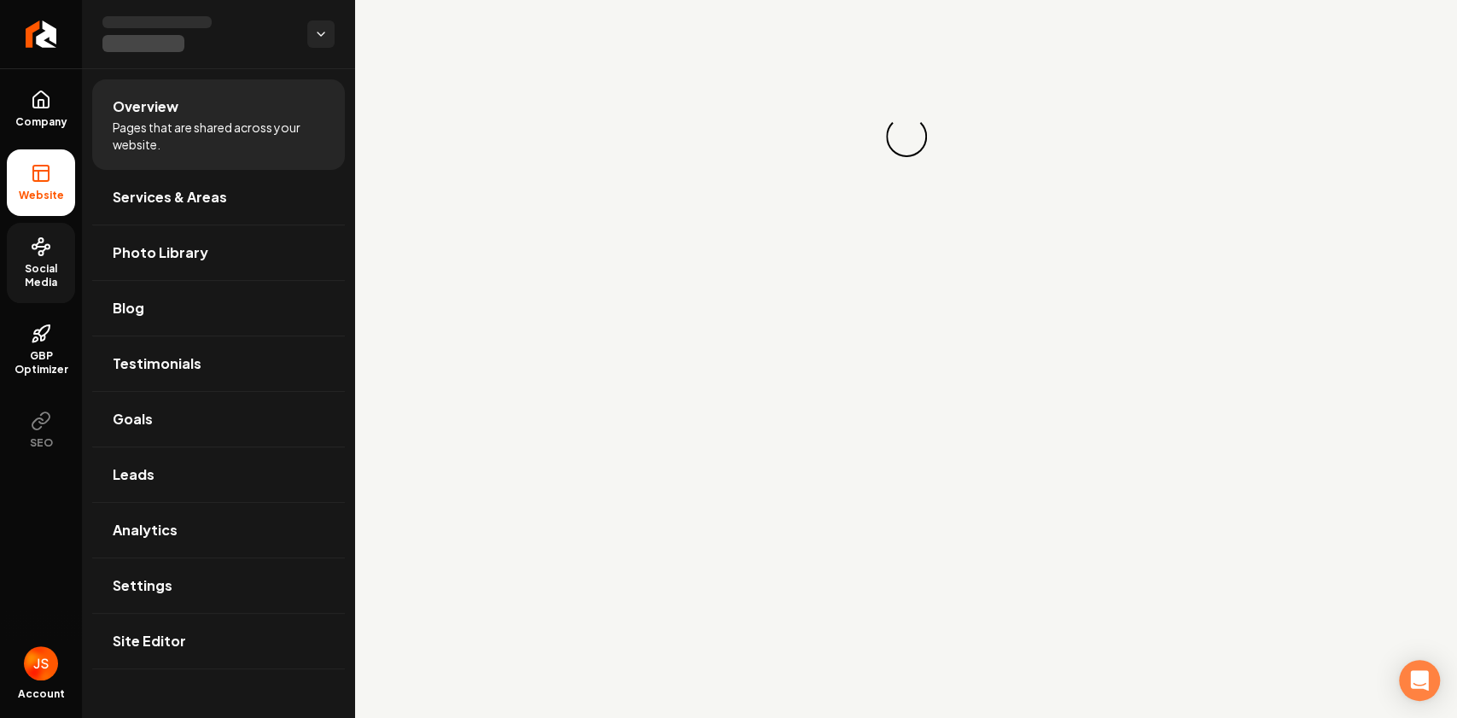
click at [41, 252] on icon at bounding box center [41, 246] width 20 height 20
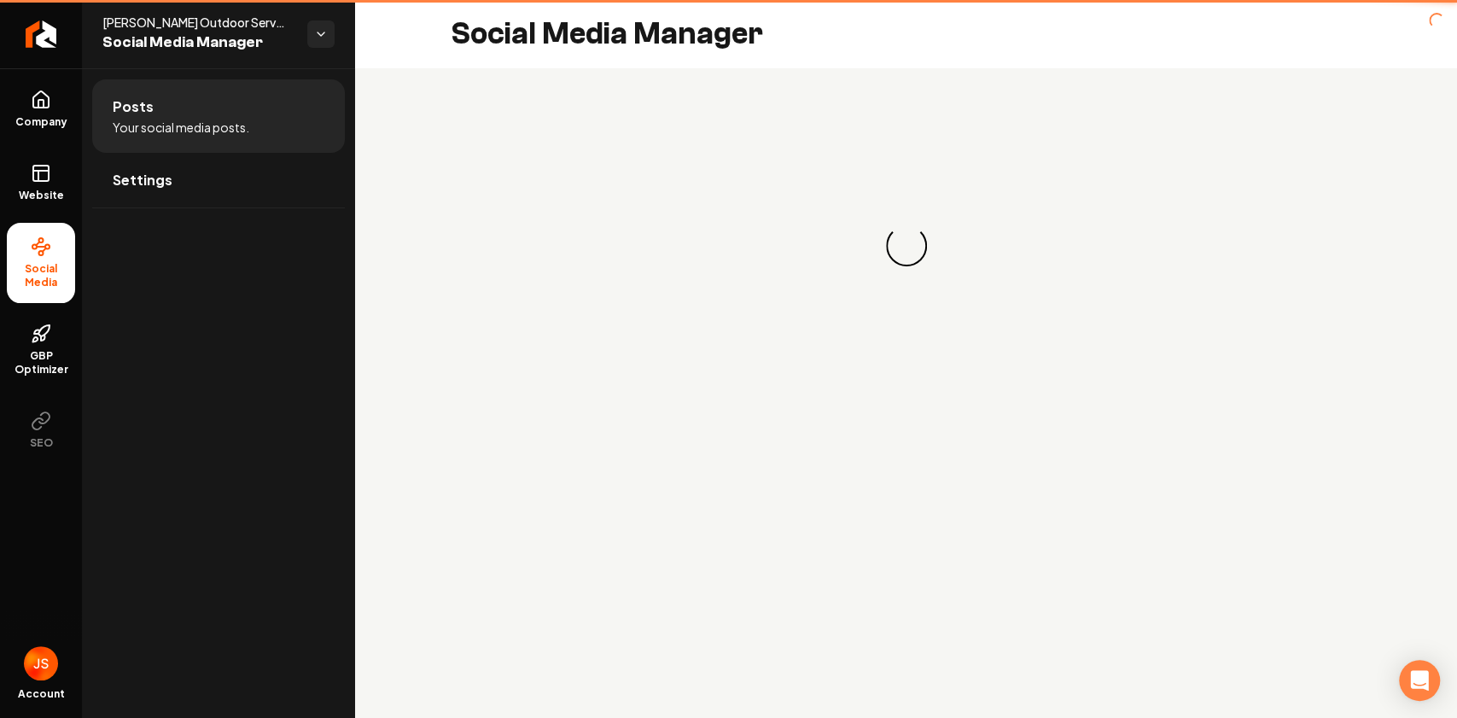
click at [46, 258] on li "Social Media" at bounding box center [41, 263] width 68 height 80
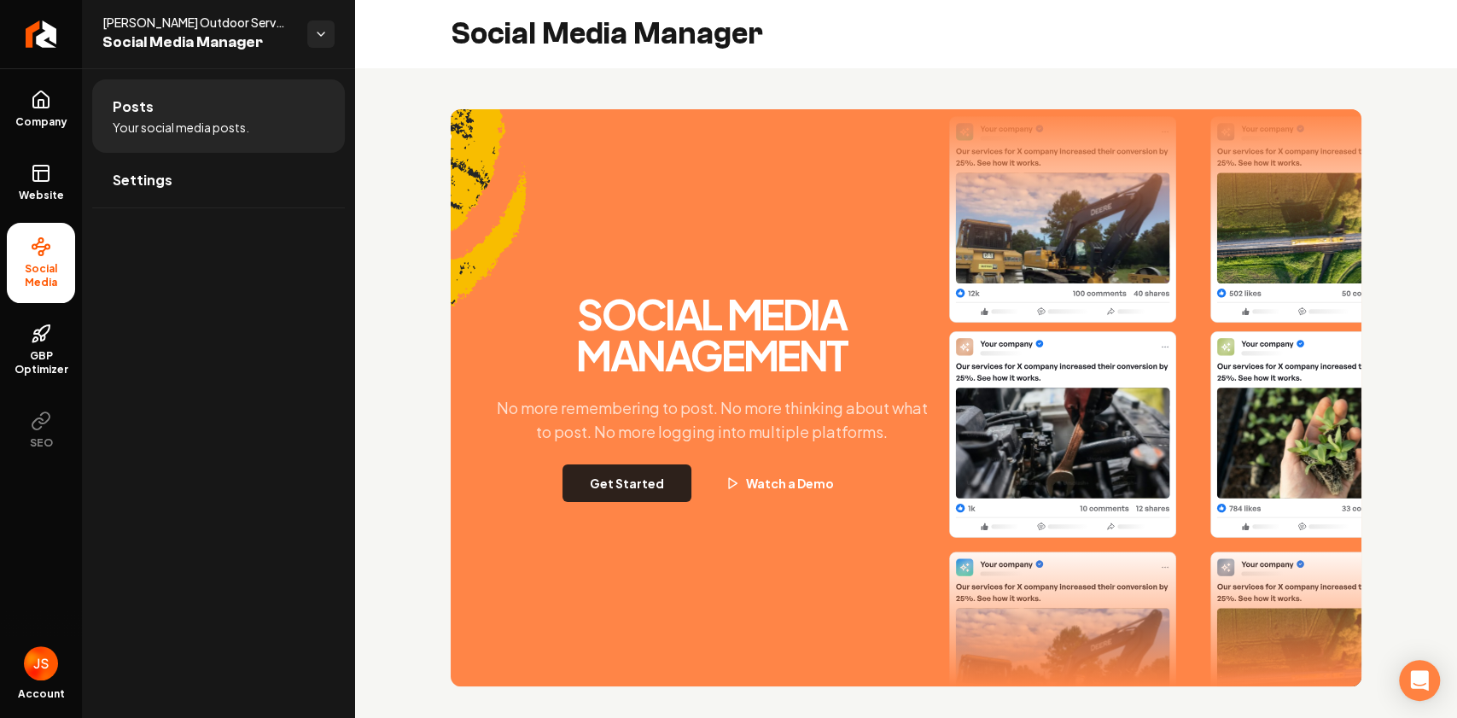
click at [676, 479] on button "Get Started" at bounding box center [626, 483] width 129 height 38
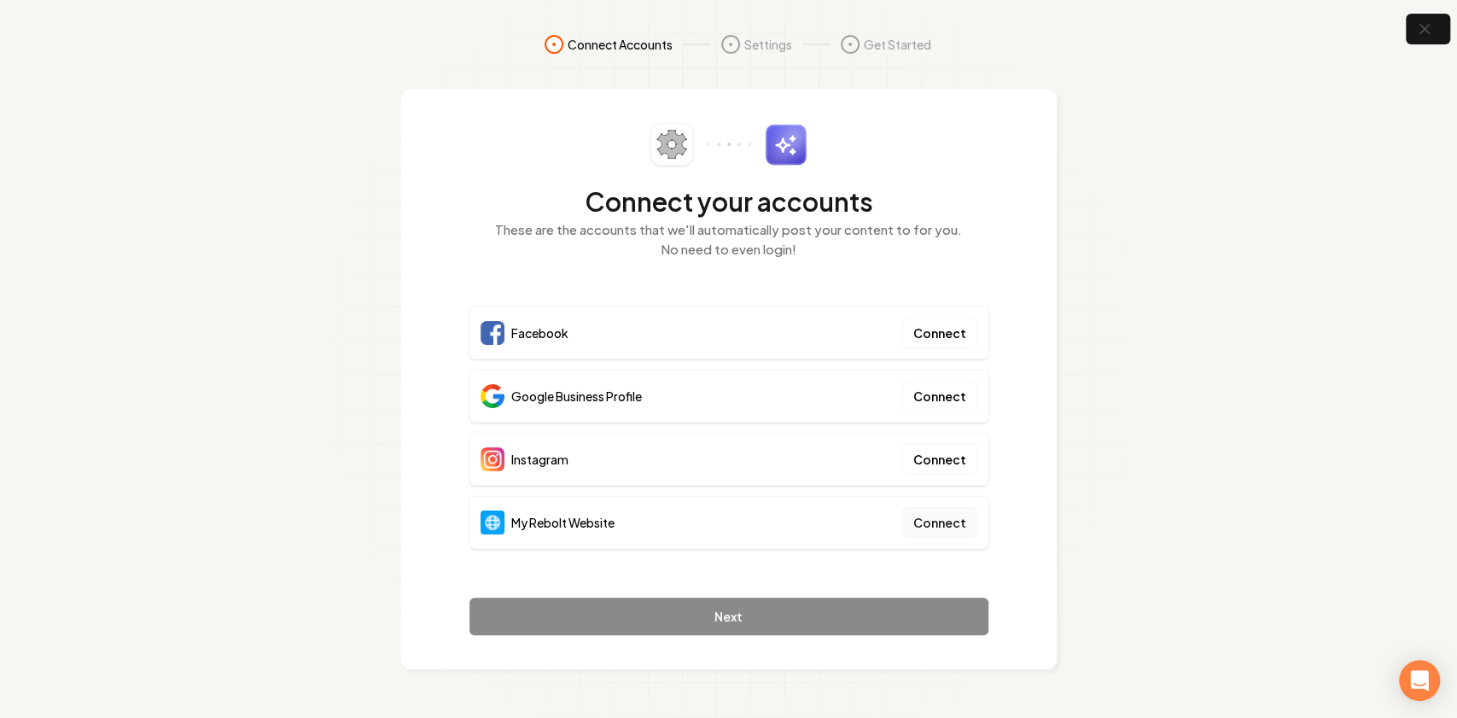
click at [958, 509] on button "Connect" at bounding box center [939, 522] width 75 height 31
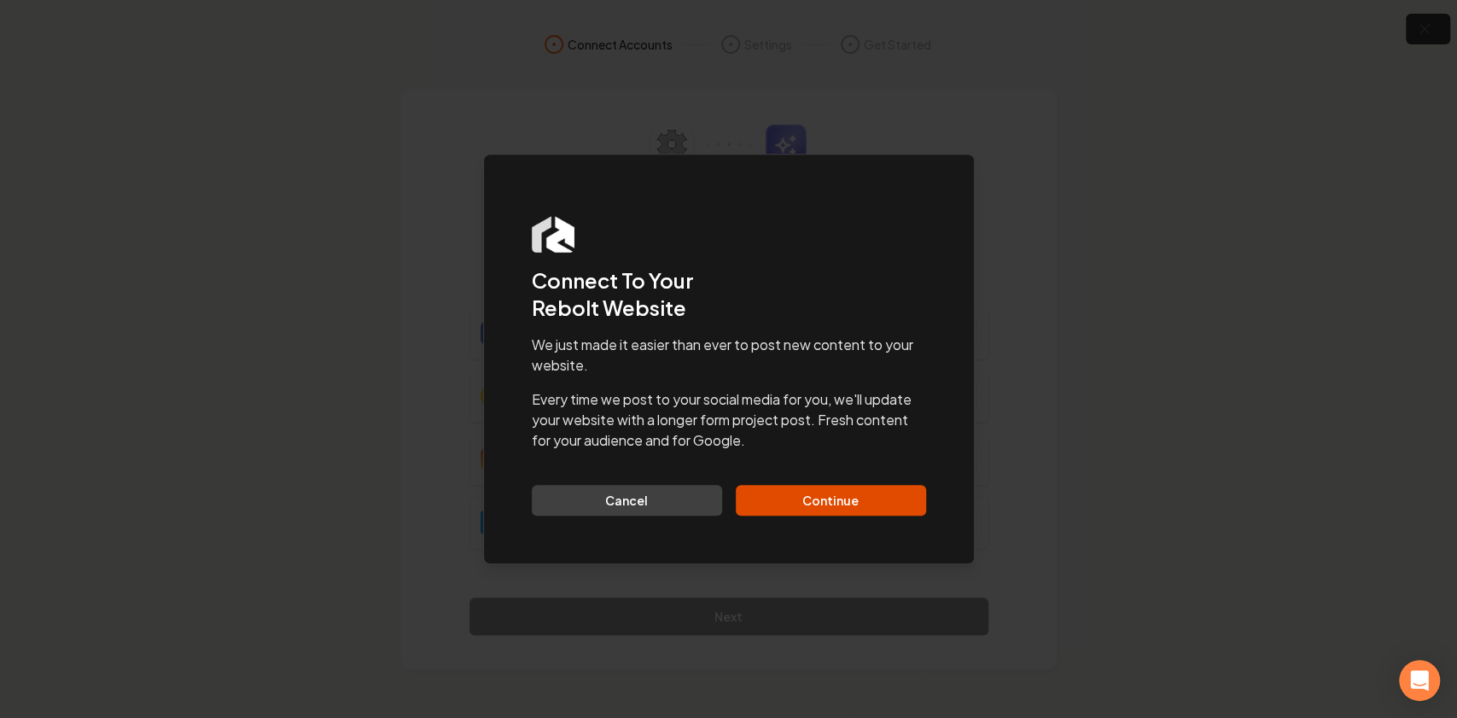
click at [849, 483] on div "We just made it easier than ever to post new content to your website. Every tim…" at bounding box center [729, 425] width 394 height 181
drag, startPoint x: 785, startPoint y: 512, endPoint x: 795, endPoint y: 506, distance: 11.9
click at [785, 512] on button "Continue" at bounding box center [831, 500] width 190 height 31
click at [898, 504] on div "Cancel Continue" at bounding box center [729, 500] width 394 height 31
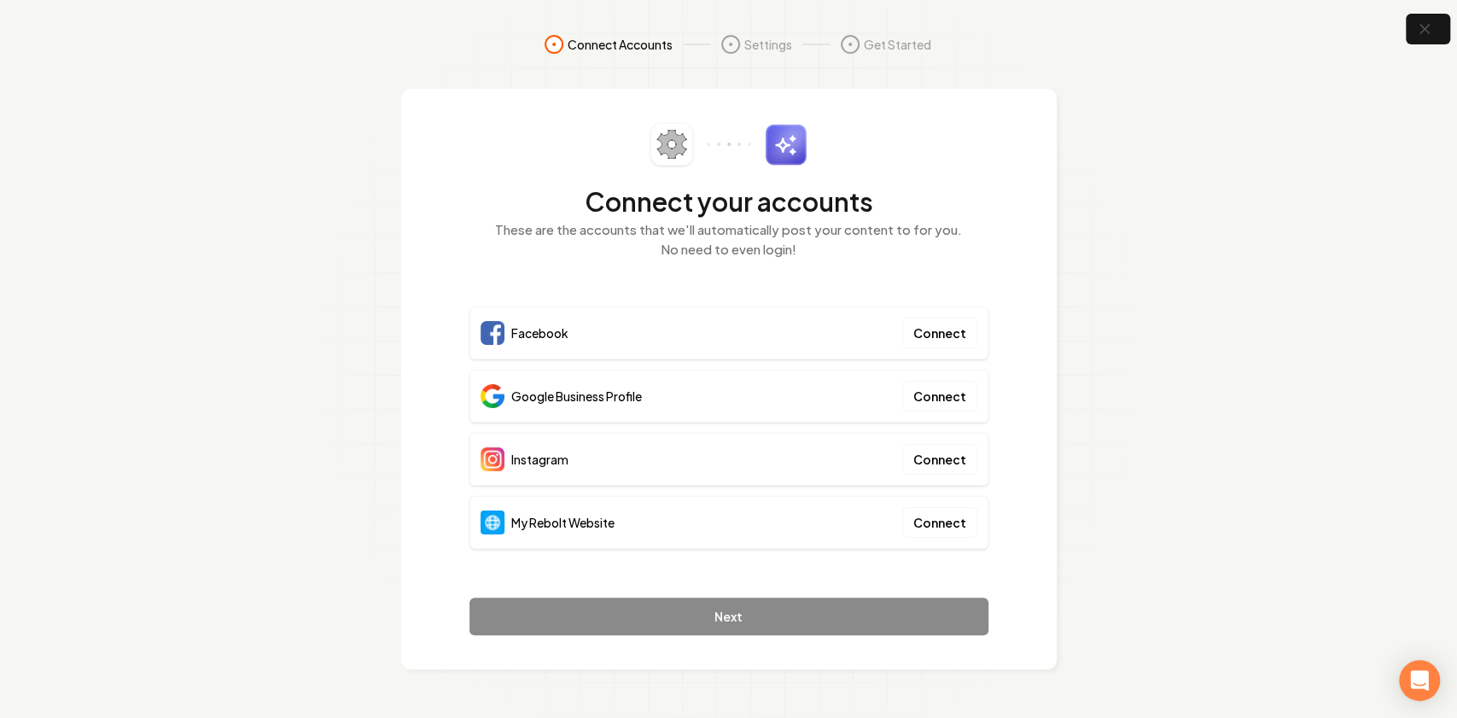
drag, startPoint x: 457, startPoint y: 147, endPoint x: 620, endPoint y: 329, distance: 244.2
click at [991, 544] on div "Connect your accounts These are the accounts that we'll automatically post your…" at bounding box center [728, 379] width 655 height 580
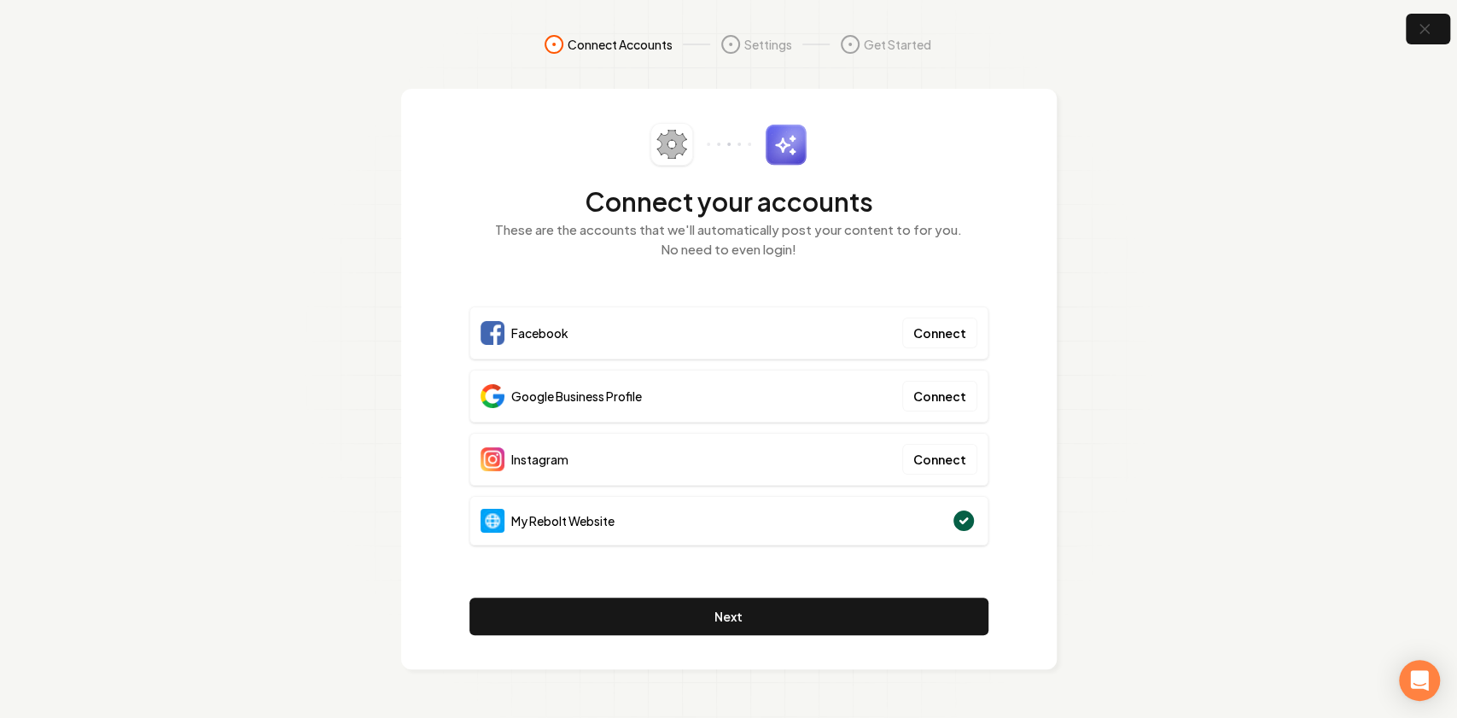
drag, startPoint x: 1368, startPoint y: 73, endPoint x: 1413, endPoint y: 48, distance: 52.0
click at [1369, 73] on section "Connect Accounts Settings Get Started Connect your accounts These are the accou…" at bounding box center [728, 359] width 1457 height 718
click at [1410, 27] on button "button" at bounding box center [1427, 29] width 55 height 38
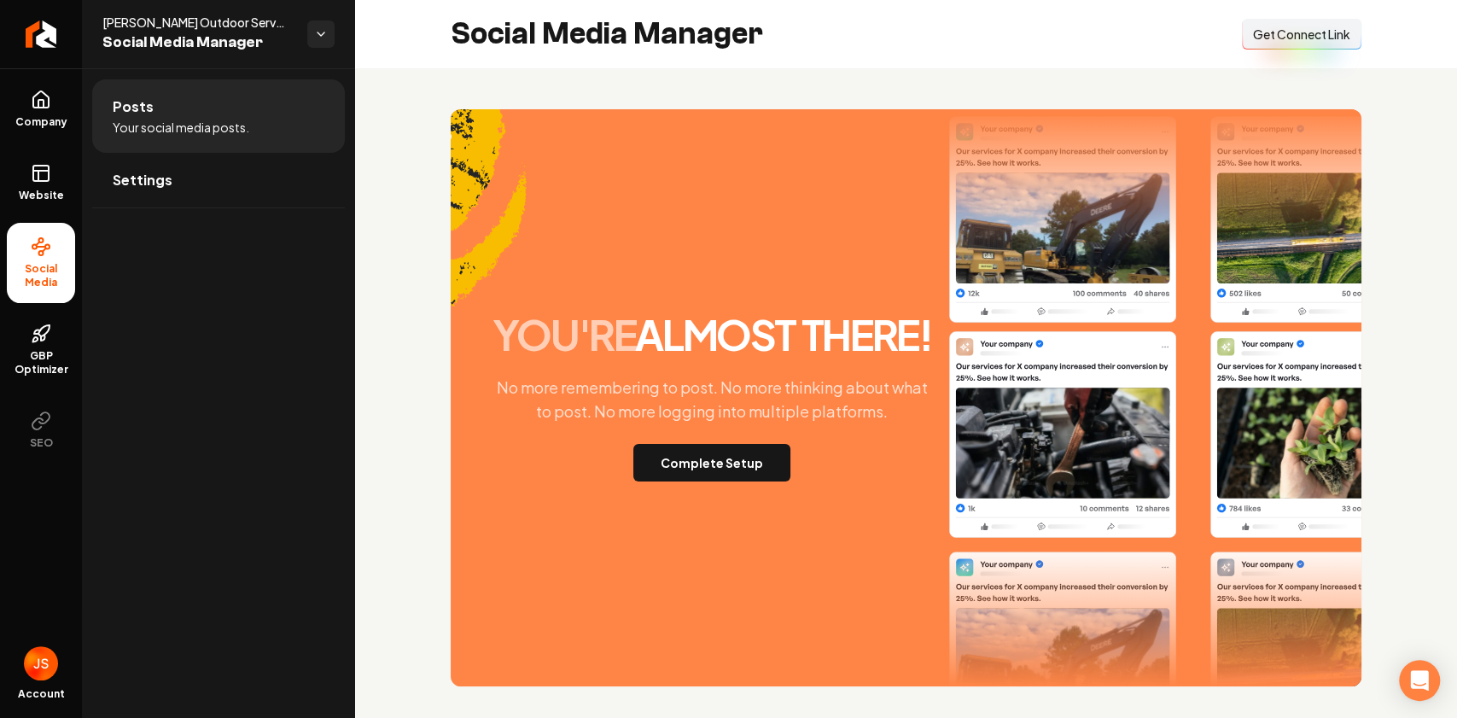
click at [1313, 39] on span "Get Connect Link" at bounding box center [1301, 34] width 97 height 17
click at [728, 463] on button "Complete Setup" at bounding box center [711, 463] width 157 height 38
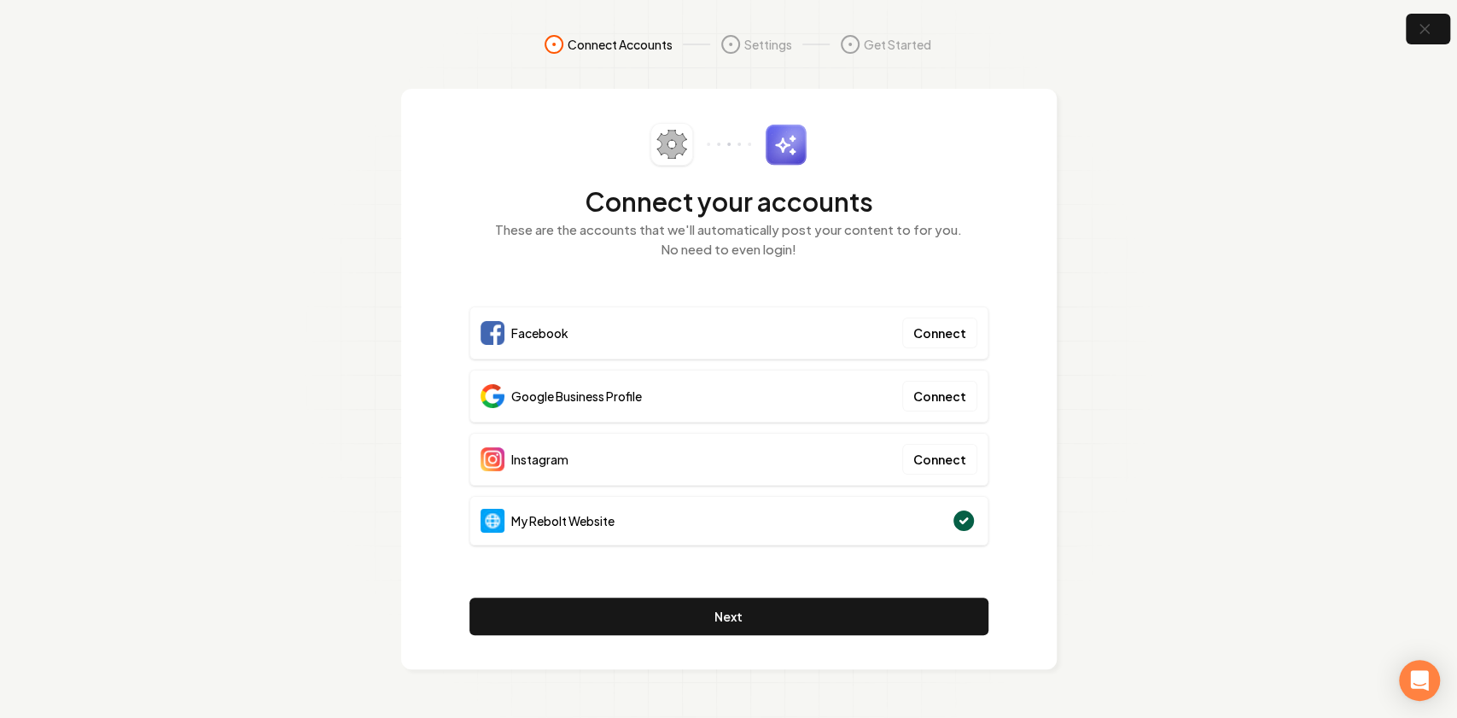
click at [1214, 157] on section "Connect Accounts Settings Get Started Connect your accounts These are the accou…" at bounding box center [728, 359] width 1457 height 718
click at [1432, 23] on icon "button" at bounding box center [1423, 29] width 21 height 21
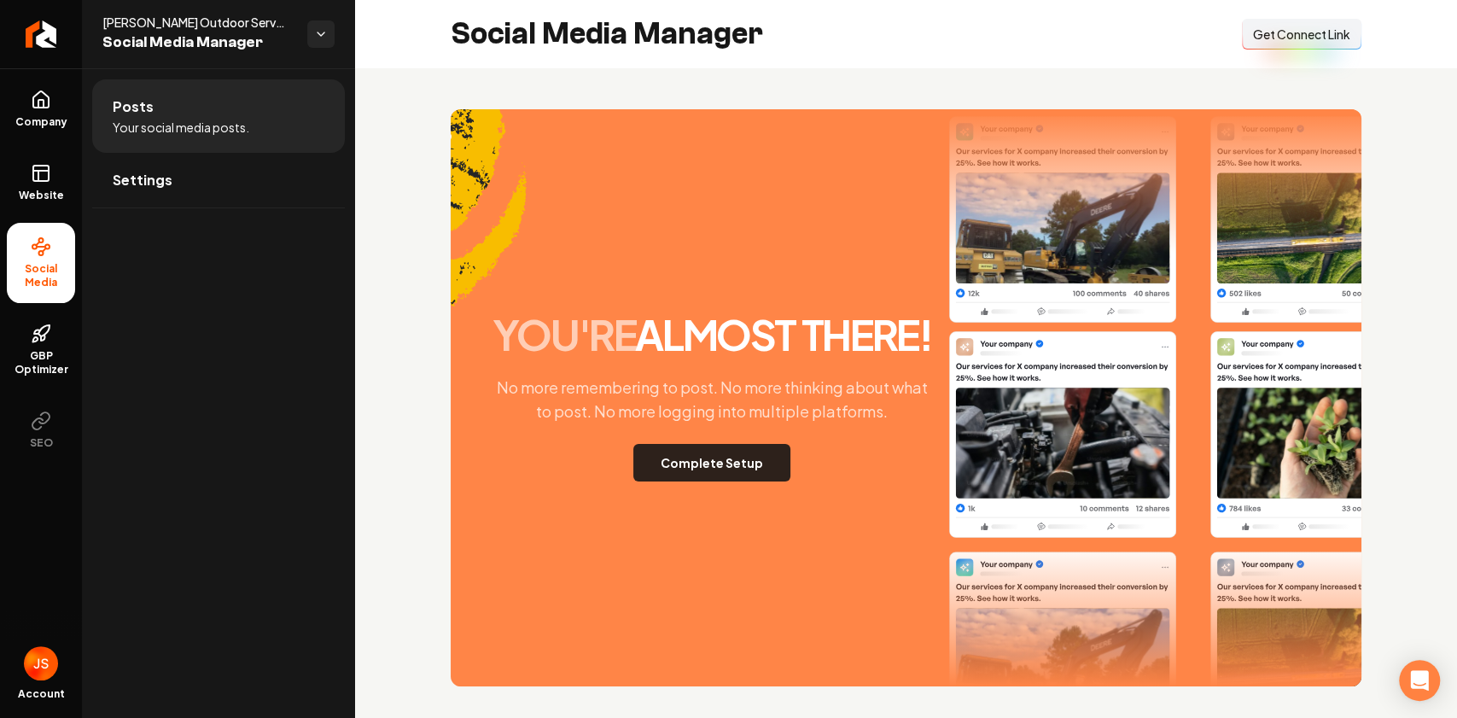
click at [701, 469] on button "Complete Setup" at bounding box center [711, 463] width 157 height 38
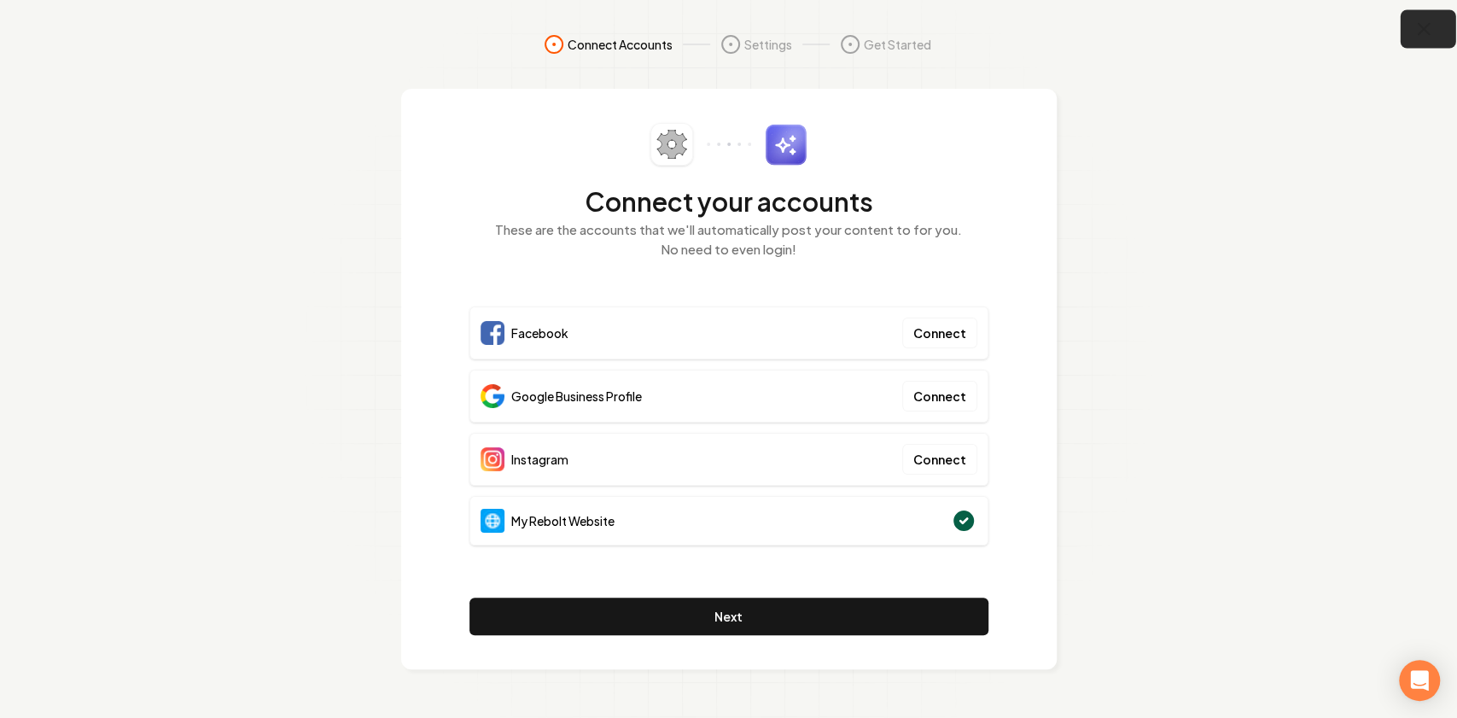
drag, startPoint x: 1396, startPoint y: 25, endPoint x: 1417, endPoint y: 22, distance: 20.6
click at [1398, 25] on section "Connect Accounts Settings Get Started Connect your accounts These are the accou…" at bounding box center [728, 359] width 1457 height 718
click at [1417, 22] on icon "button" at bounding box center [1423, 29] width 21 height 21
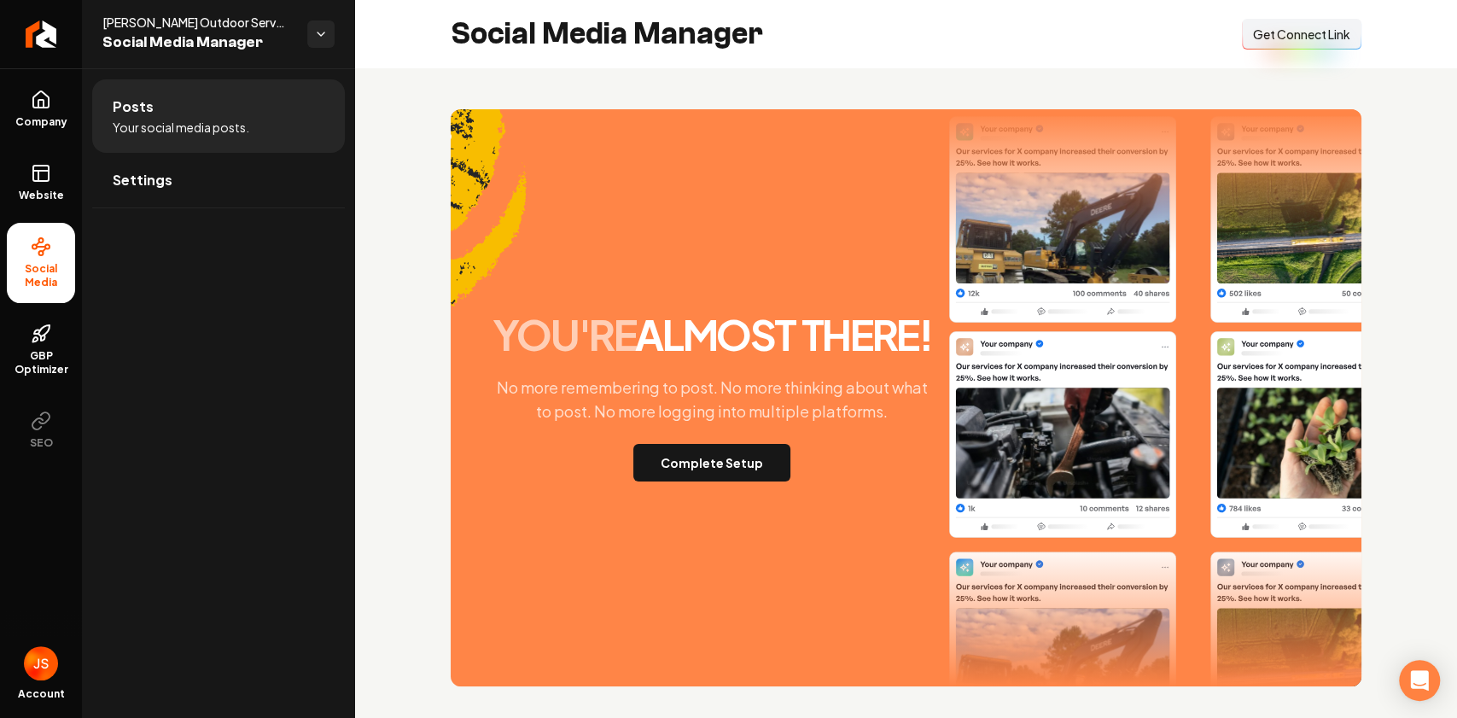
click at [1307, 40] on span "Get Connect Link" at bounding box center [1301, 34] width 97 height 17
click at [1277, 67] on div "Social Media Manager Connect Link Get Connect Link" at bounding box center [906, 34] width 1102 height 68
click at [1265, 43] on button "Connect Link Get Connect Link" at bounding box center [1301, 34] width 119 height 31
click at [55, 201] on span "Website" at bounding box center [41, 196] width 59 height 14
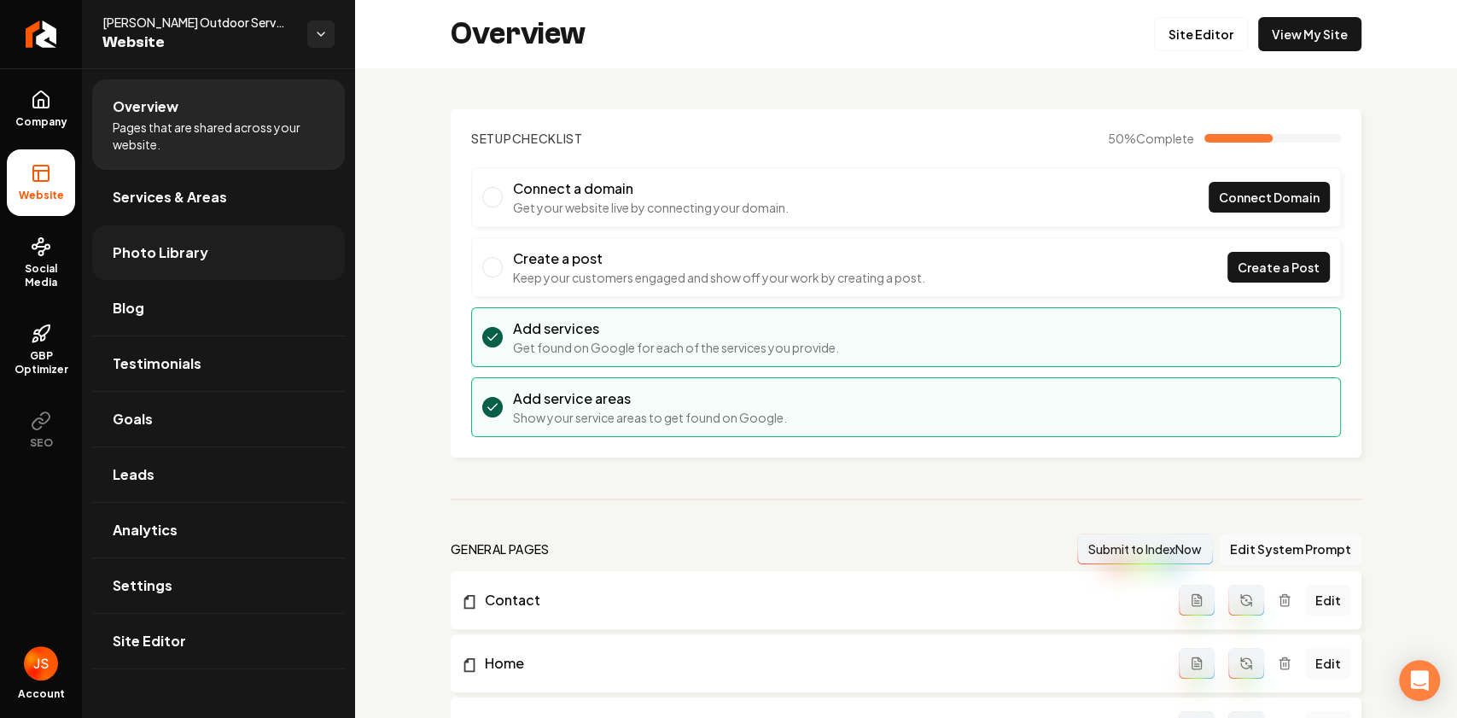
click at [126, 264] on link "Photo Library" at bounding box center [218, 252] width 253 height 55
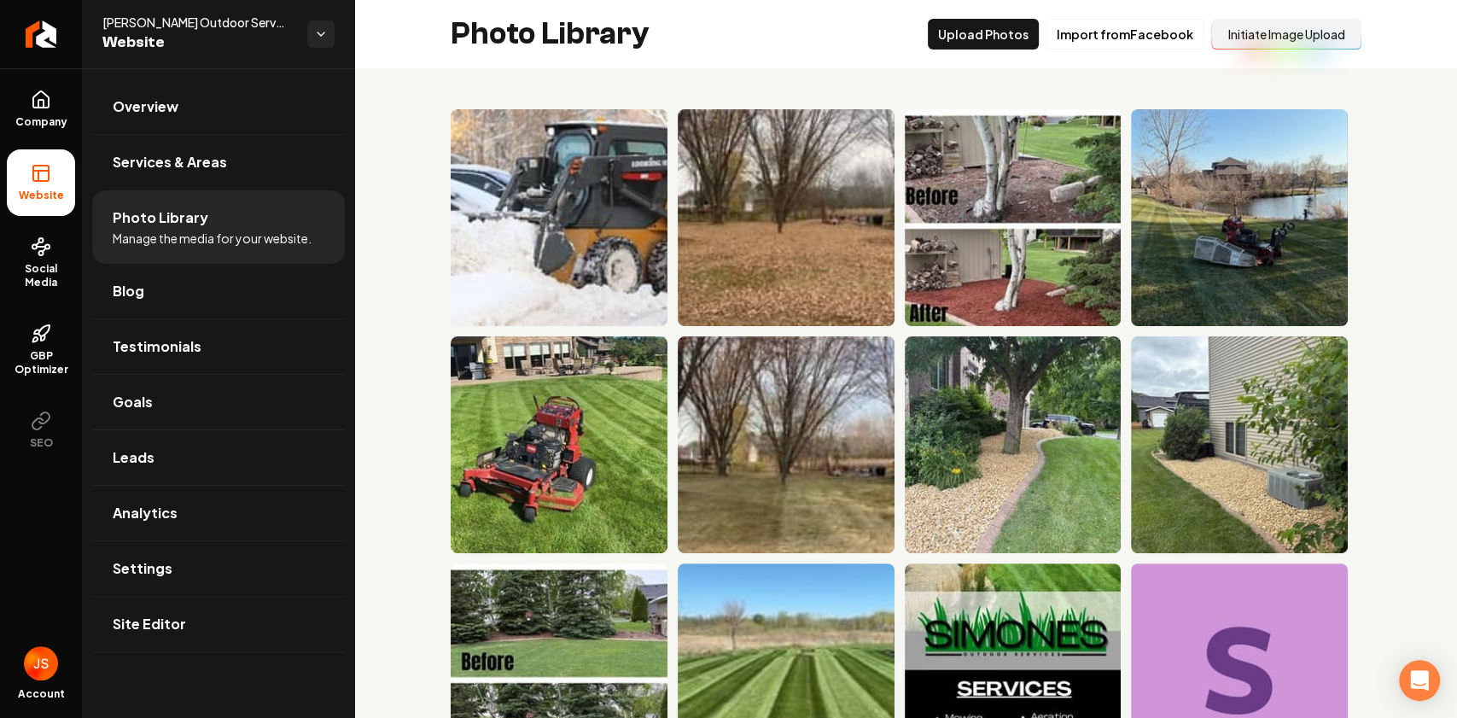
click at [1296, 49] on button "Initiate Image Upload" at bounding box center [1286, 34] width 150 height 31
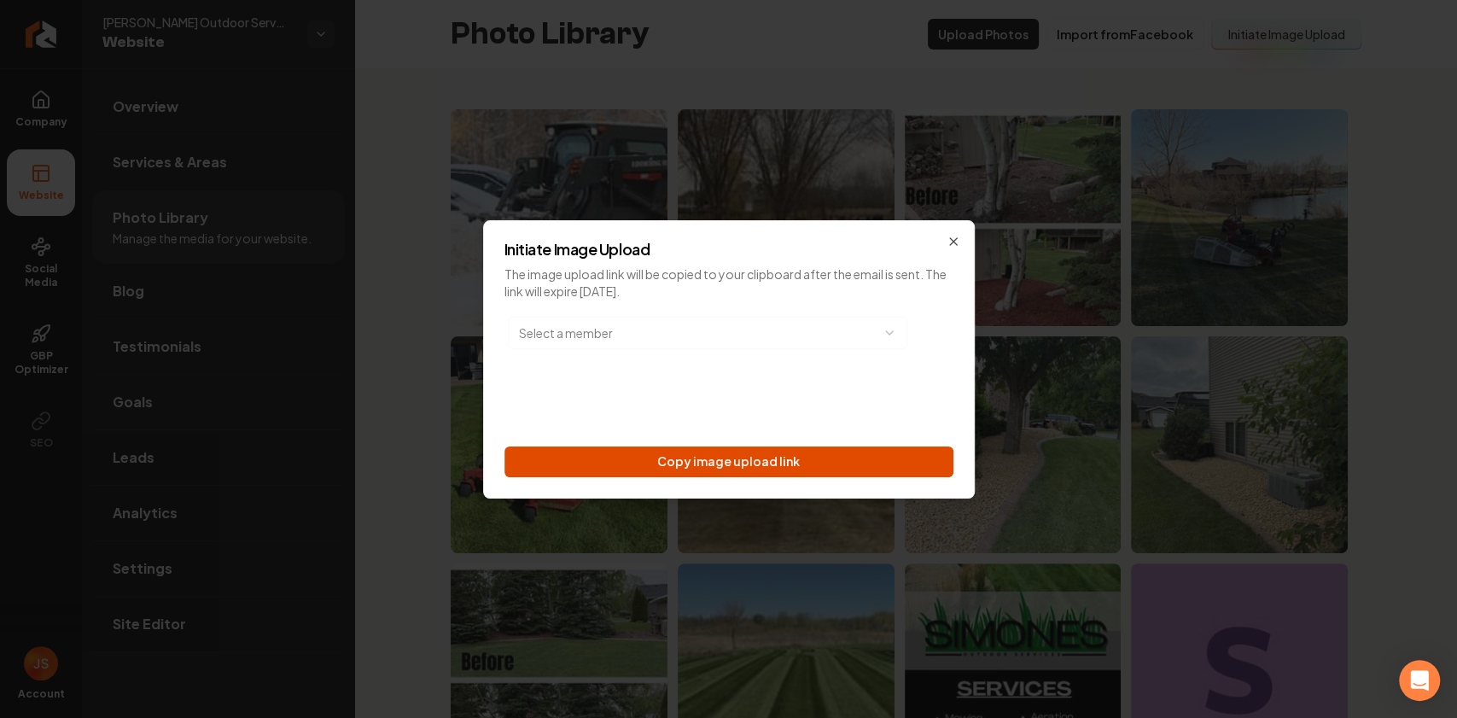
click at [796, 451] on button "Copy image upload link" at bounding box center [728, 461] width 449 height 31
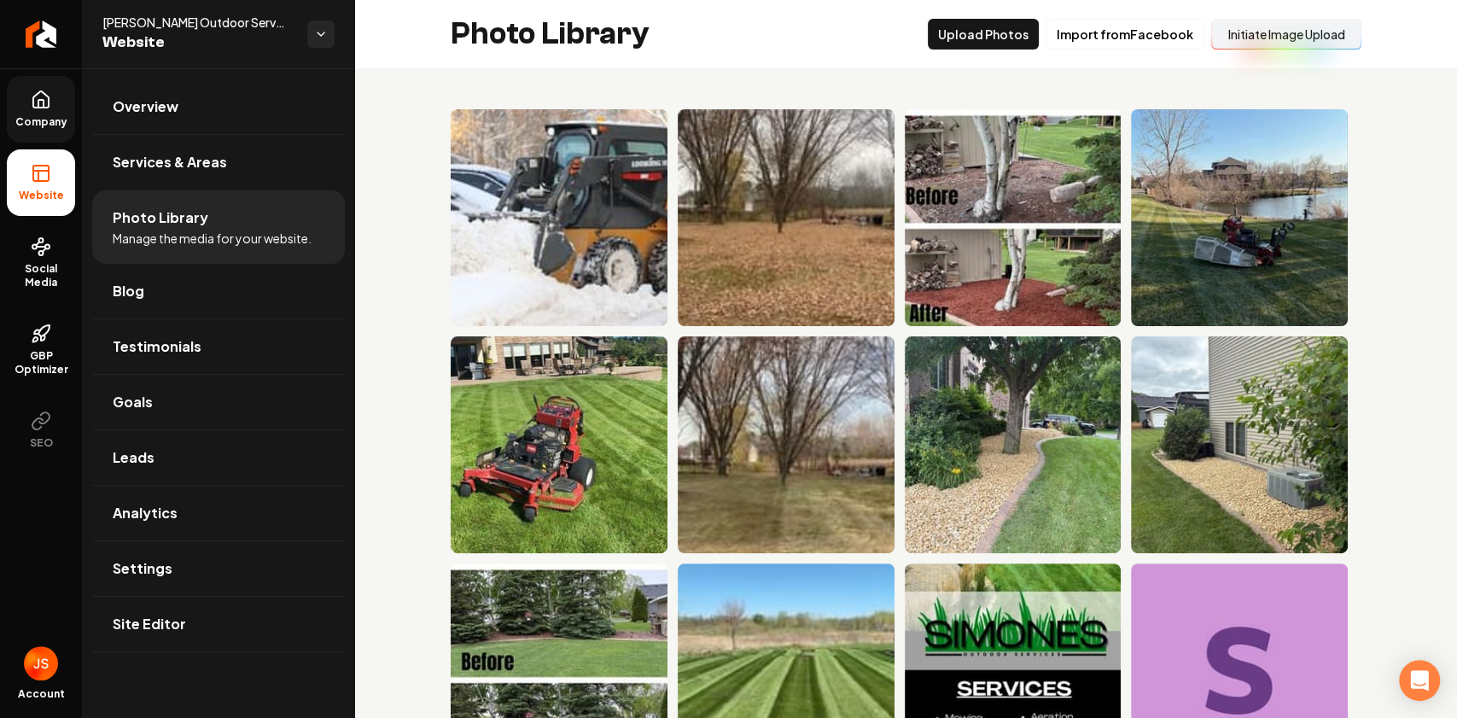
click at [26, 115] on span "Company" at bounding box center [42, 122] width 66 height 14
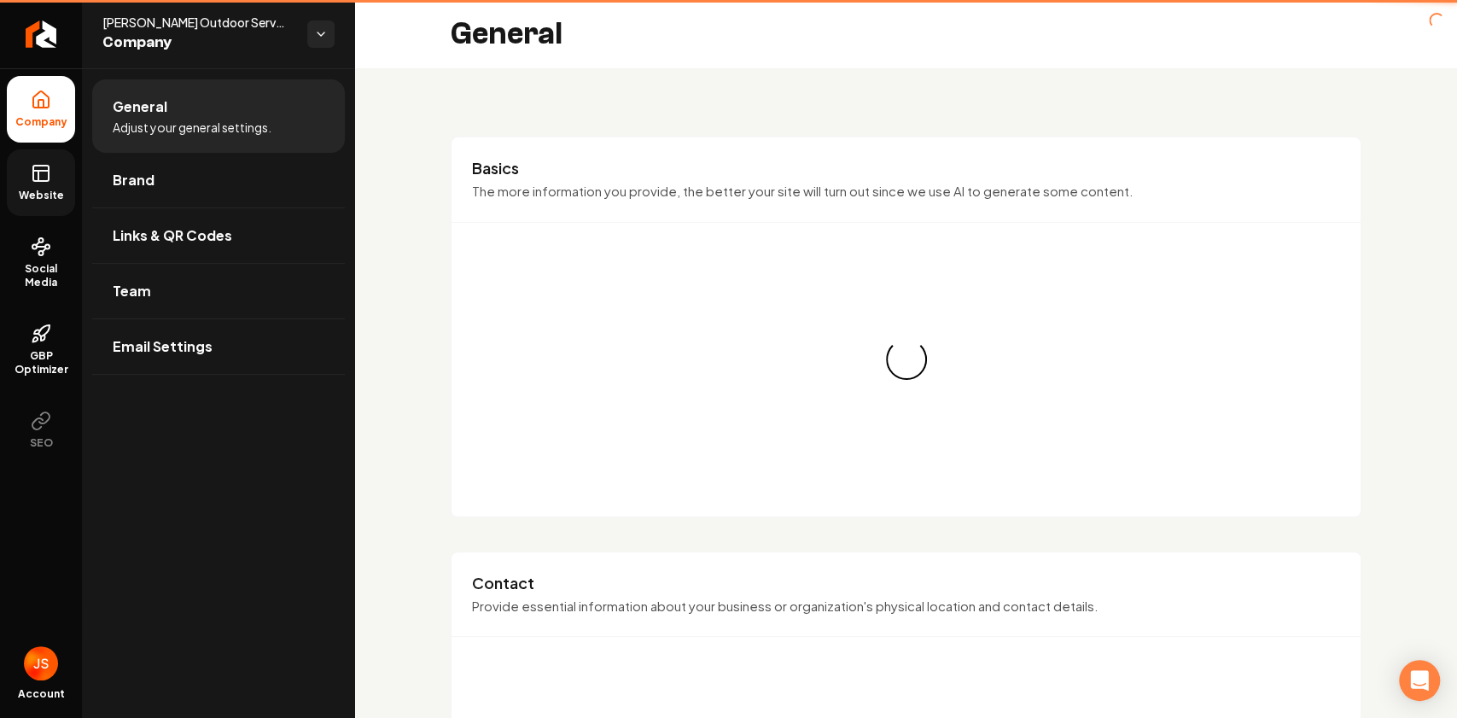
drag, startPoint x: 36, startPoint y: 148, endPoint x: 41, endPoint y: 183, distance: 36.2
click at [41, 183] on link "Website" at bounding box center [41, 182] width 68 height 67
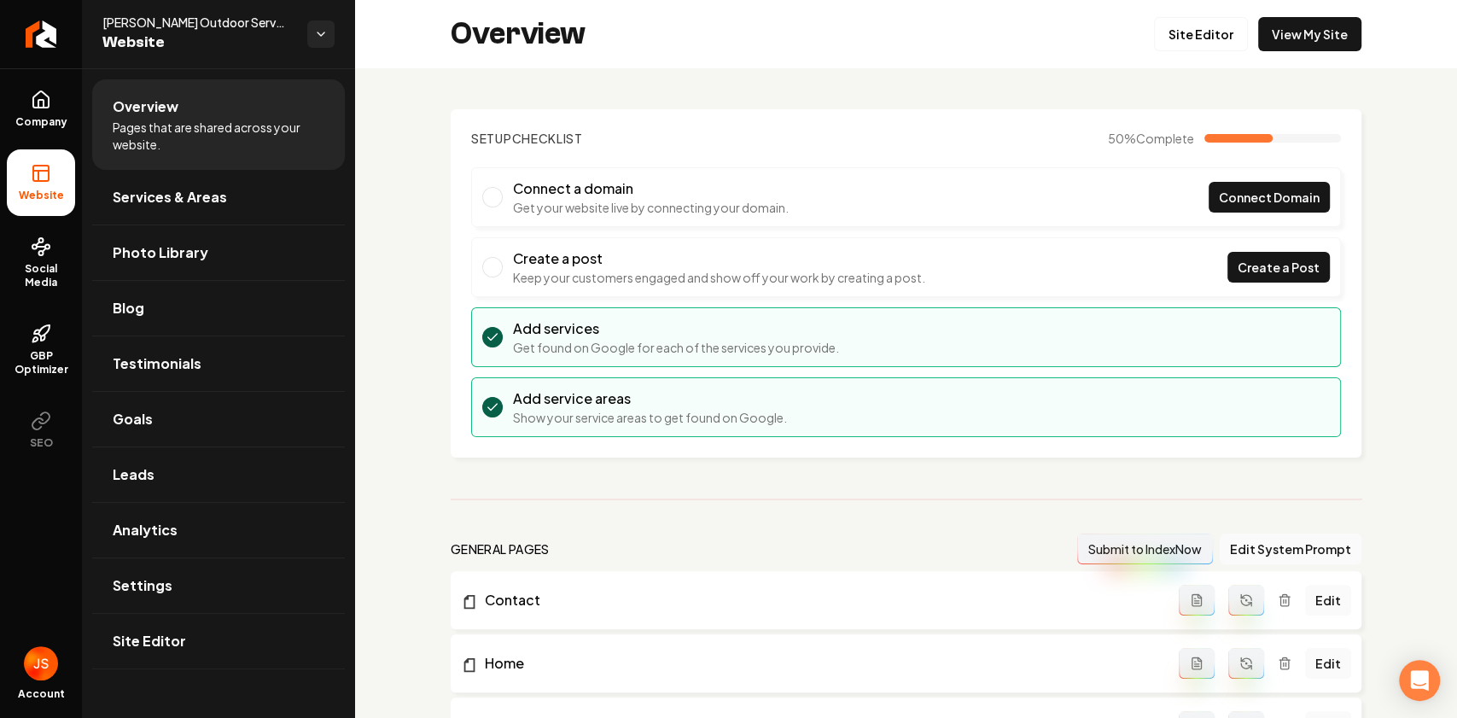
drag, startPoint x: 21, startPoint y: 92, endPoint x: 90, endPoint y: 152, distance: 91.4
click at [22, 92] on link "Company" at bounding box center [41, 109] width 68 height 67
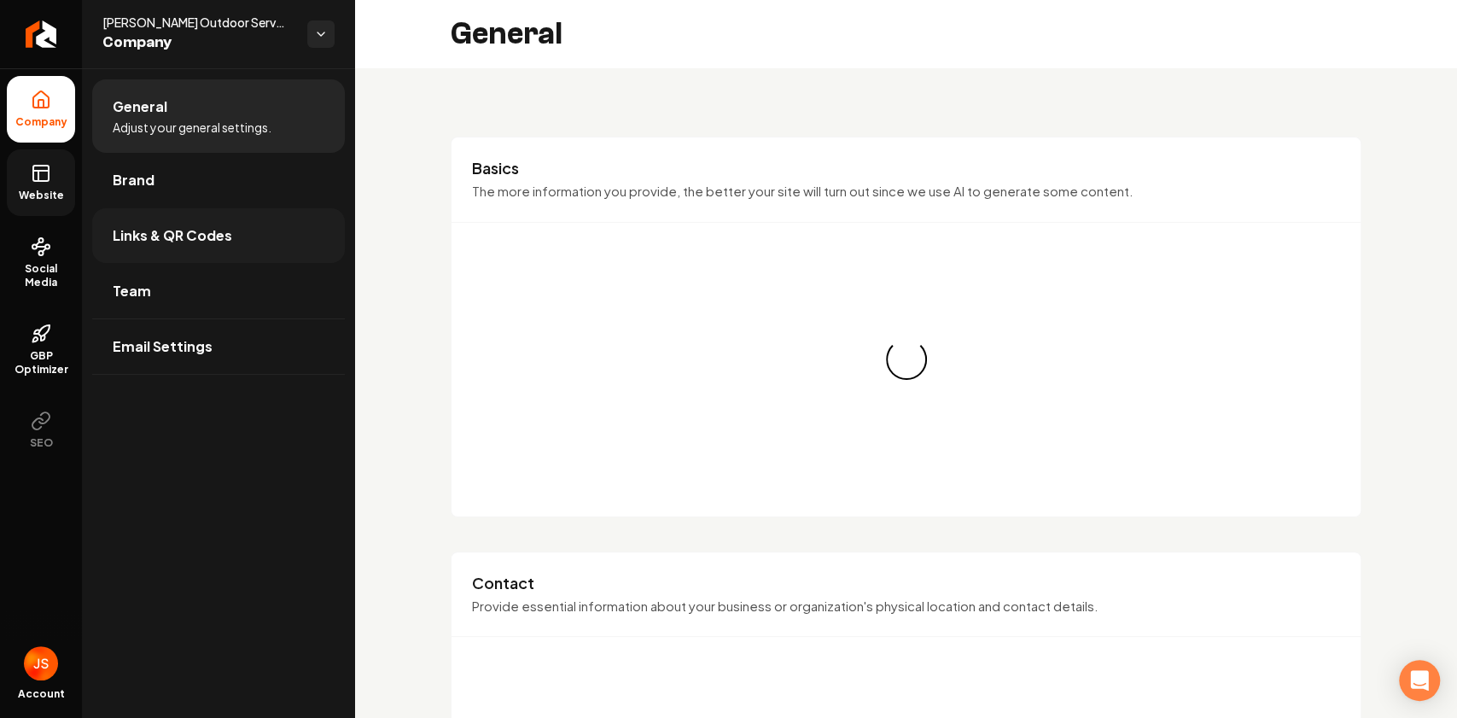
click at [138, 221] on link "Links & QR Codes" at bounding box center [218, 235] width 253 height 55
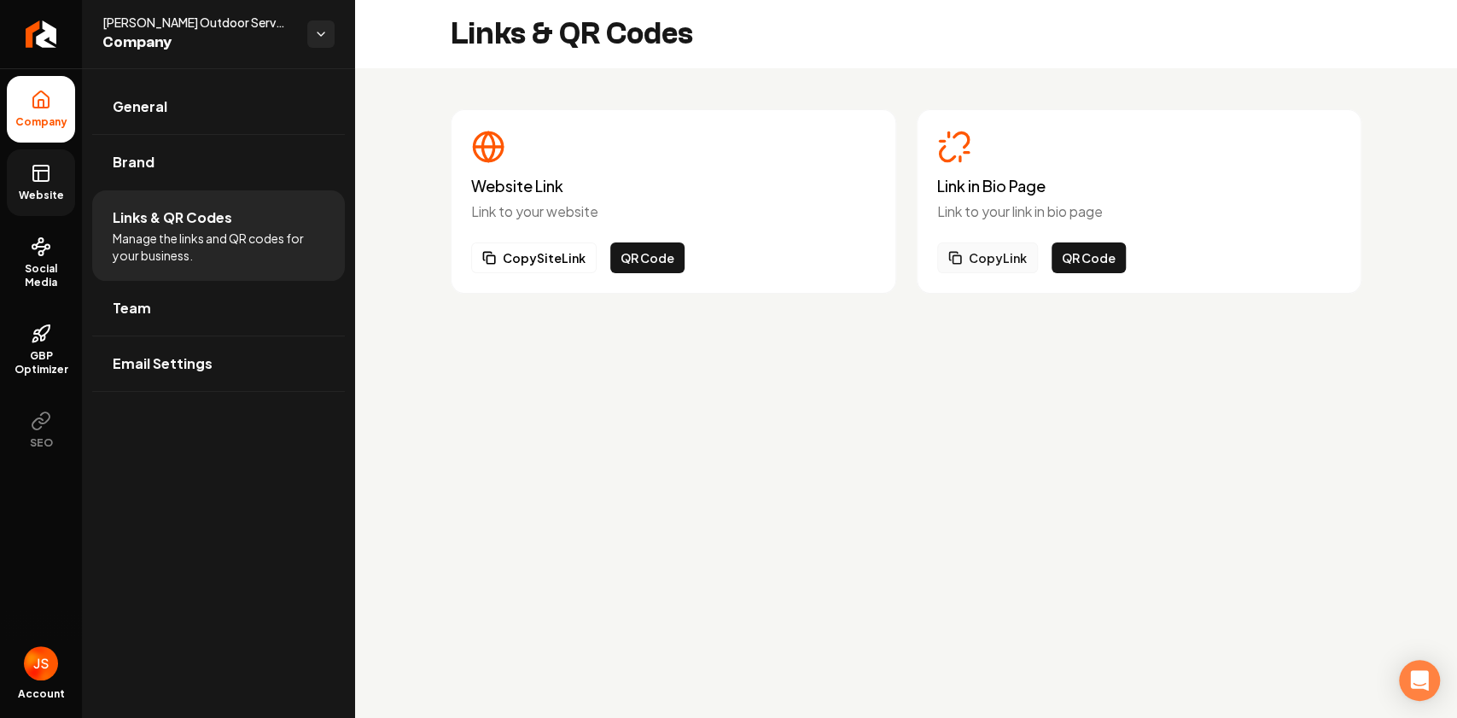
click at [970, 261] on button "Copy Link" at bounding box center [987, 257] width 101 height 31
click at [48, 185] on link "Website" at bounding box center [41, 182] width 68 height 67
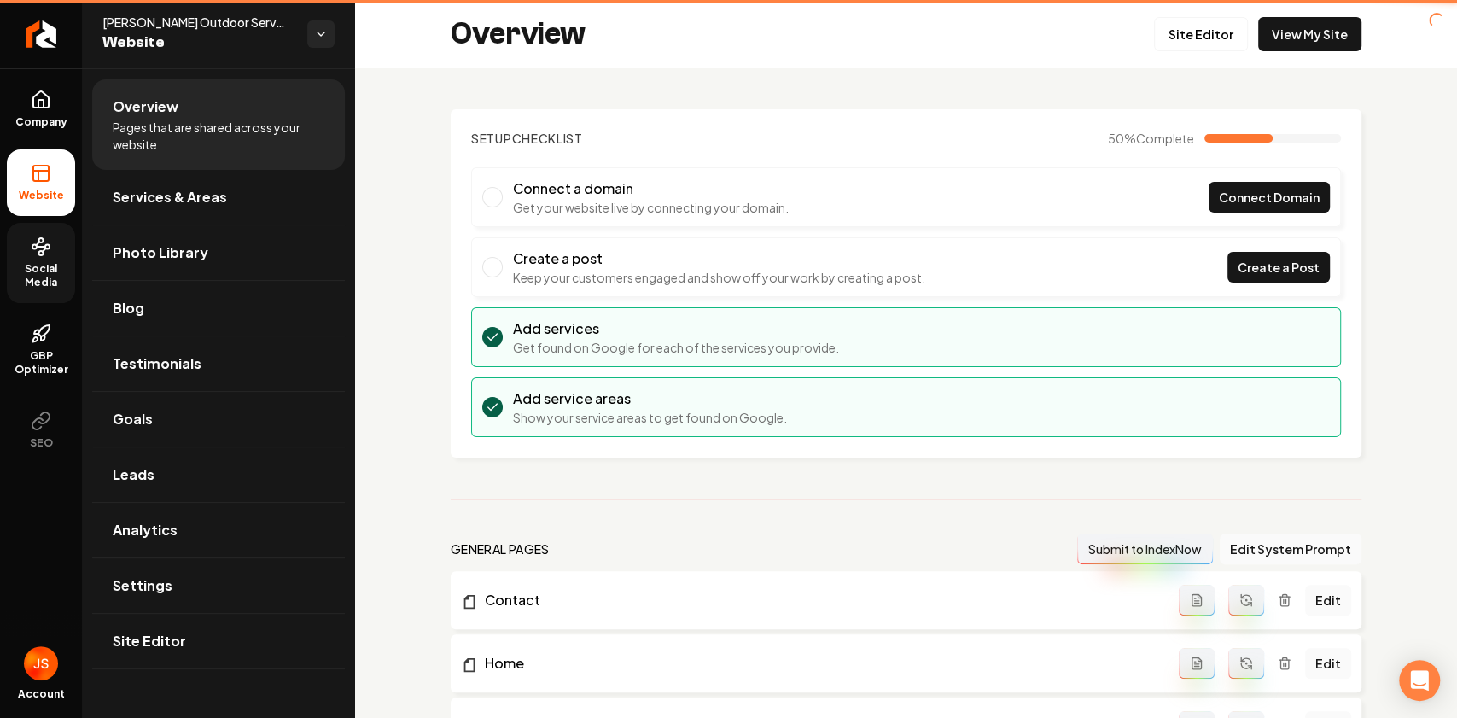
click at [38, 237] on icon at bounding box center [41, 246] width 20 height 20
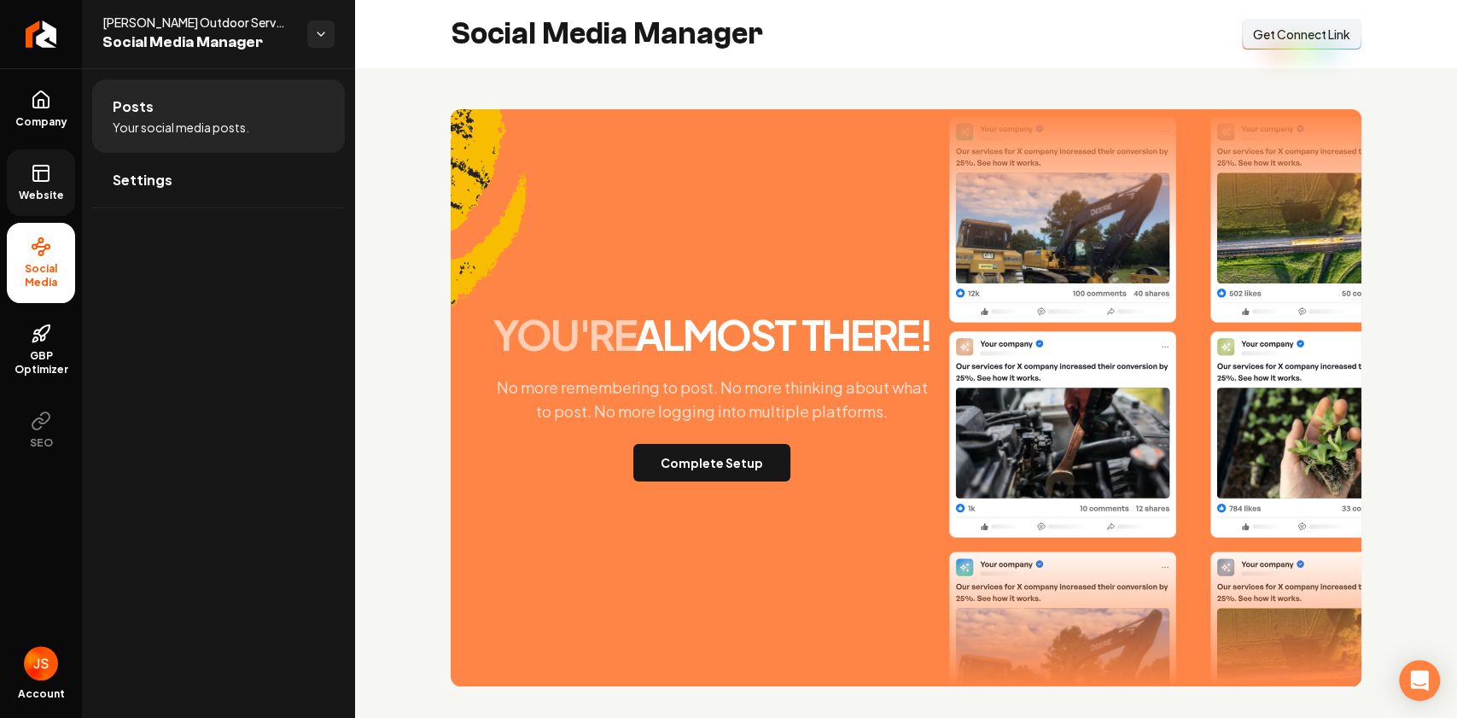
click at [33, 171] on rect at bounding box center [40, 173] width 15 height 15
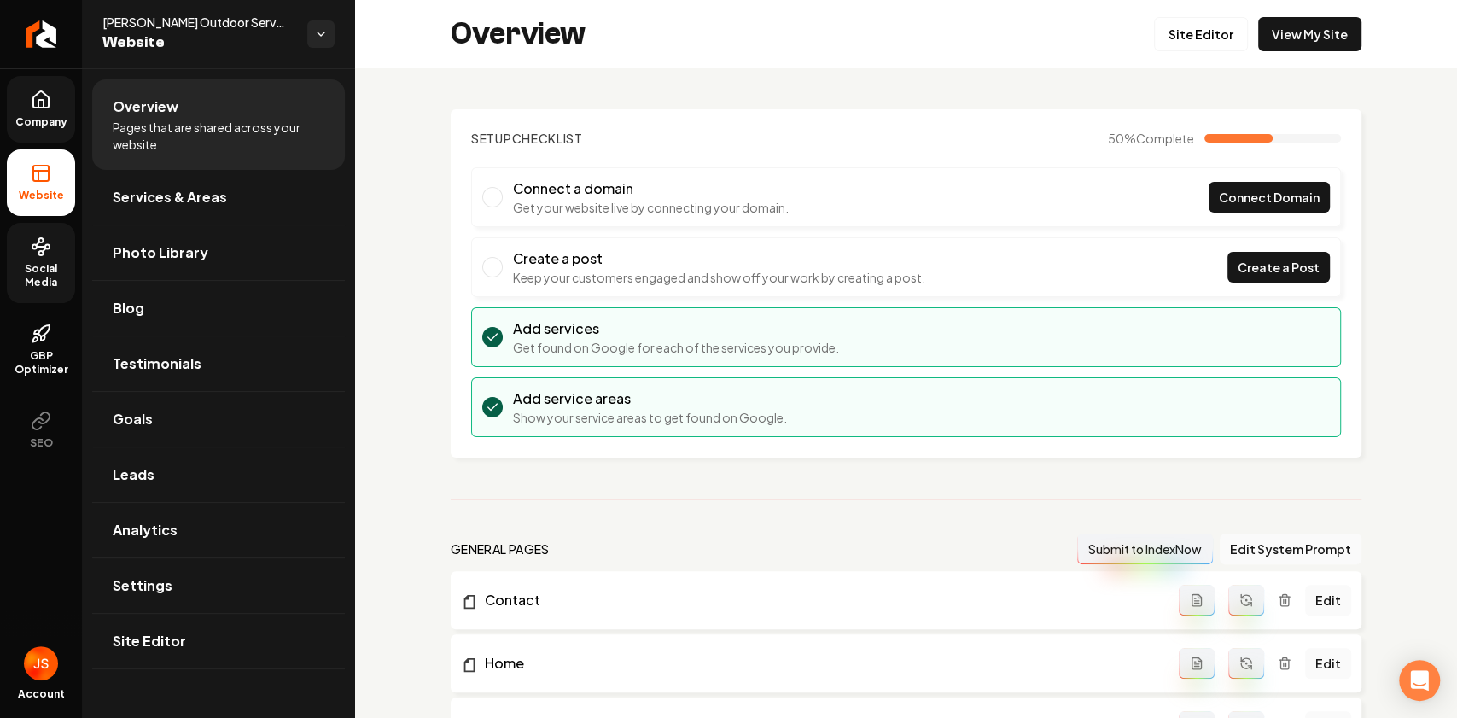
click at [34, 127] on span "Company" at bounding box center [42, 122] width 66 height 14
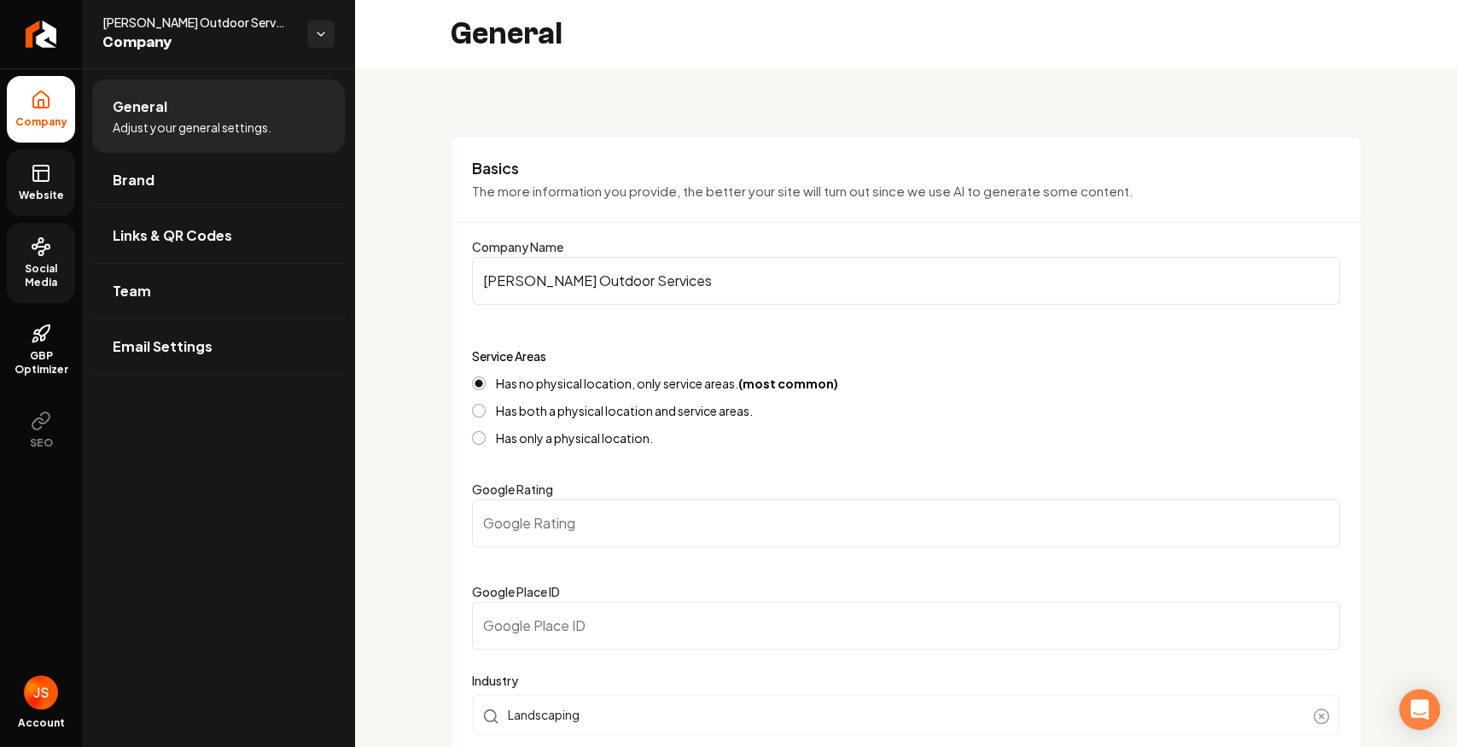
click at [31, 196] on span "Website" at bounding box center [41, 196] width 59 height 14
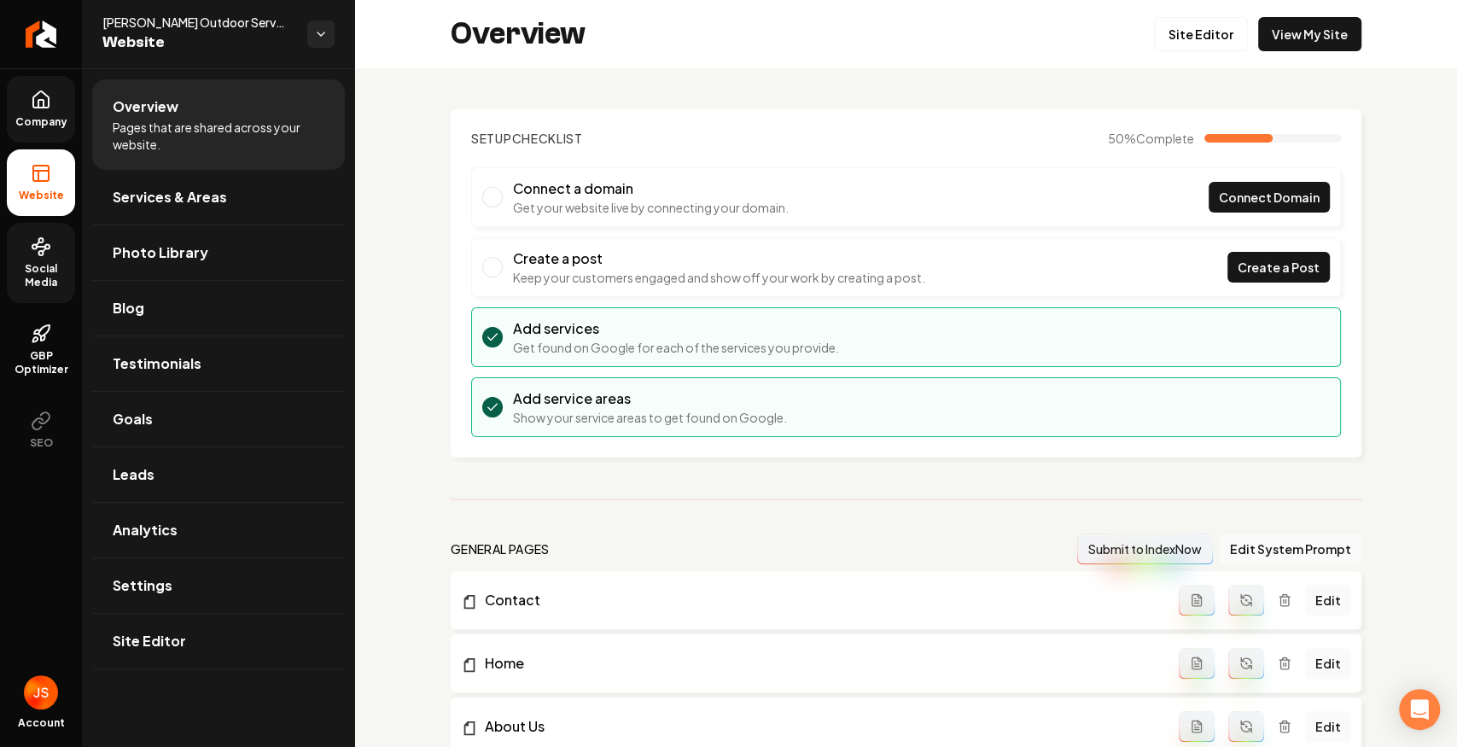
click at [44, 125] on span "Company" at bounding box center [42, 122] width 66 height 14
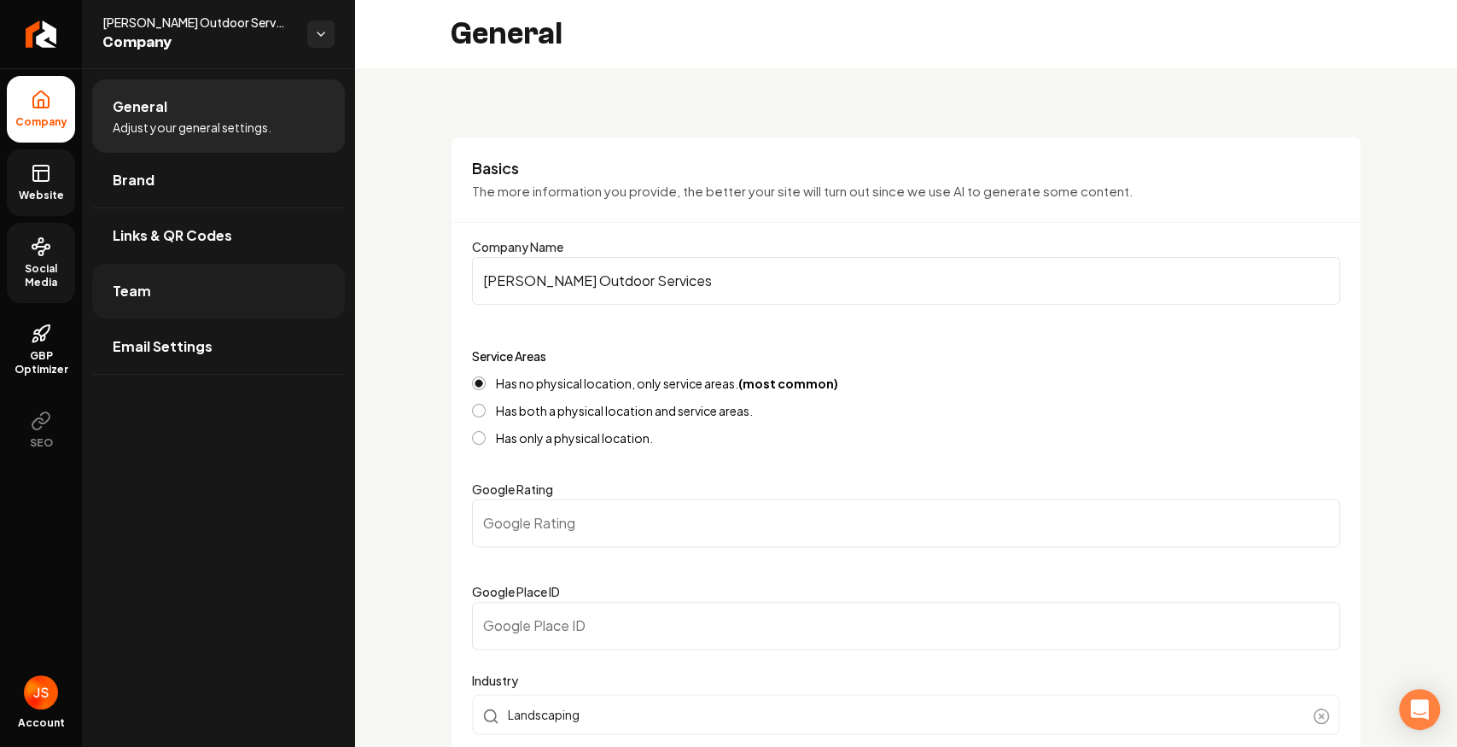
click at [171, 291] on link "Team" at bounding box center [218, 291] width 253 height 55
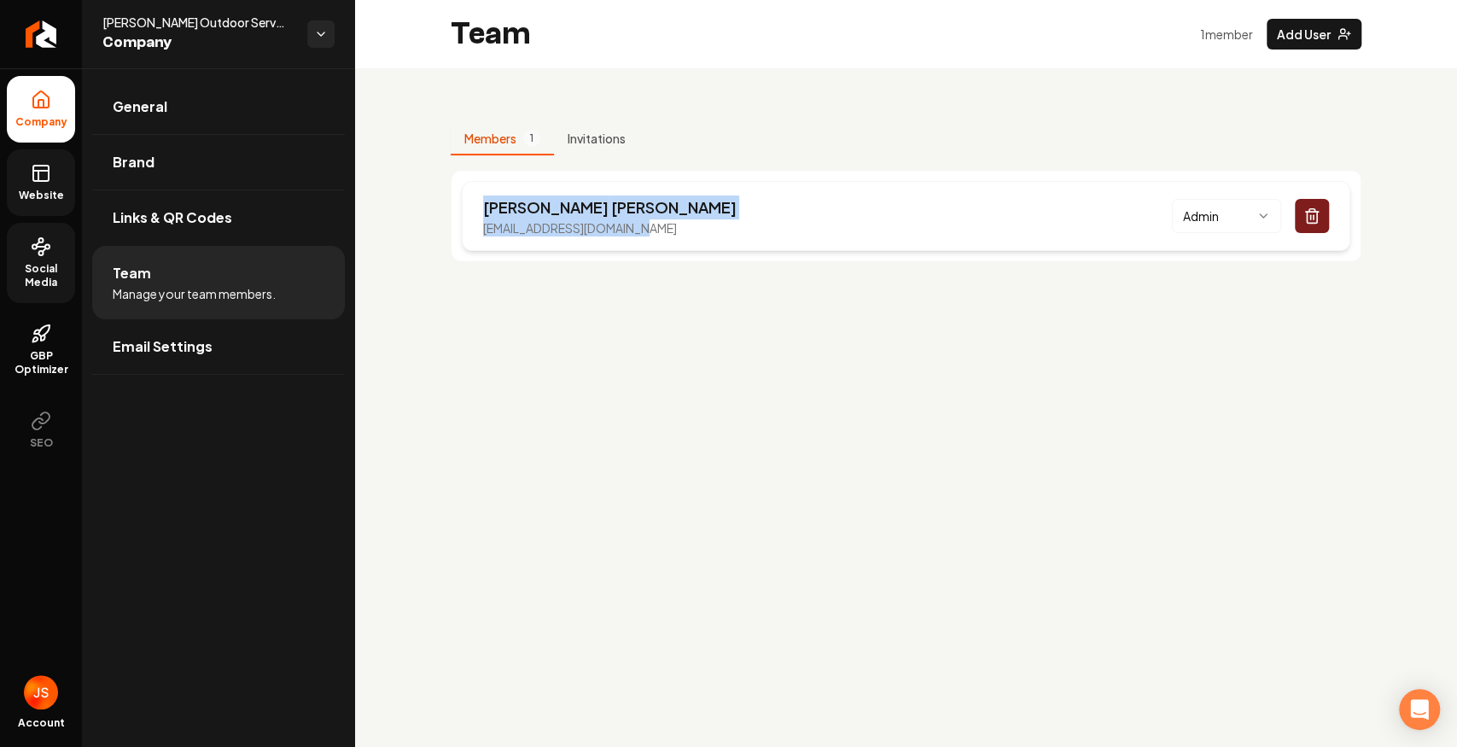
drag, startPoint x: 457, startPoint y: 218, endPoint x: 674, endPoint y: 233, distance: 217.3
click at [655, 237] on div "Dylan Simones simonesoutdoorservices@gmail.com Admin" at bounding box center [906, 216] width 911 height 92
drag, startPoint x: 712, startPoint y: 224, endPoint x: 721, endPoint y: 224, distance: 9.4
click at [714, 223] on div "Dylan Simones simonesoutdoorservices@gmail.com Admin" at bounding box center [906, 216] width 888 height 70
drag, startPoint x: 713, startPoint y: 230, endPoint x: 475, endPoint y: 224, distance: 239.1
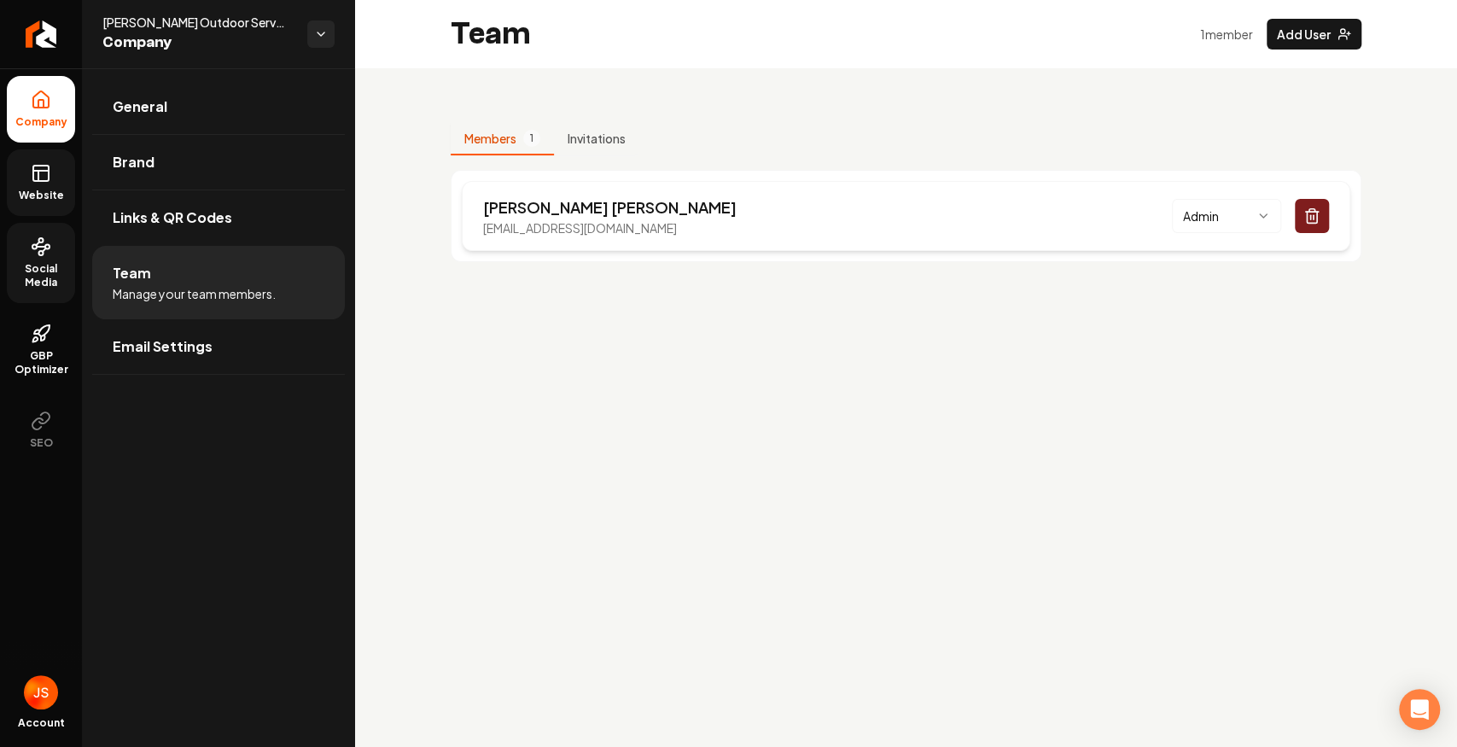
click at [475, 224] on div "Dylan Simones simonesoutdoorservices@gmail.com Admin" at bounding box center [906, 216] width 888 height 70
click at [620, 295] on div "Members 1 Invitations Dylan Simones simonesoutdoorservices@gmail.com Admin" at bounding box center [906, 185] width 1102 height 235
click at [835, 196] on div "Dylan Simones simonesoutdoorservices@gmail.com Admin" at bounding box center [906, 216] width 888 height 70
drag, startPoint x: 723, startPoint y: 234, endPoint x: 446, endPoint y: 237, distance: 276.5
click at [446, 237] on div "Members 1 Invitations Dylan Simones simonesoutdoorservices@gmail.com Admin" at bounding box center [906, 185] width 1102 height 235
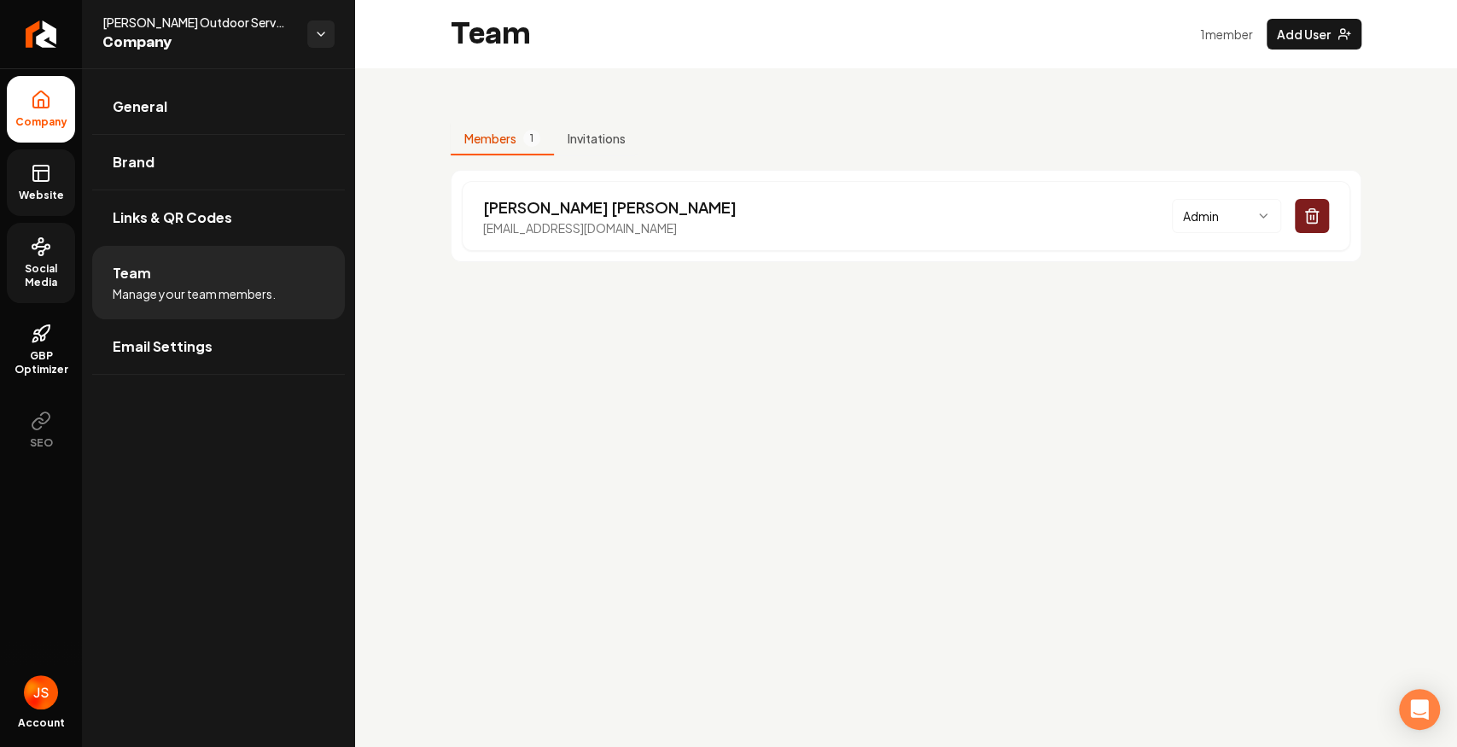
click at [536, 271] on div "Members 1 Invitations Dylan Simones simonesoutdoorservices@gmail.com Admin" at bounding box center [906, 185] width 1102 height 235
click at [1048, 339] on main "Team 1 member Add User Members 1 Invitations Dylan Simones simonesoutdoorservic…" at bounding box center [906, 373] width 1102 height 747
click at [53, 256] on link "Social Media" at bounding box center [41, 263] width 68 height 80
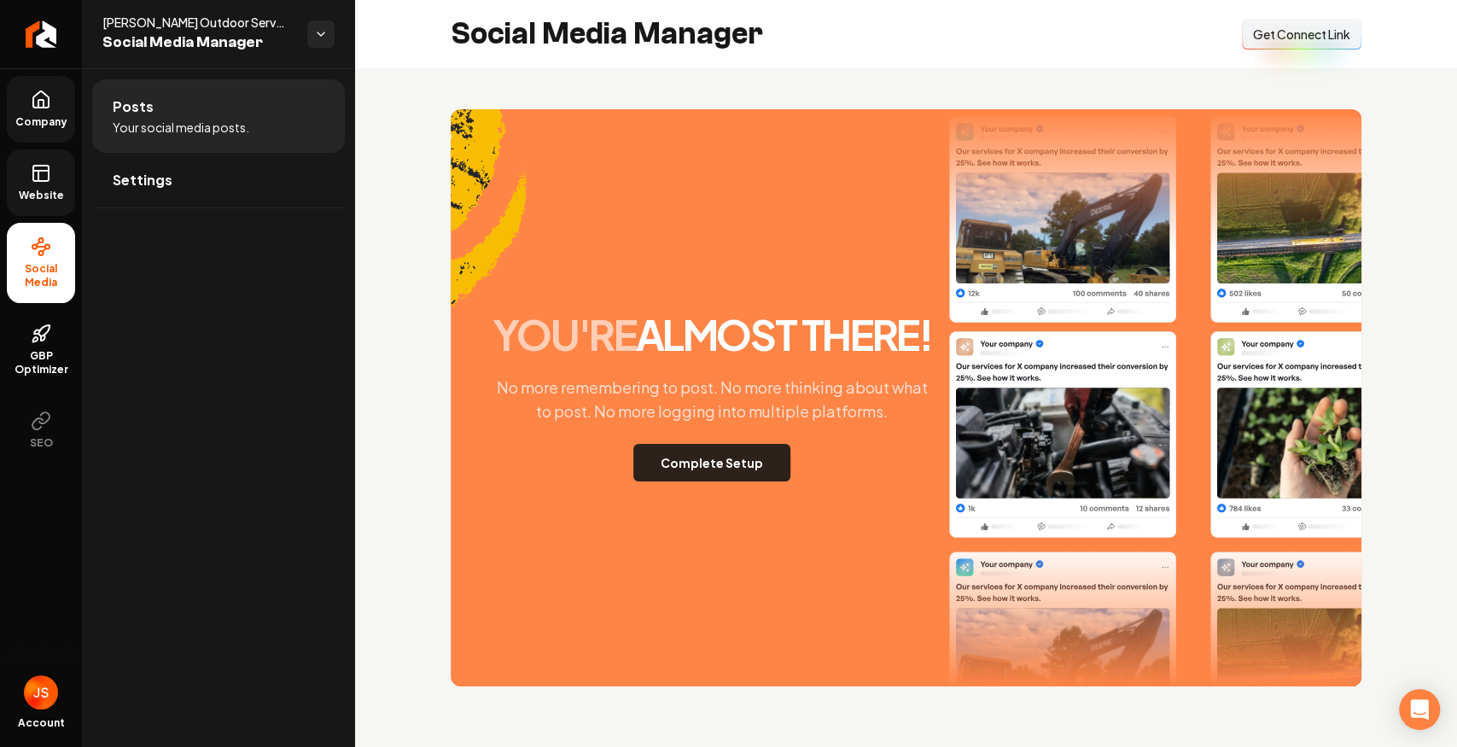
click at [749, 468] on button "Complete Setup" at bounding box center [711, 463] width 157 height 38
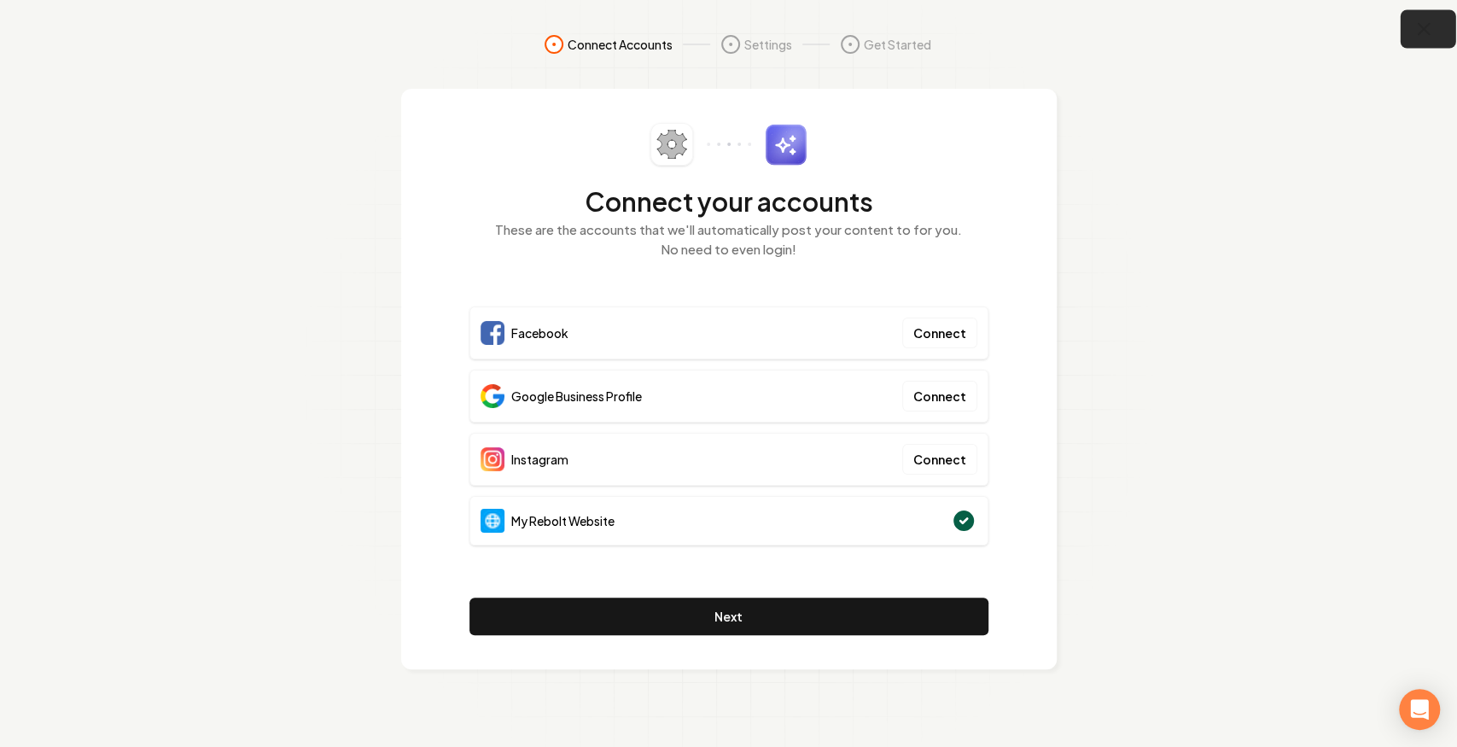
click at [1421, 28] on icon "button" at bounding box center [1423, 29] width 21 height 21
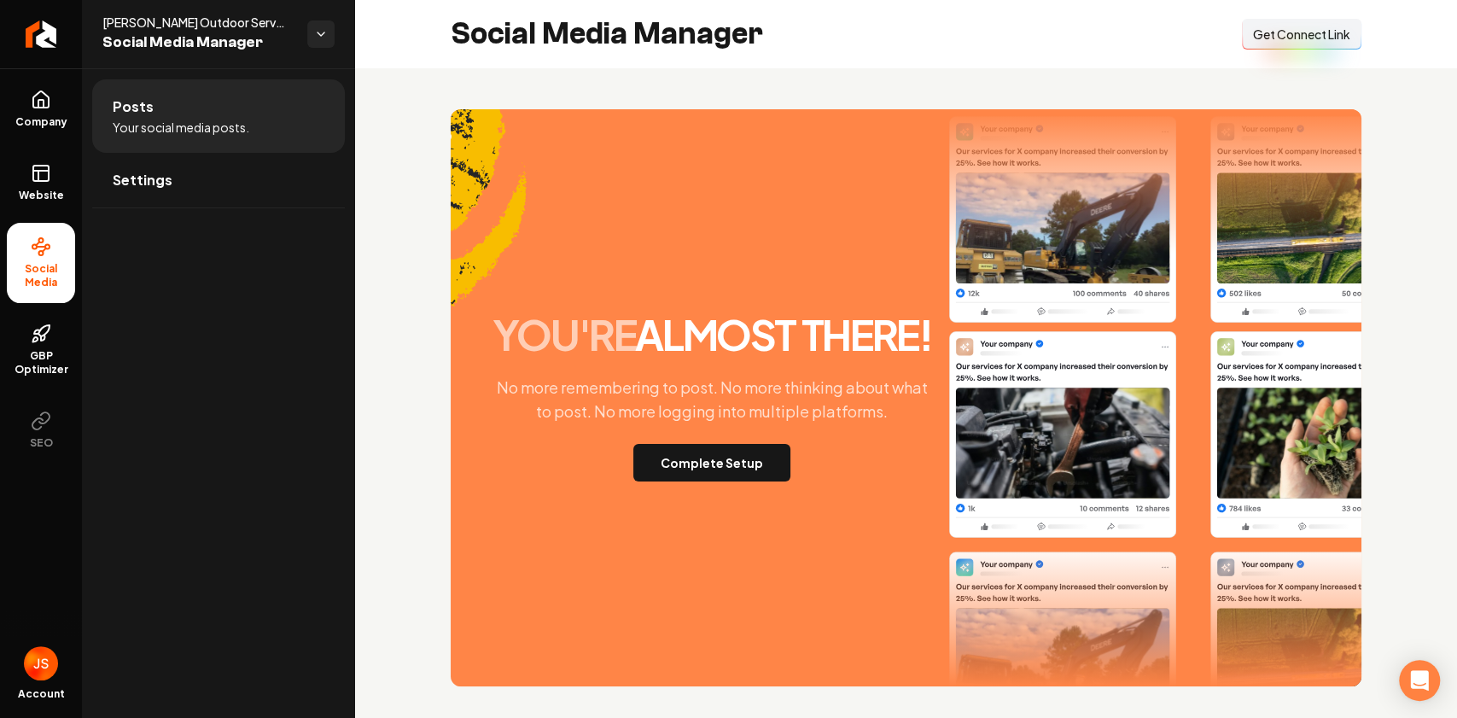
click at [31, 266] on span "Social Media" at bounding box center [41, 275] width 68 height 27
click at [41, 183] on link "Website" at bounding box center [41, 182] width 68 height 67
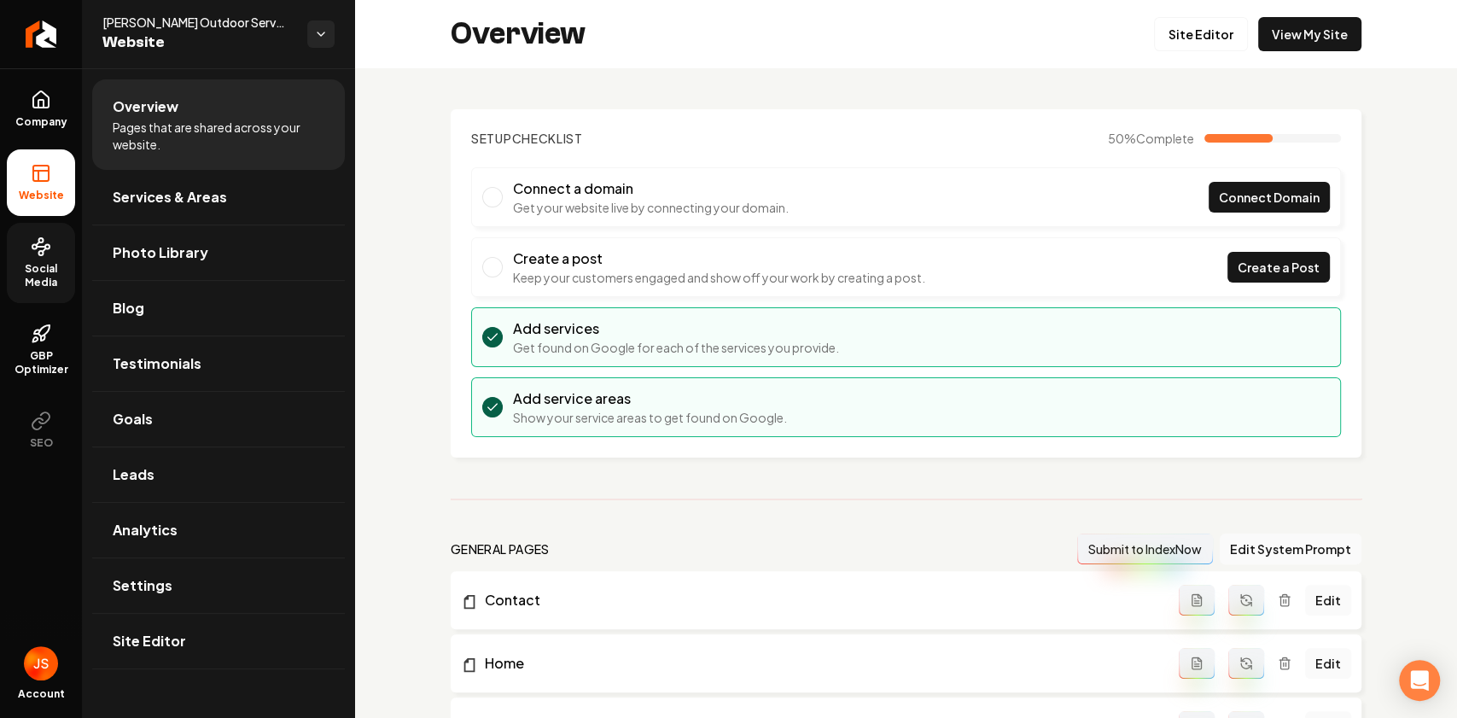
click at [43, 265] on span "Social Media" at bounding box center [41, 275] width 68 height 27
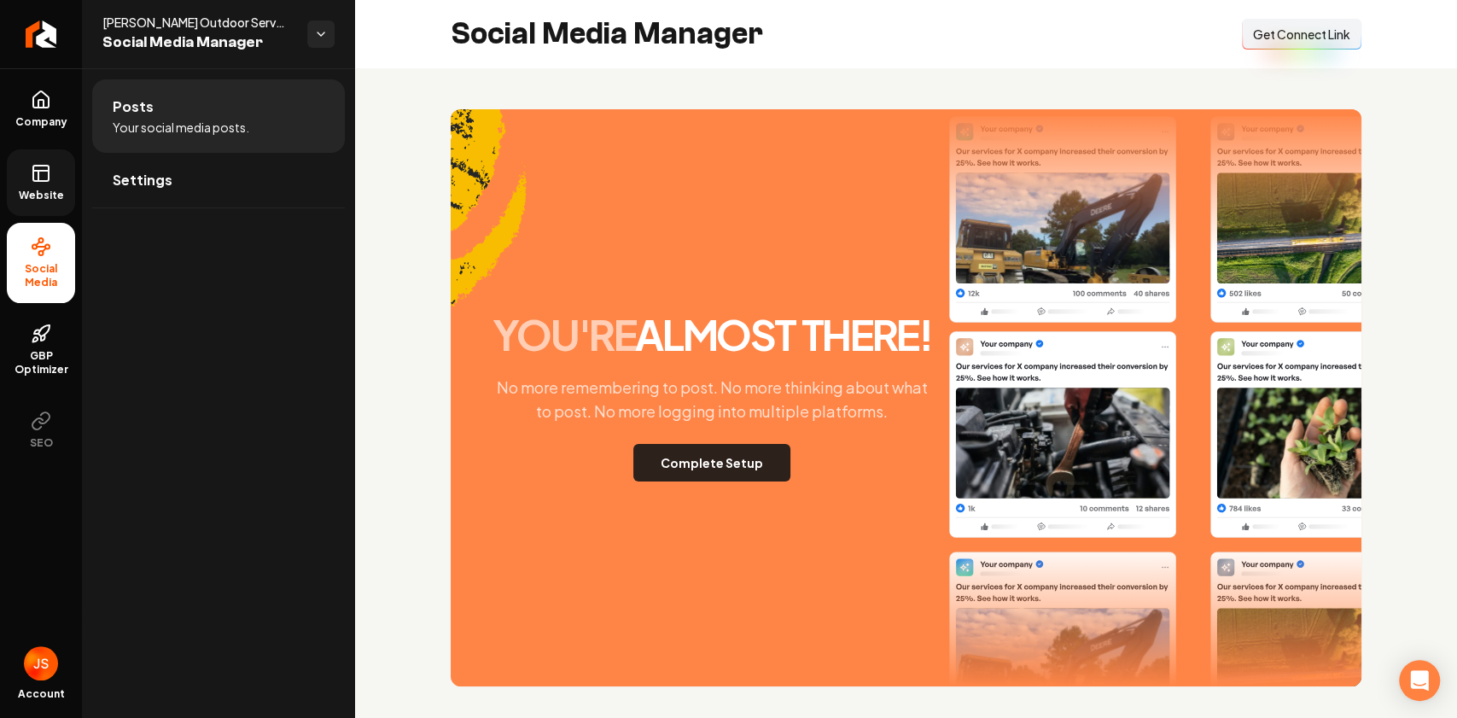
click at [676, 469] on button "Complete Setup" at bounding box center [711, 463] width 157 height 38
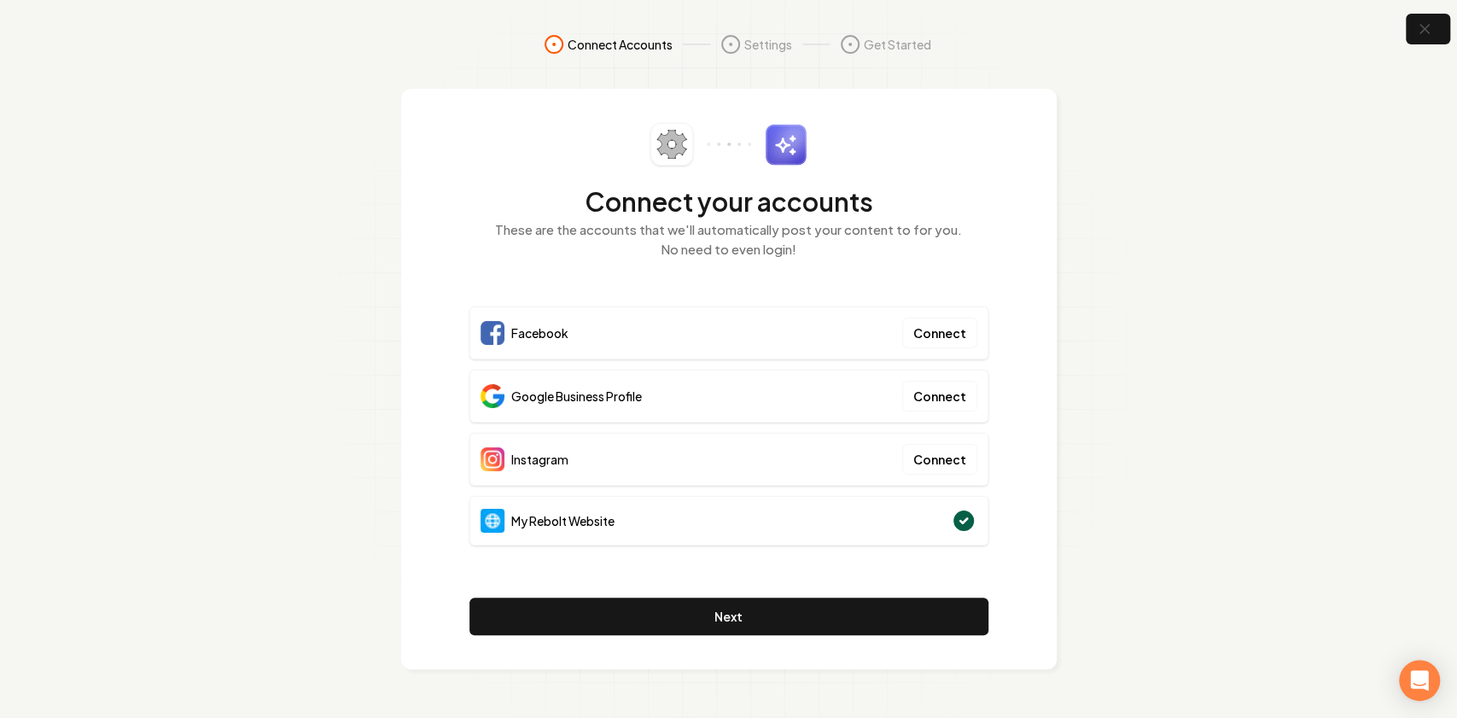
click at [1301, 116] on section "Connect Accounts Settings Get Started Connect your accounts These are the accou…" at bounding box center [728, 359] width 1457 height 718
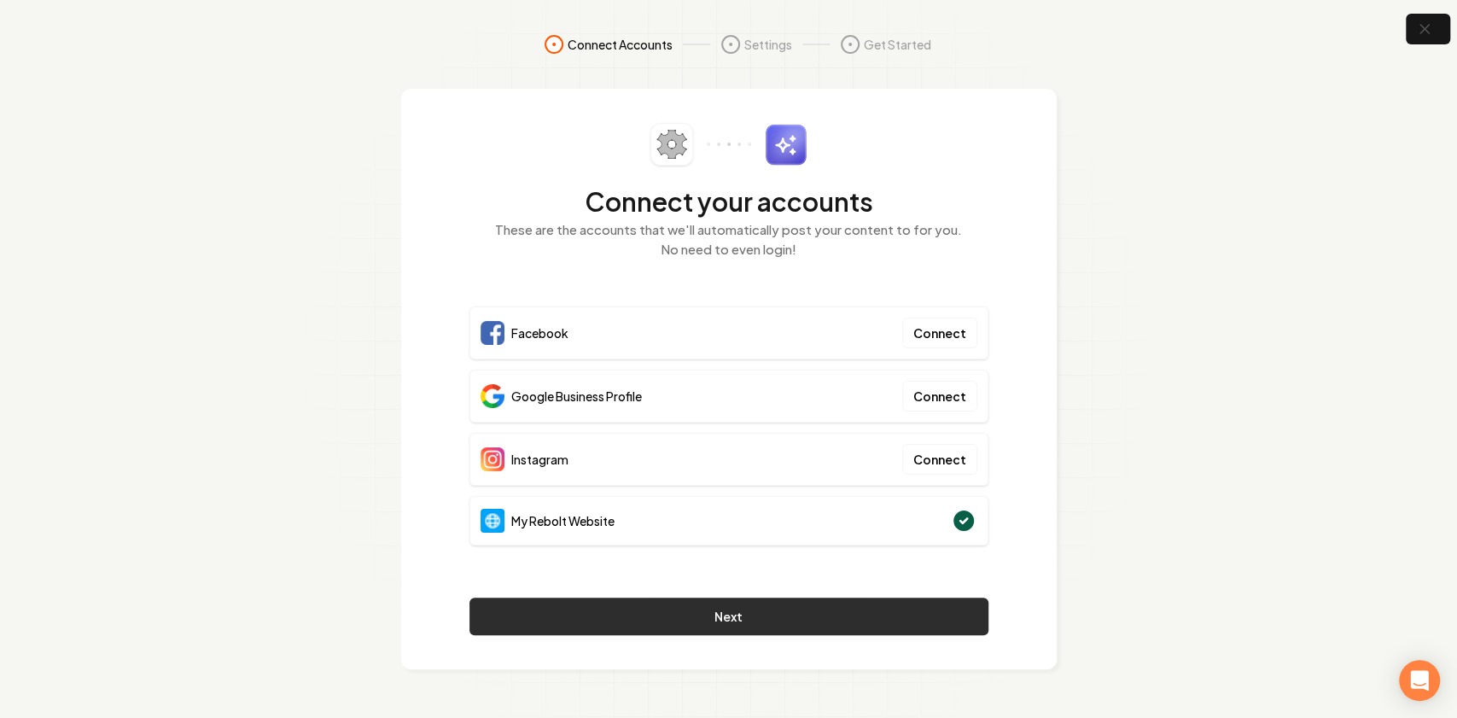
click at [725, 621] on button "Next" at bounding box center [728, 616] width 519 height 38
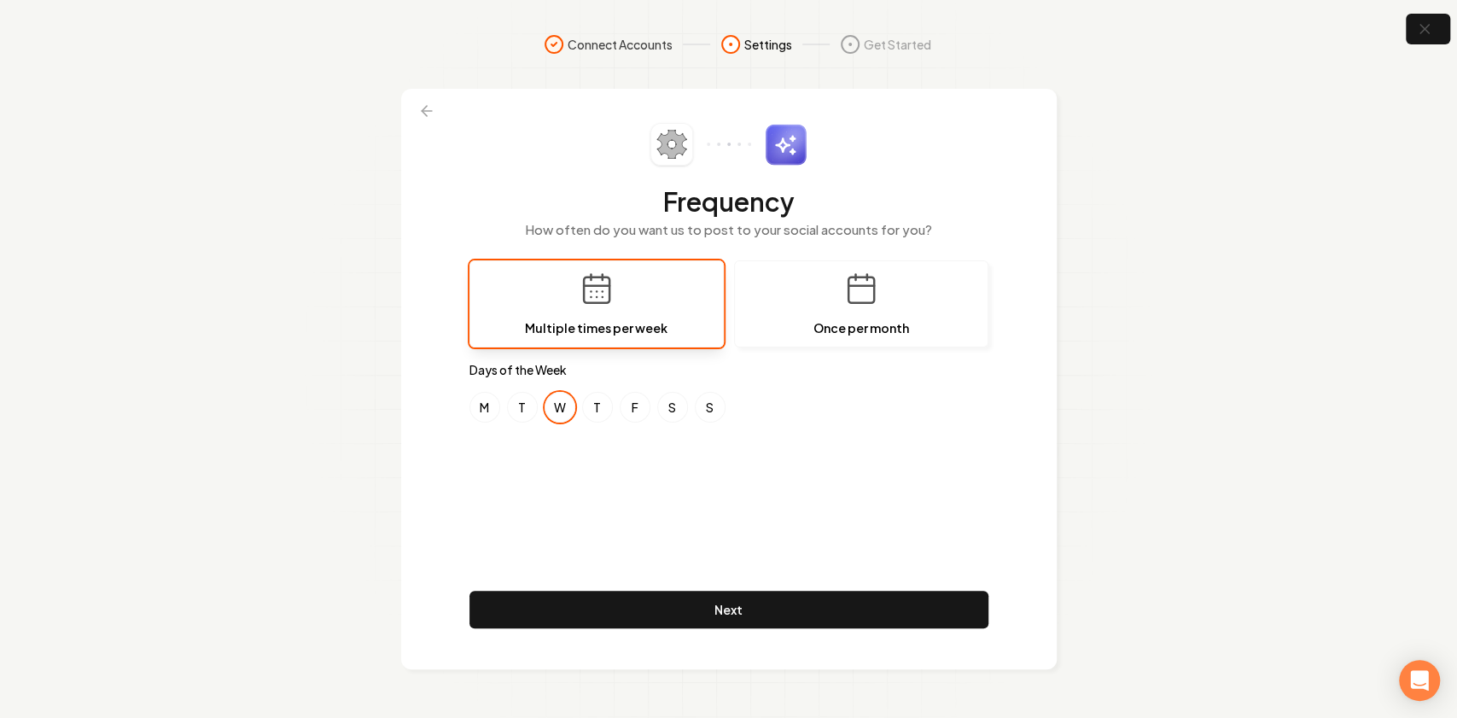
drag, startPoint x: 640, startPoint y: 444, endPoint x: 479, endPoint y: 389, distance: 170.3
click at [639, 440] on div "Frequency How often do you want us to post to your social accounts for you? Mul…" at bounding box center [728, 379] width 519 height 512
click at [470, 398] on button "M" at bounding box center [484, 407] width 31 height 31
click at [645, 399] on button "F" at bounding box center [635, 407] width 31 height 31
drag, startPoint x: 661, startPoint y: 480, endPoint x: 678, endPoint y: 393, distance: 89.5
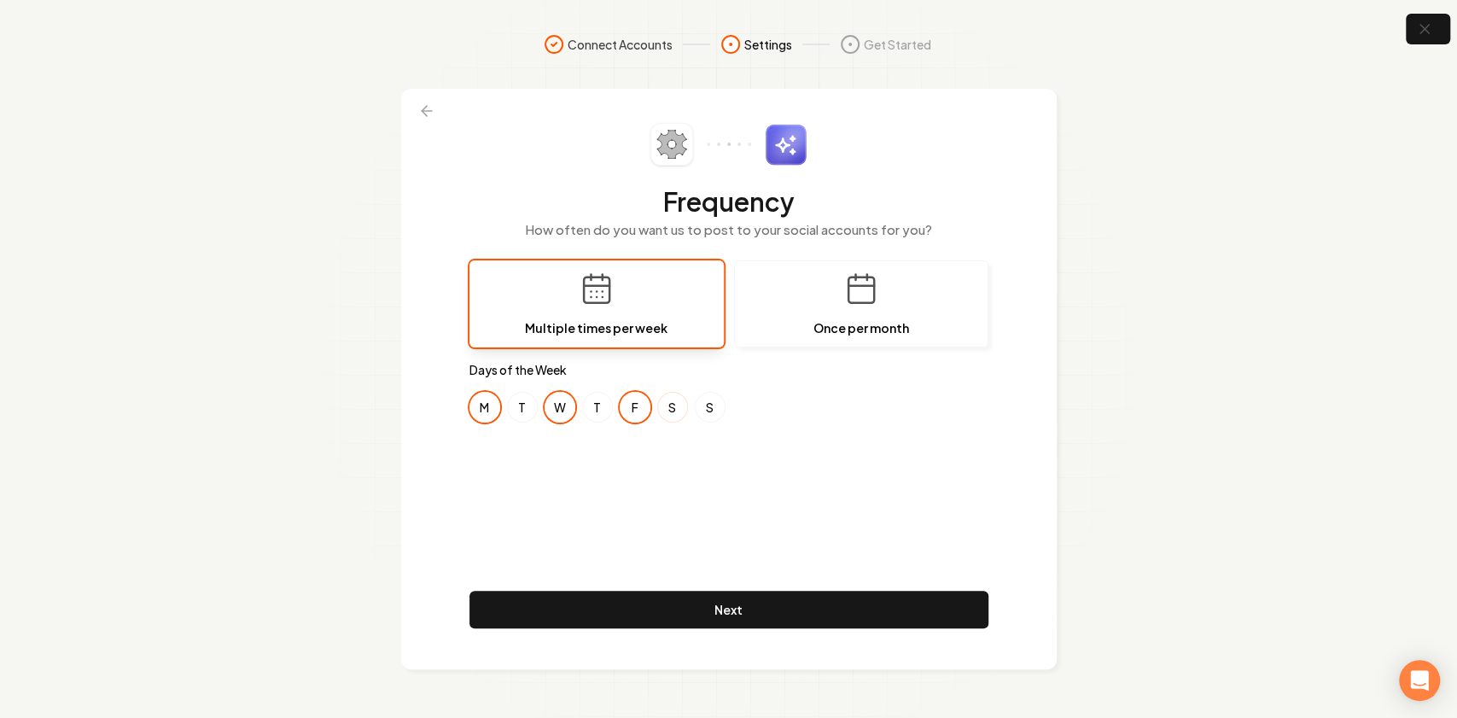
click at [661, 477] on div "Frequency How often do you want us to post to your social accounts for you? Mul…" at bounding box center [728, 379] width 519 height 512
click at [600, 451] on div "Frequency How often do you want us to post to your social accounts for you? Mul…" at bounding box center [728, 379] width 519 height 512
click at [625, 470] on div "Frequency How often do you want us to post to your social accounts for you? Mul…" at bounding box center [728, 379] width 519 height 512
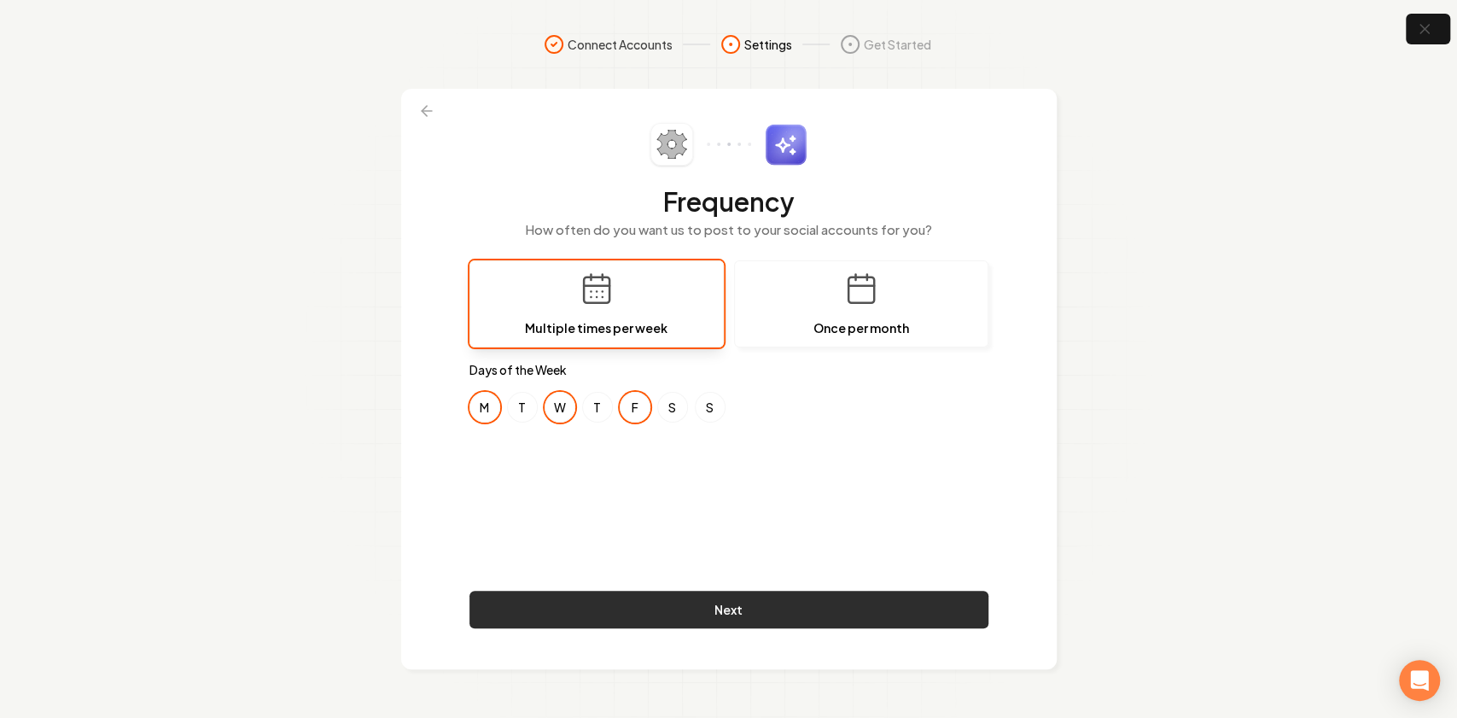
click at [585, 612] on button "Next" at bounding box center [728, 610] width 519 height 38
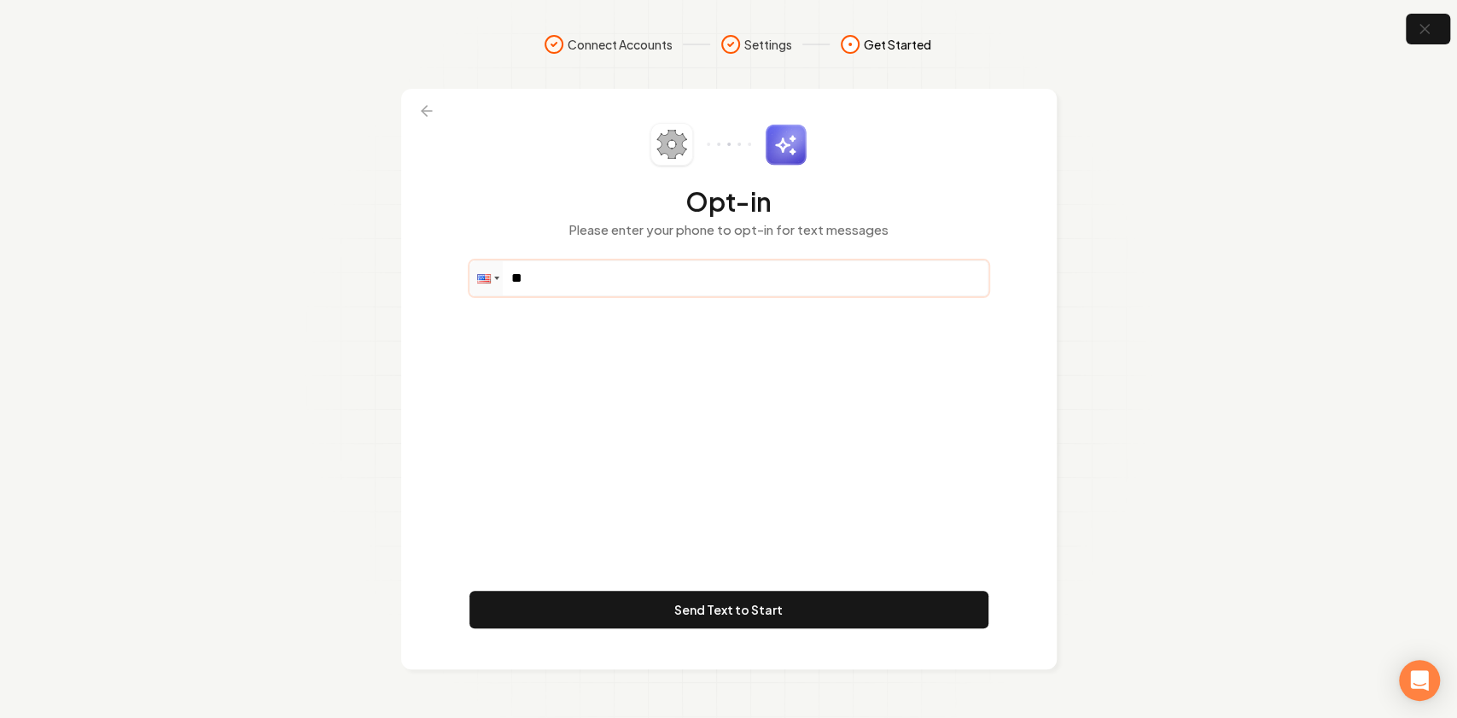
click at [554, 266] on input "**" at bounding box center [728, 278] width 517 height 34
paste input "**********"
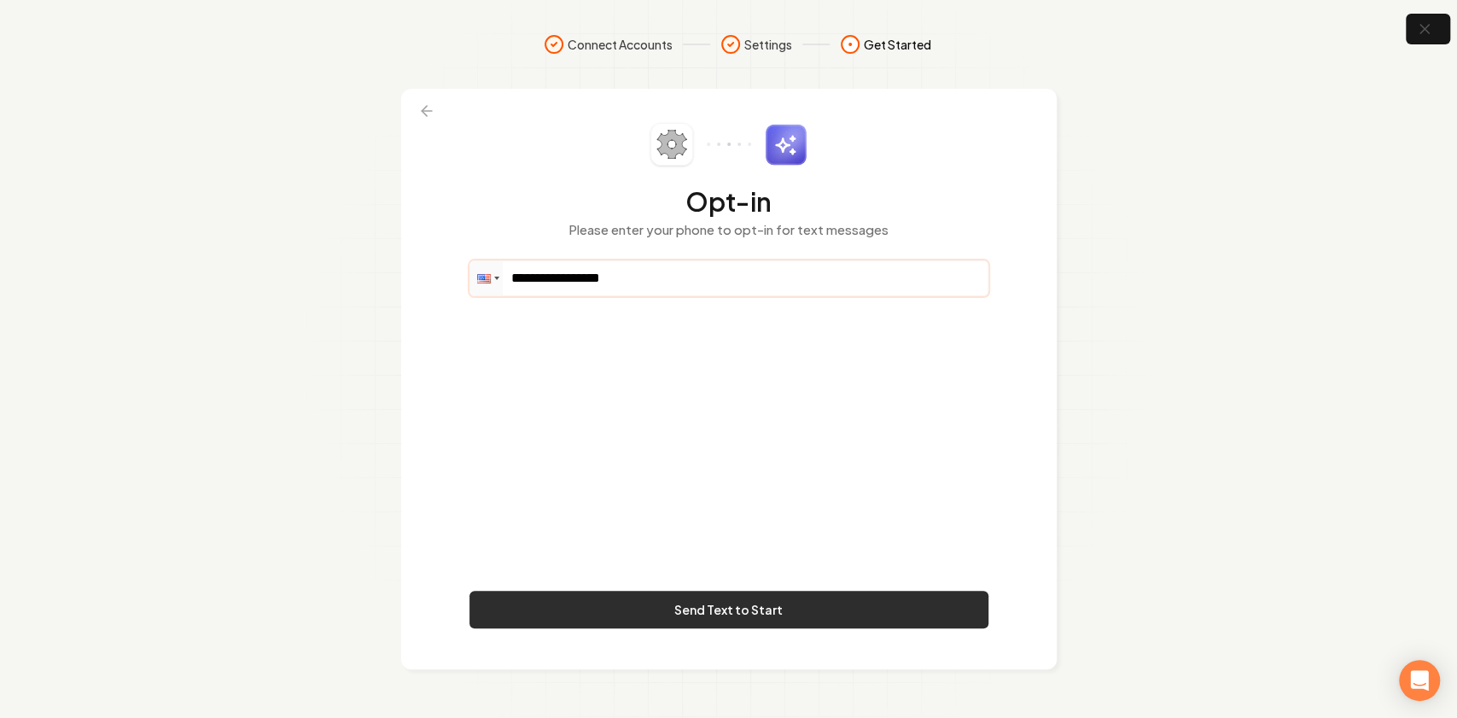
type input "**********"
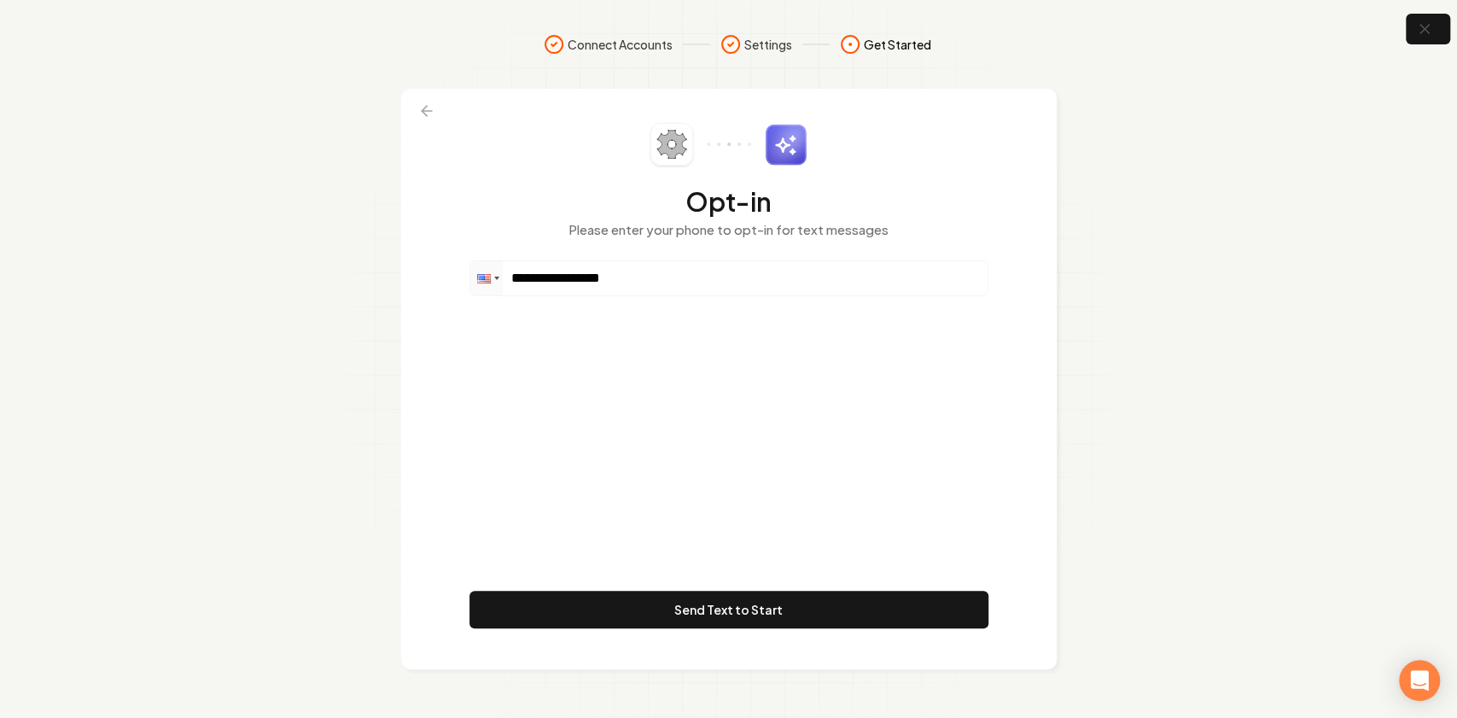
drag, startPoint x: 656, startPoint y: 610, endPoint x: 635, endPoint y: 264, distance: 347.2
click at [630, 266] on div "**********" at bounding box center [728, 379] width 519 height 512
click at [645, 280] on input "**********" at bounding box center [728, 278] width 517 height 34
drag, startPoint x: 645, startPoint y: 280, endPoint x: 568, endPoint y: 280, distance: 77.7
click at [568, 280] on input "**********" at bounding box center [728, 278] width 517 height 34
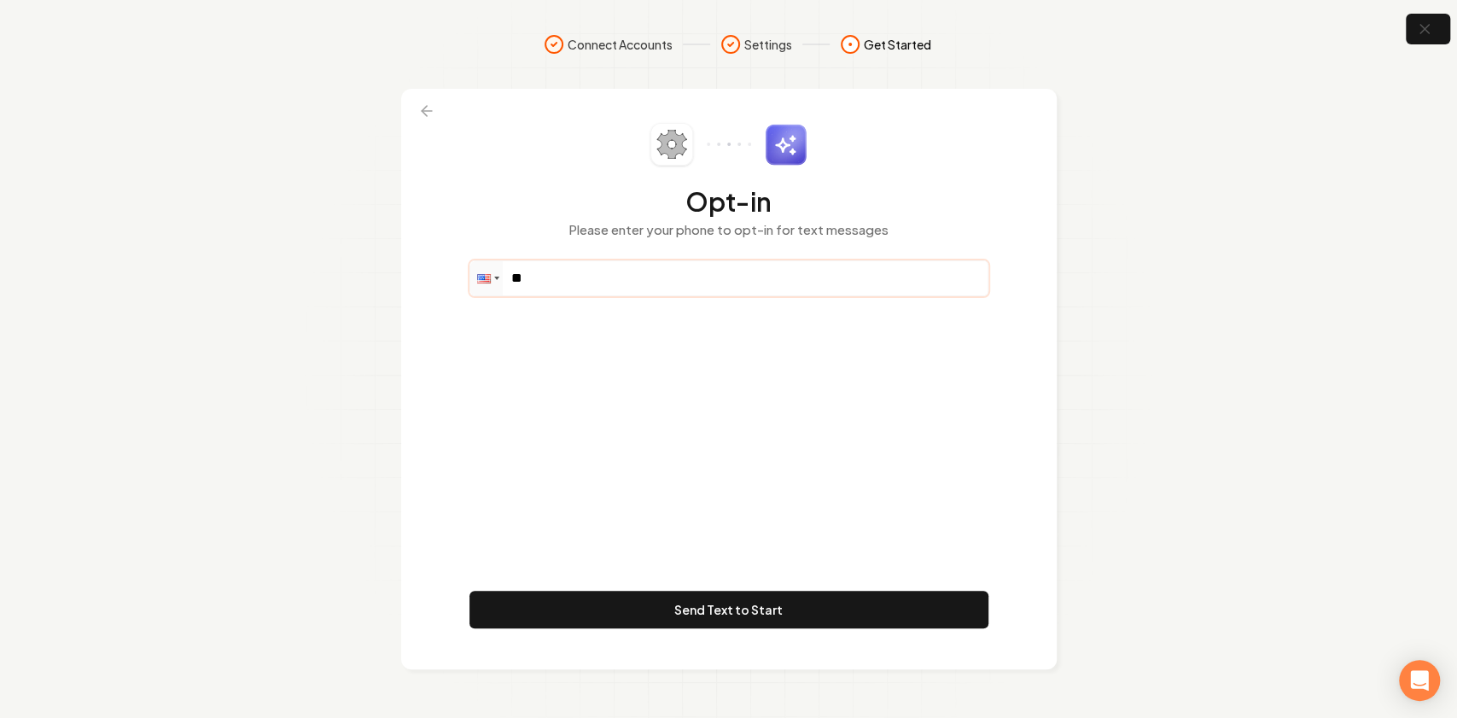
paste input "**********"
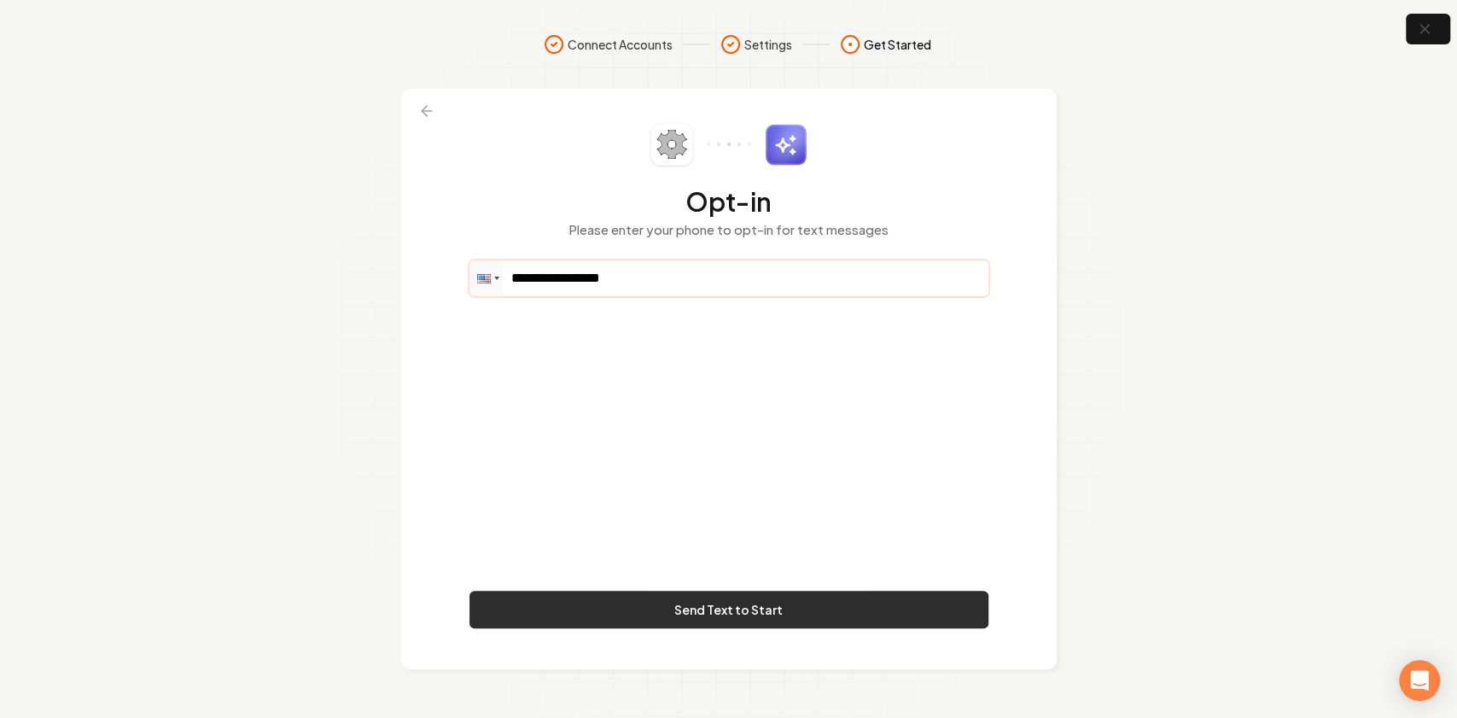
type input "**********"
click at [591, 622] on button "Send Text to Start" at bounding box center [728, 610] width 519 height 38
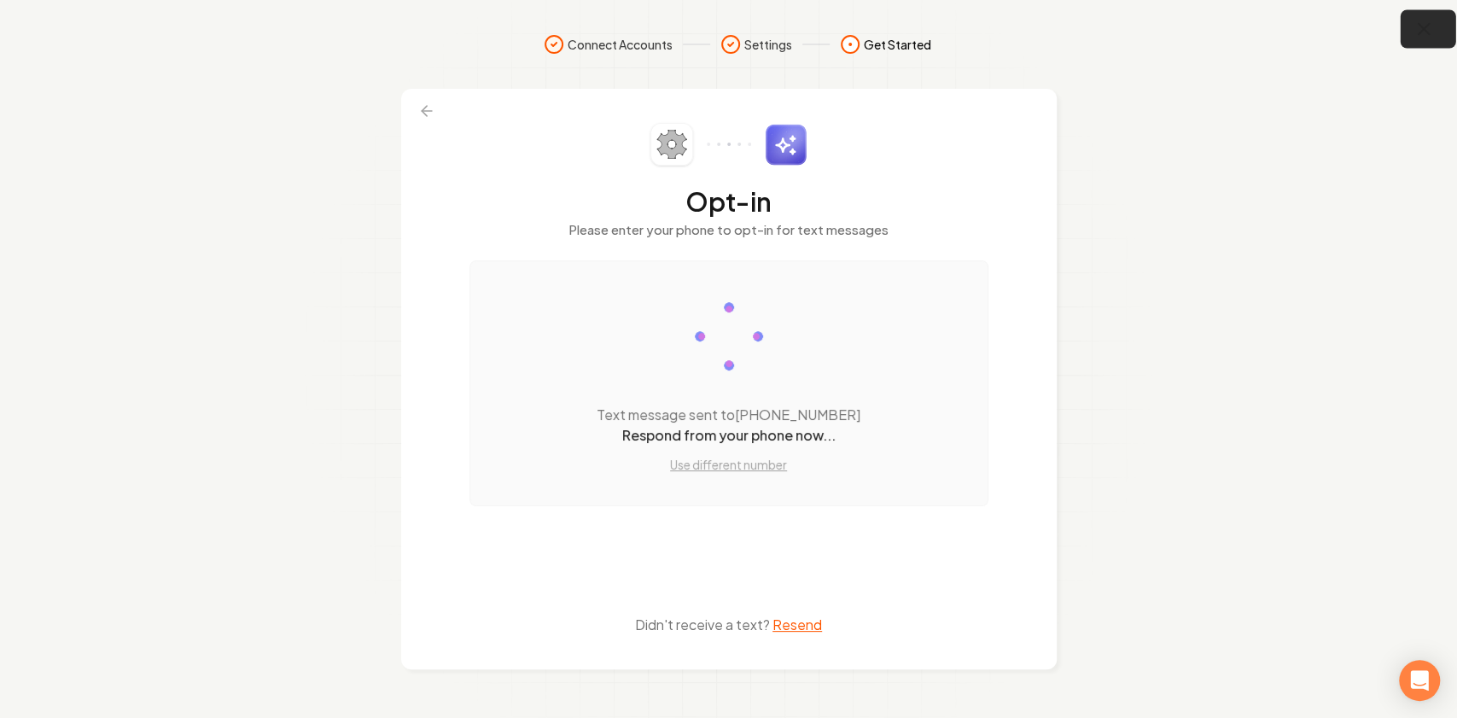
click at [1420, 27] on icon "button" at bounding box center [1423, 29] width 11 height 11
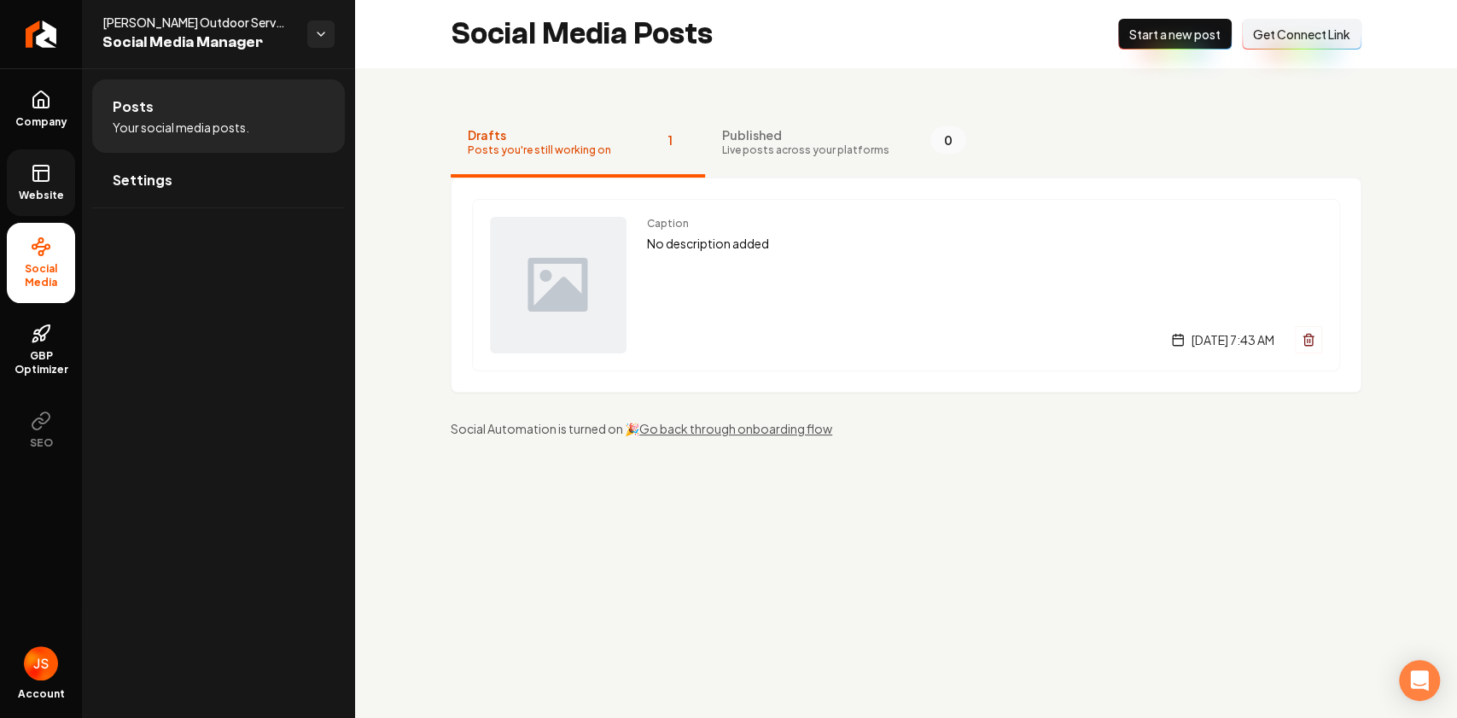
click at [35, 155] on link "Website" at bounding box center [41, 182] width 68 height 67
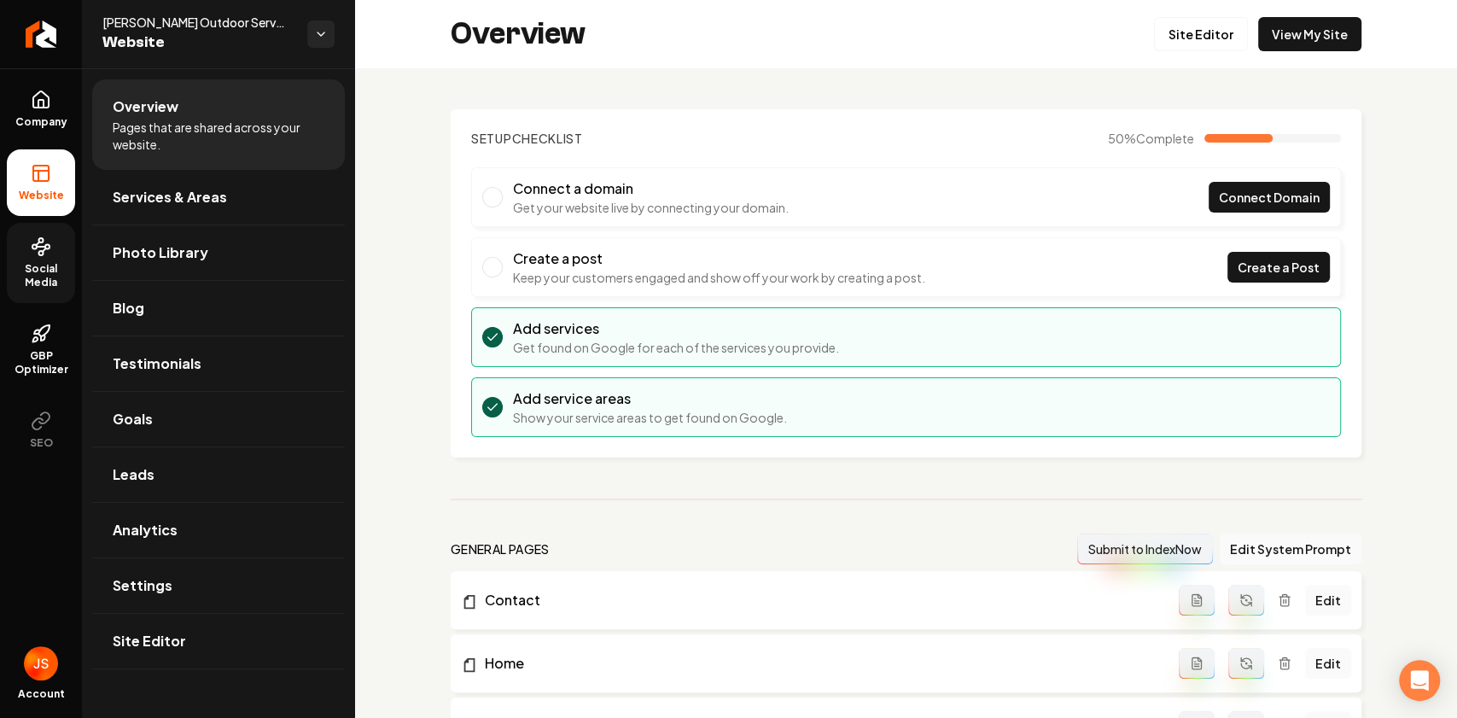
click at [50, 226] on link "Social Media" at bounding box center [41, 263] width 68 height 80
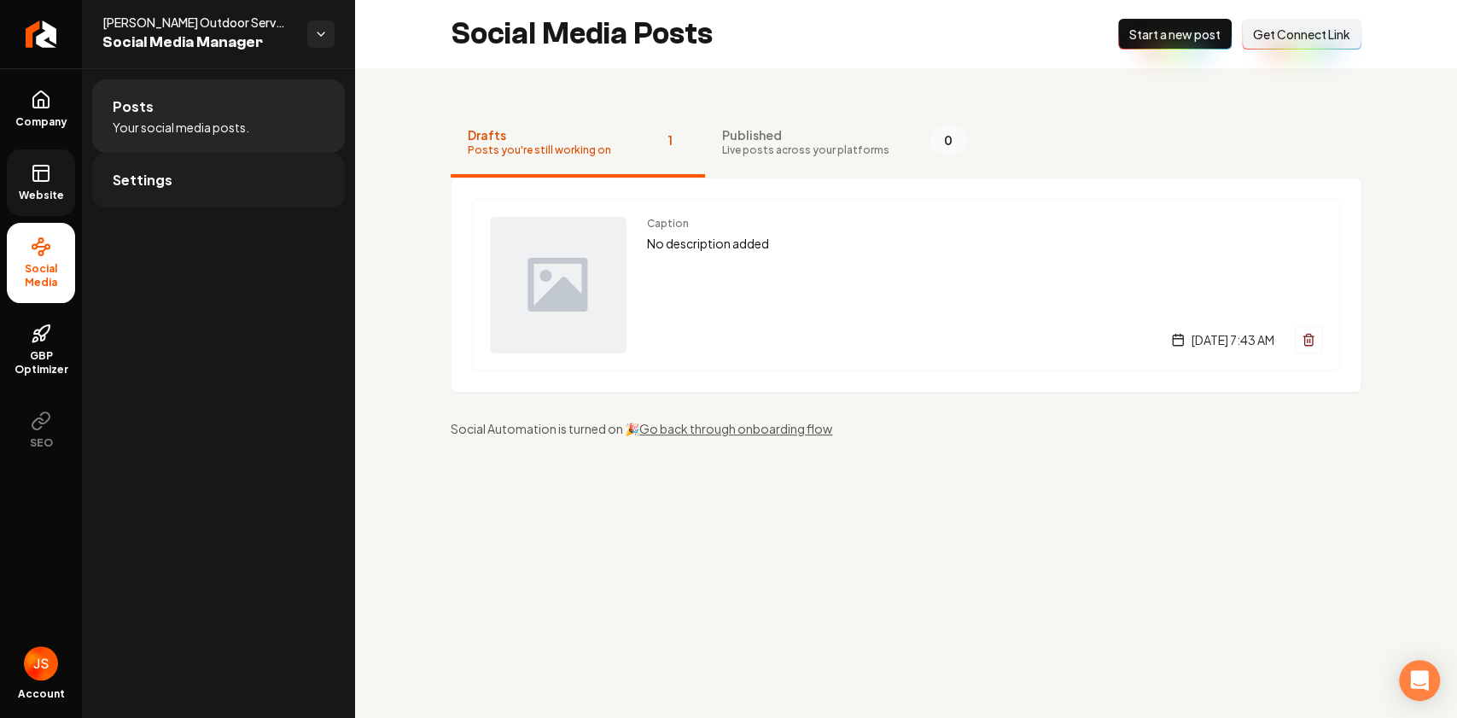
click at [236, 176] on link "Settings" at bounding box center [218, 180] width 253 height 55
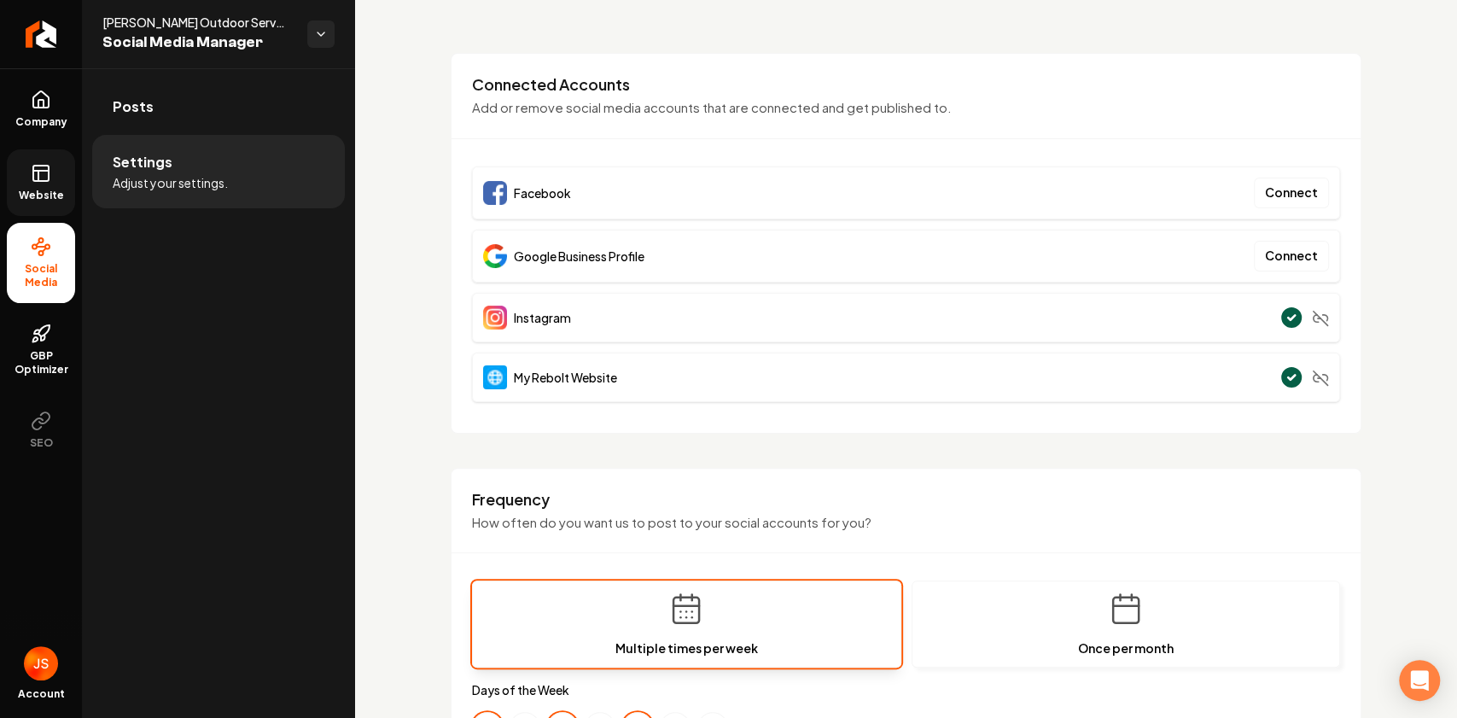
scroll to position [56, 0]
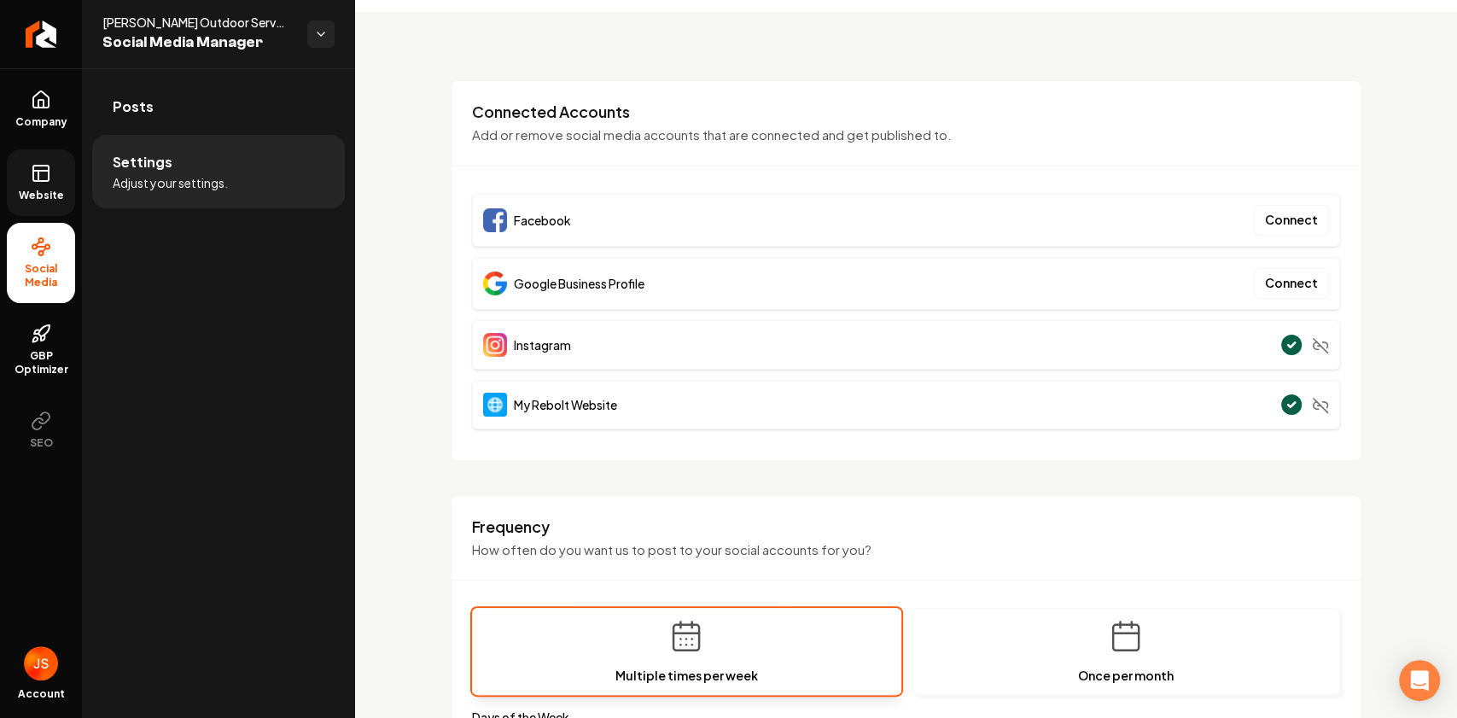
click at [30, 198] on span "Website" at bounding box center [41, 196] width 59 height 14
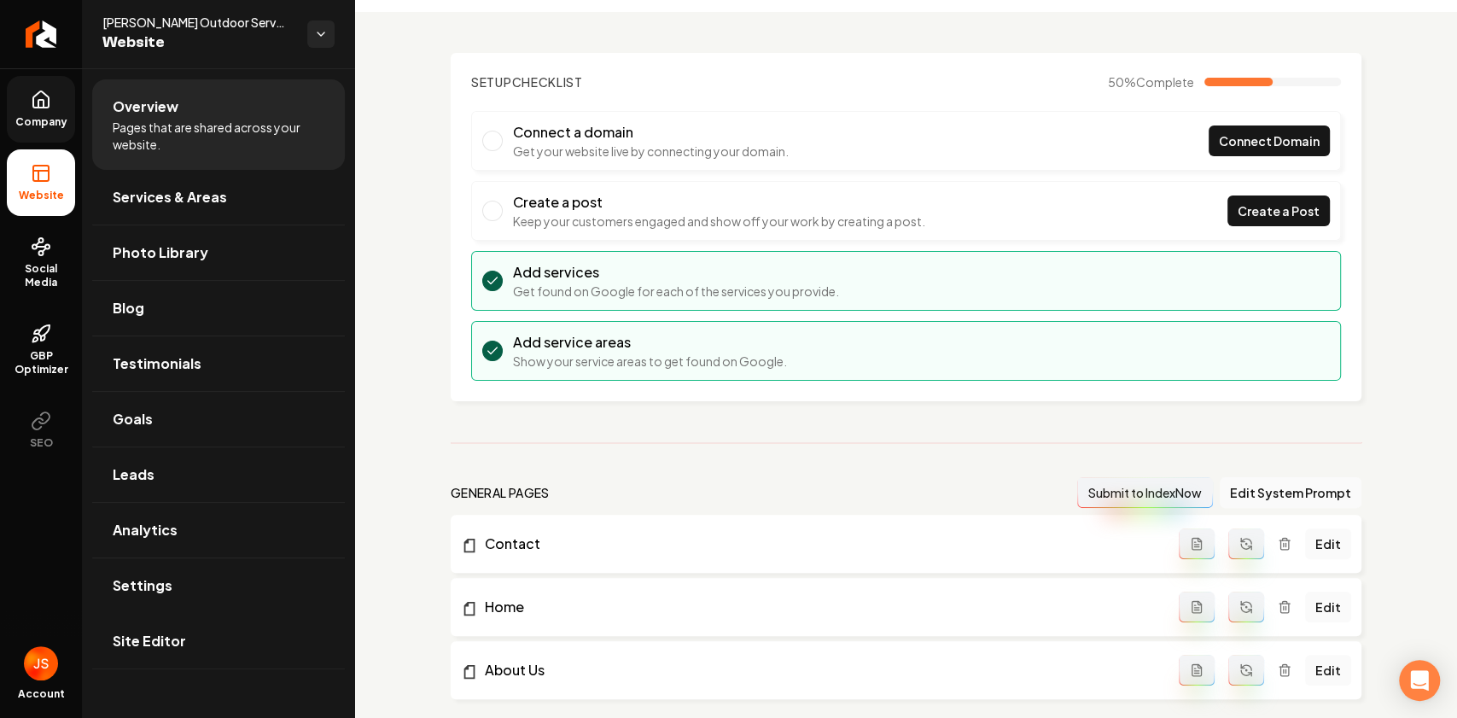
click at [27, 102] on link "Company" at bounding box center [41, 109] width 68 height 67
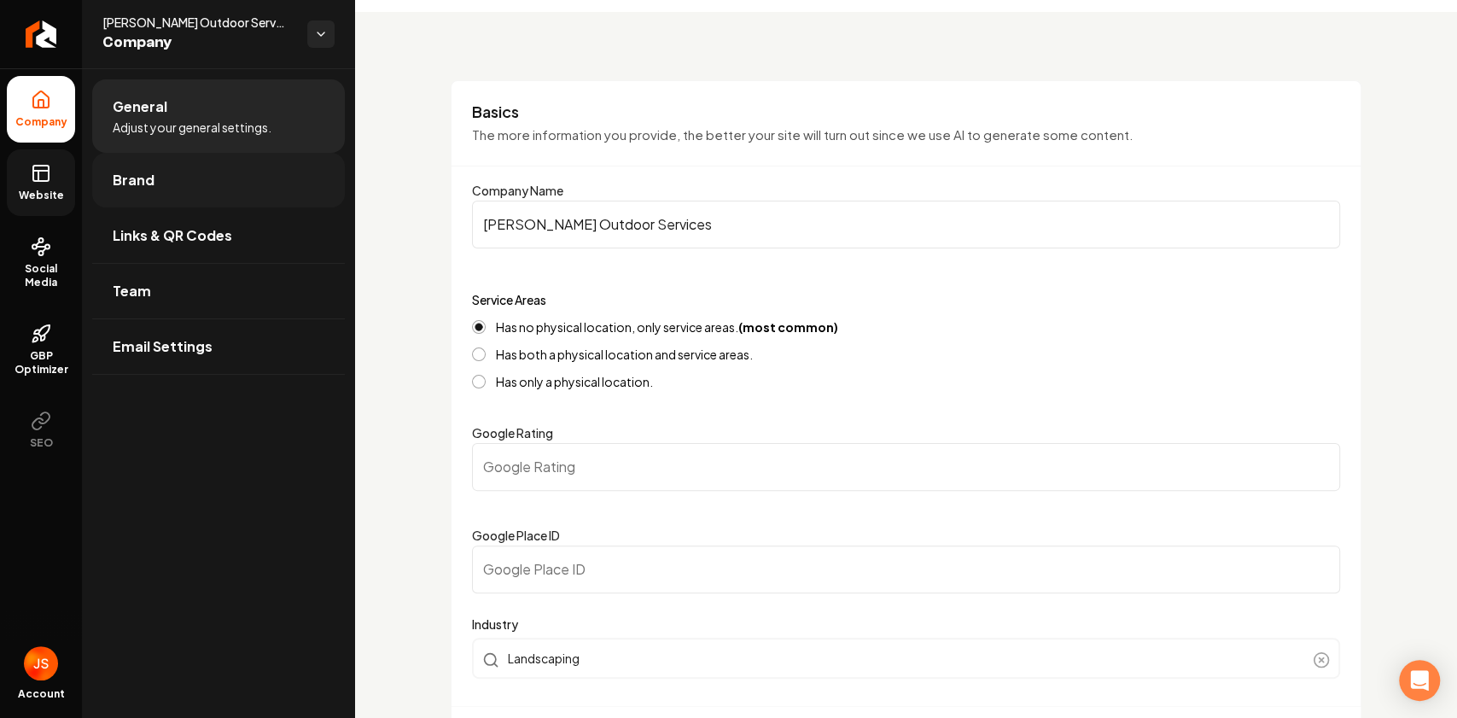
click at [123, 178] on span "Brand" at bounding box center [134, 180] width 42 height 20
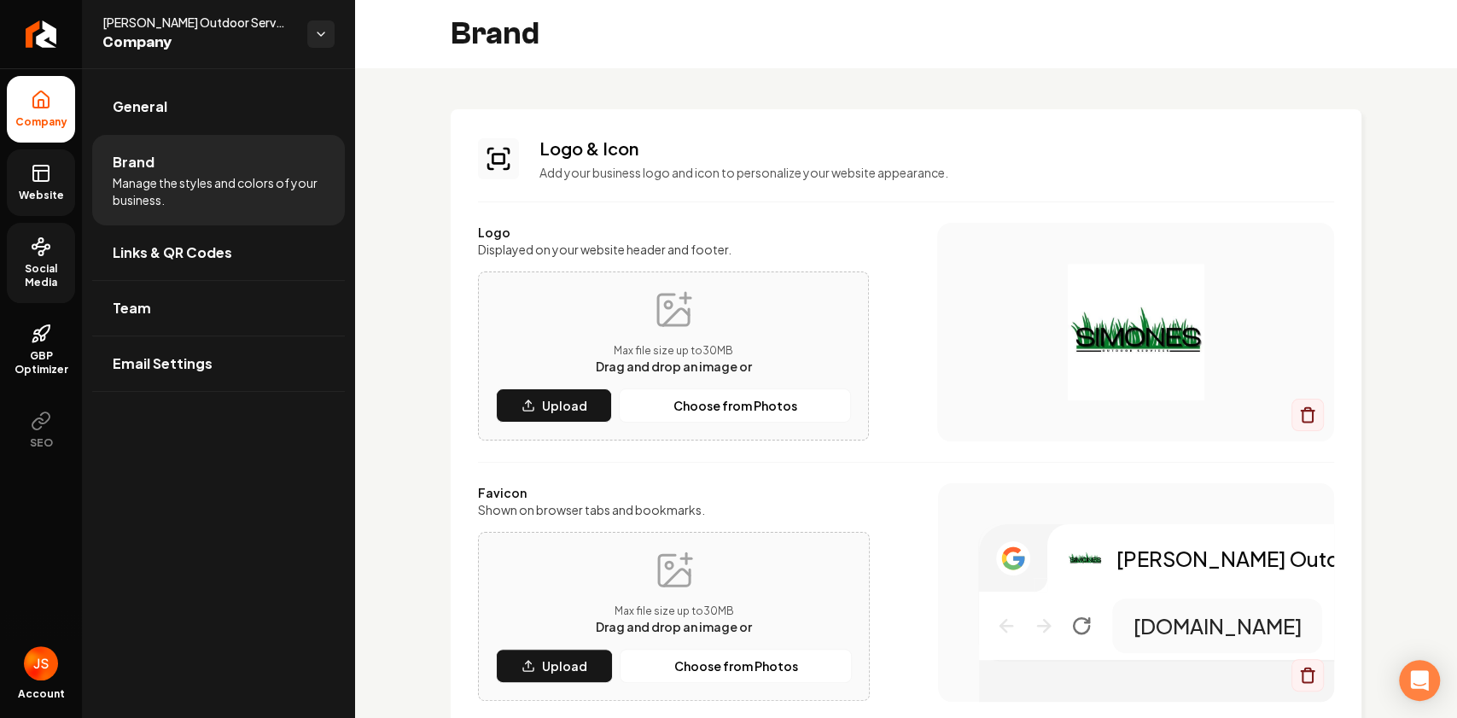
click at [50, 242] on icon at bounding box center [41, 246] width 20 height 20
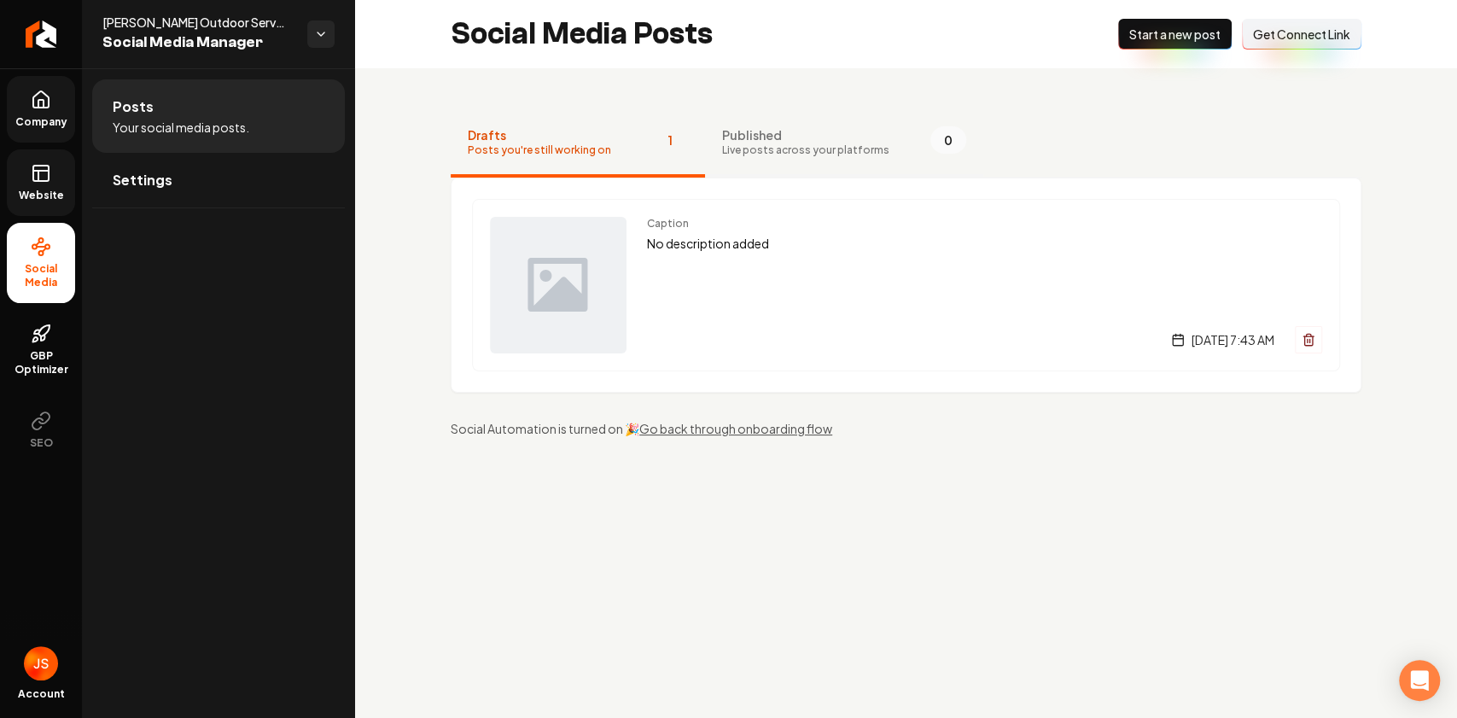
click at [822, 176] on button "Published Live posts across your platforms 0" at bounding box center [844, 143] width 278 height 68
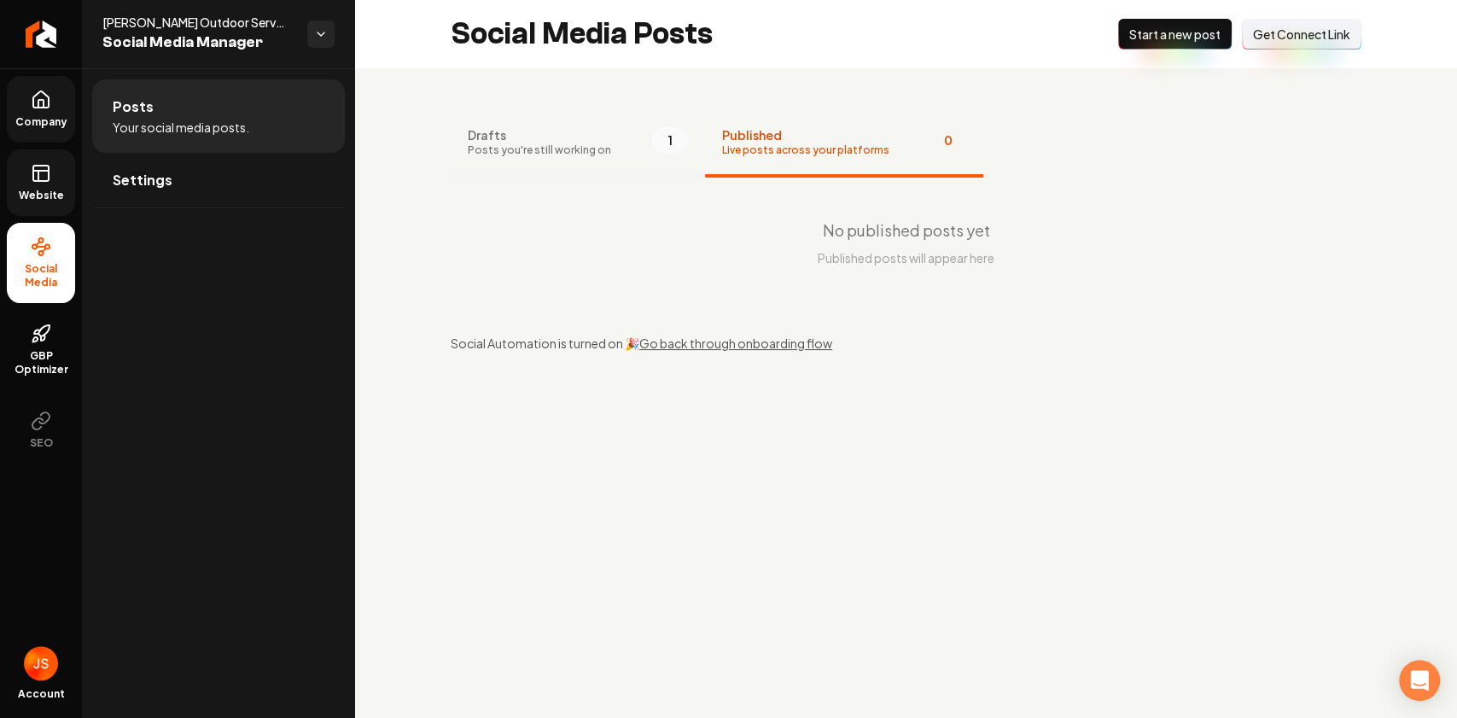
click at [548, 133] on span "Drafts" at bounding box center [539, 134] width 143 height 17
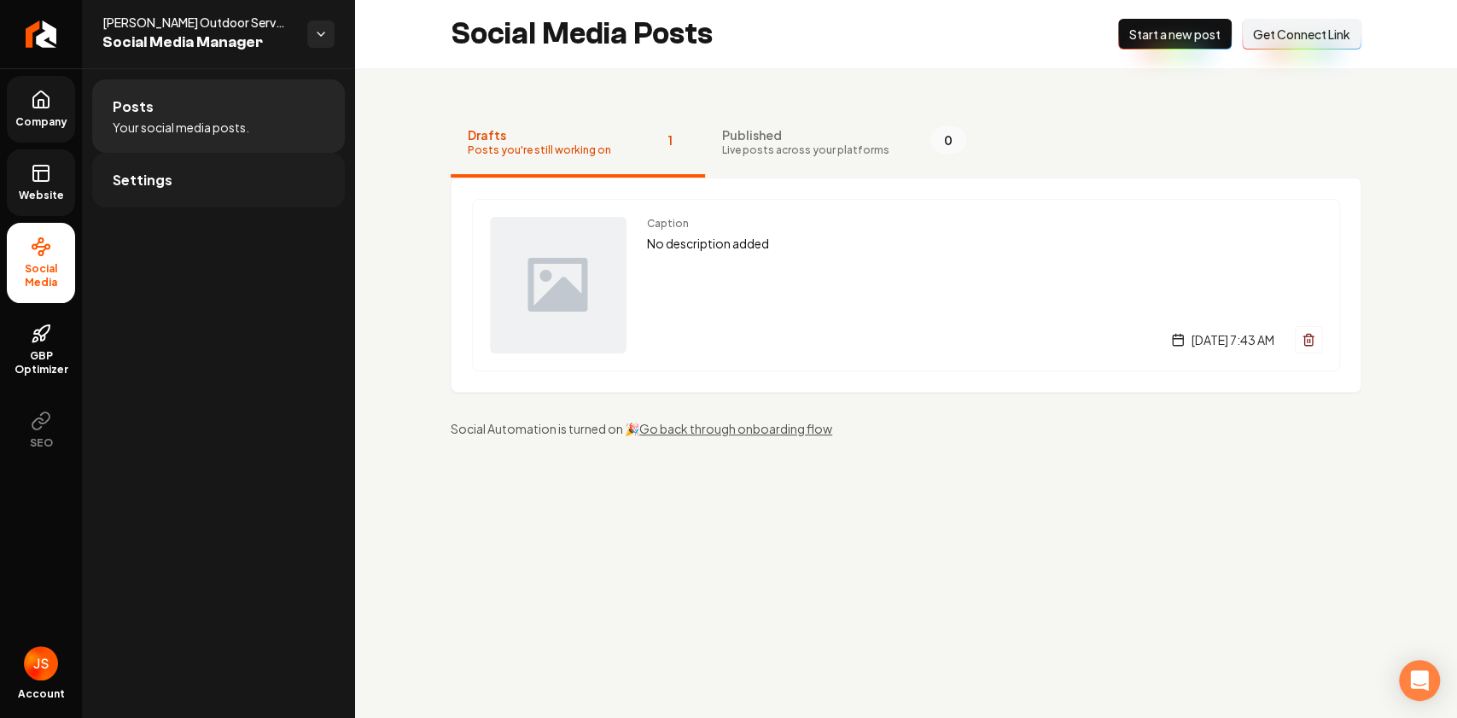
click at [118, 177] on span "Settings" at bounding box center [143, 180] width 60 height 20
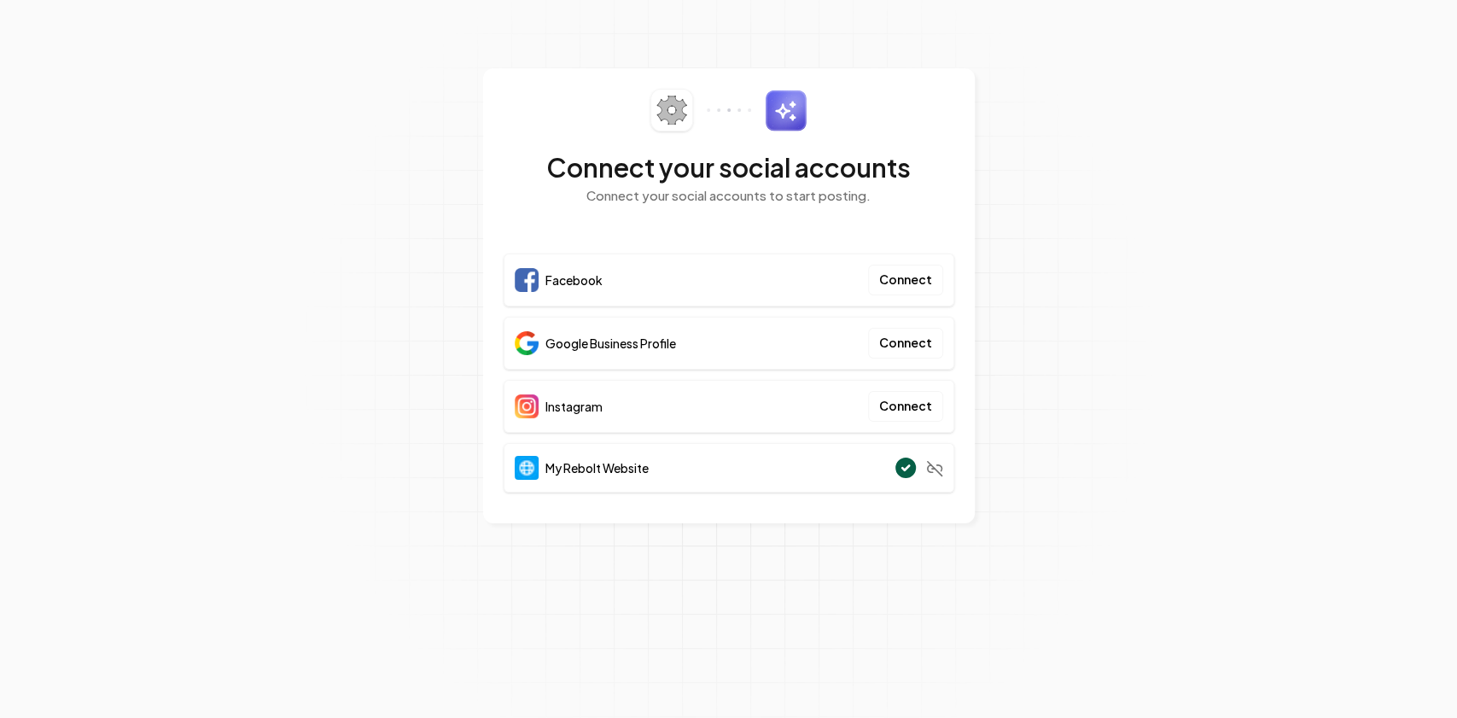
click at [1043, 208] on section "Connect your social accounts Connect your social accounts to start posting. Fac…" at bounding box center [728, 359] width 1457 height 718
click at [997, 164] on section "Connect your social accounts Connect your social accounts to start posting. Fac…" at bounding box center [728, 359] width 1457 height 718
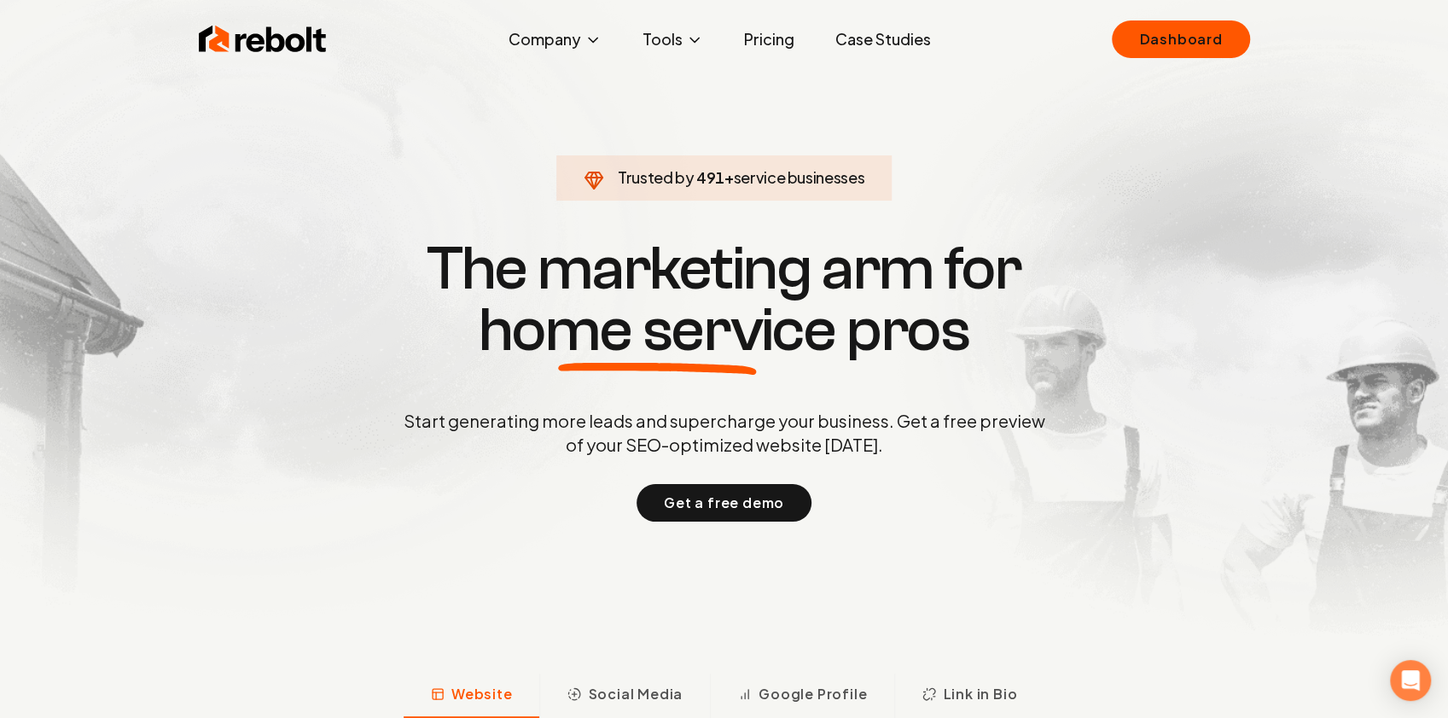
click at [1046, 172] on section "Trusted by 491 + service businesses The marketing arm for home service pros Sta…" at bounding box center [724, 378] width 847 height 646
click at [1180, 43] on link "Dashboard" at bounding box center [1180, 39] width 137 height 38
